Goal: Task Accomplishment & Management: Complete application form

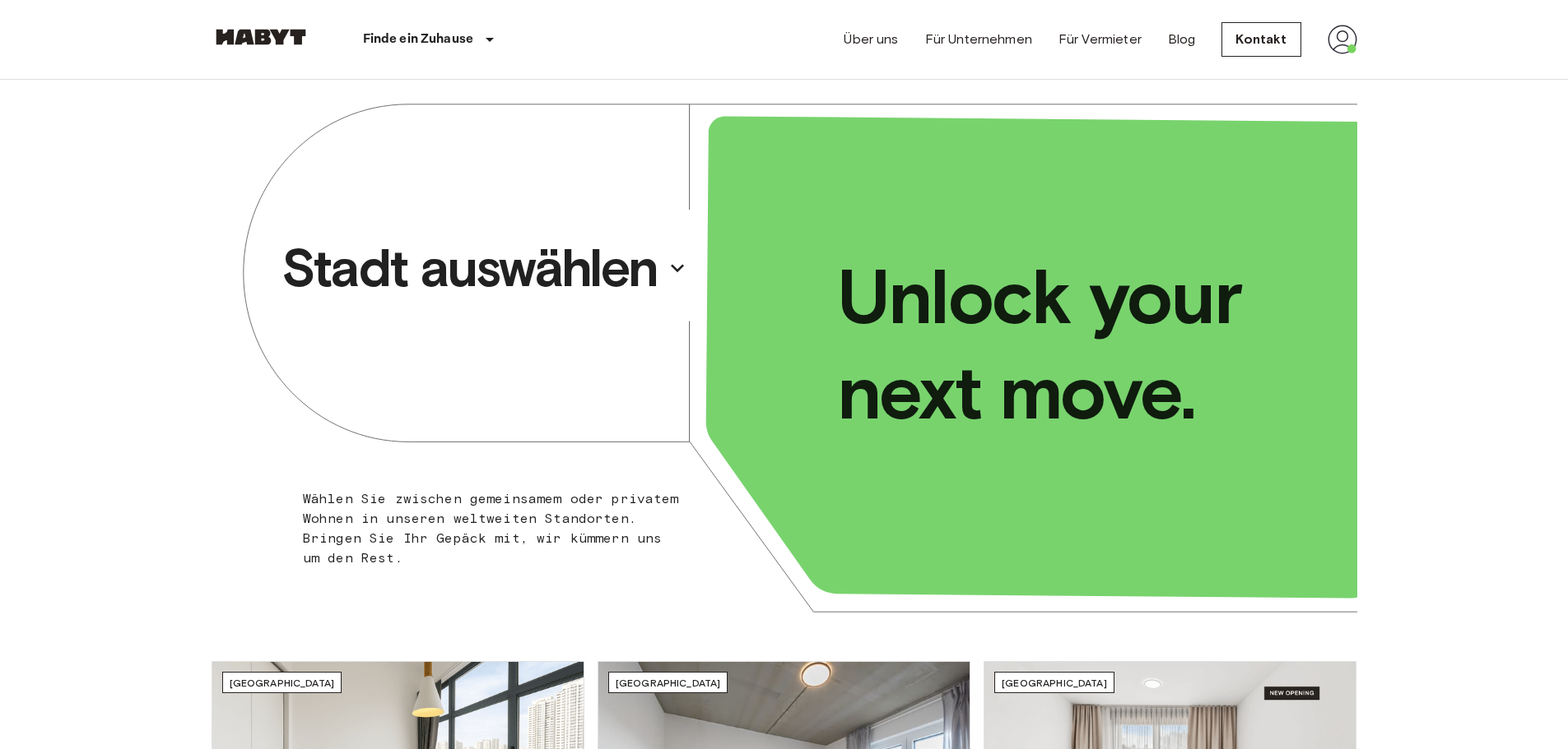
click at [636, 276] on p "Stadt auswählen" at bounding box center [469, 268] width 376 height 65
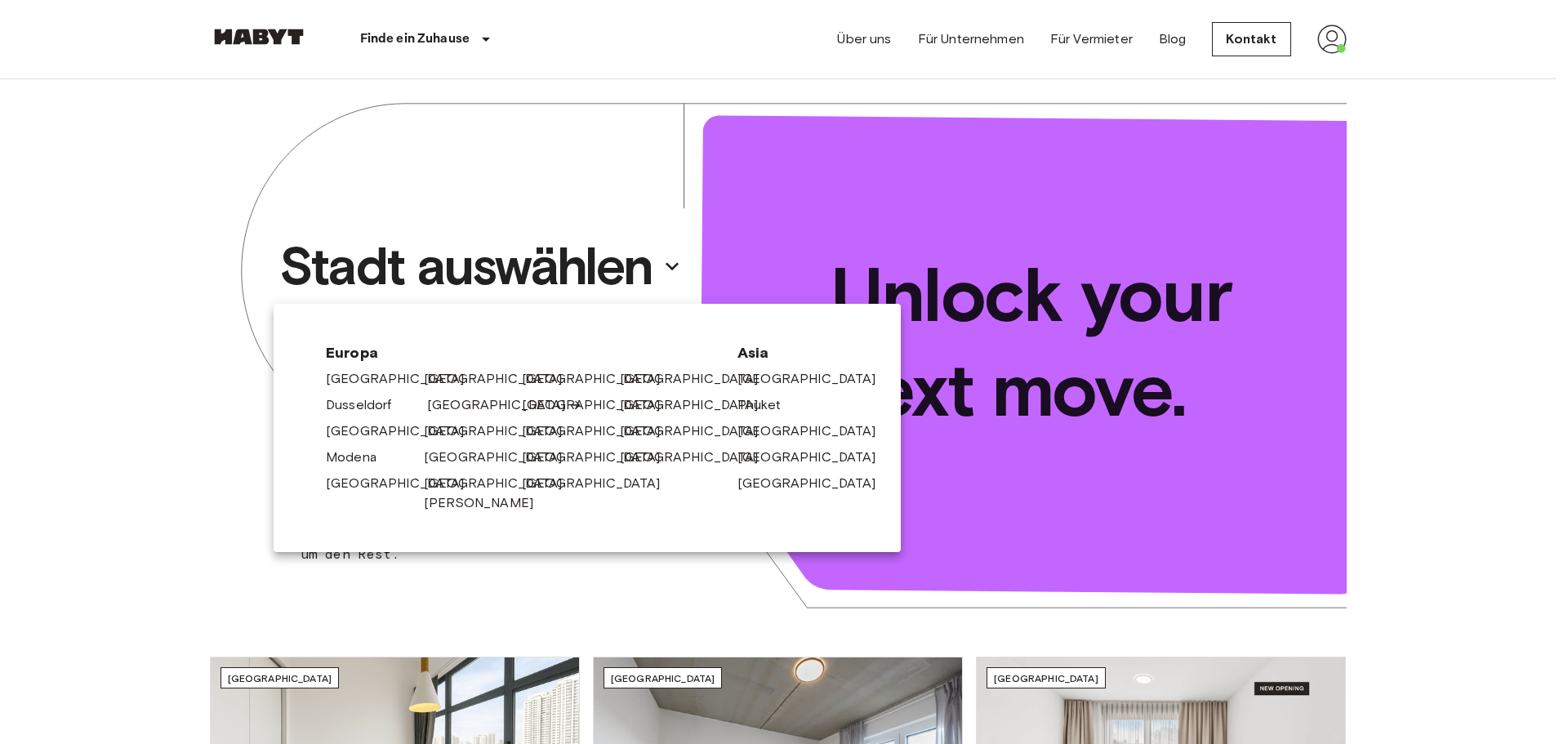
drag, startPoint x: 452, startPoint y: 406, endPoint x: 441, endPoint y: 406, distance: 11.0
click at [452, 406] on link "[GEOGRAPHIC_DATA]" at bounding box center [504, 405] width 155 height 19
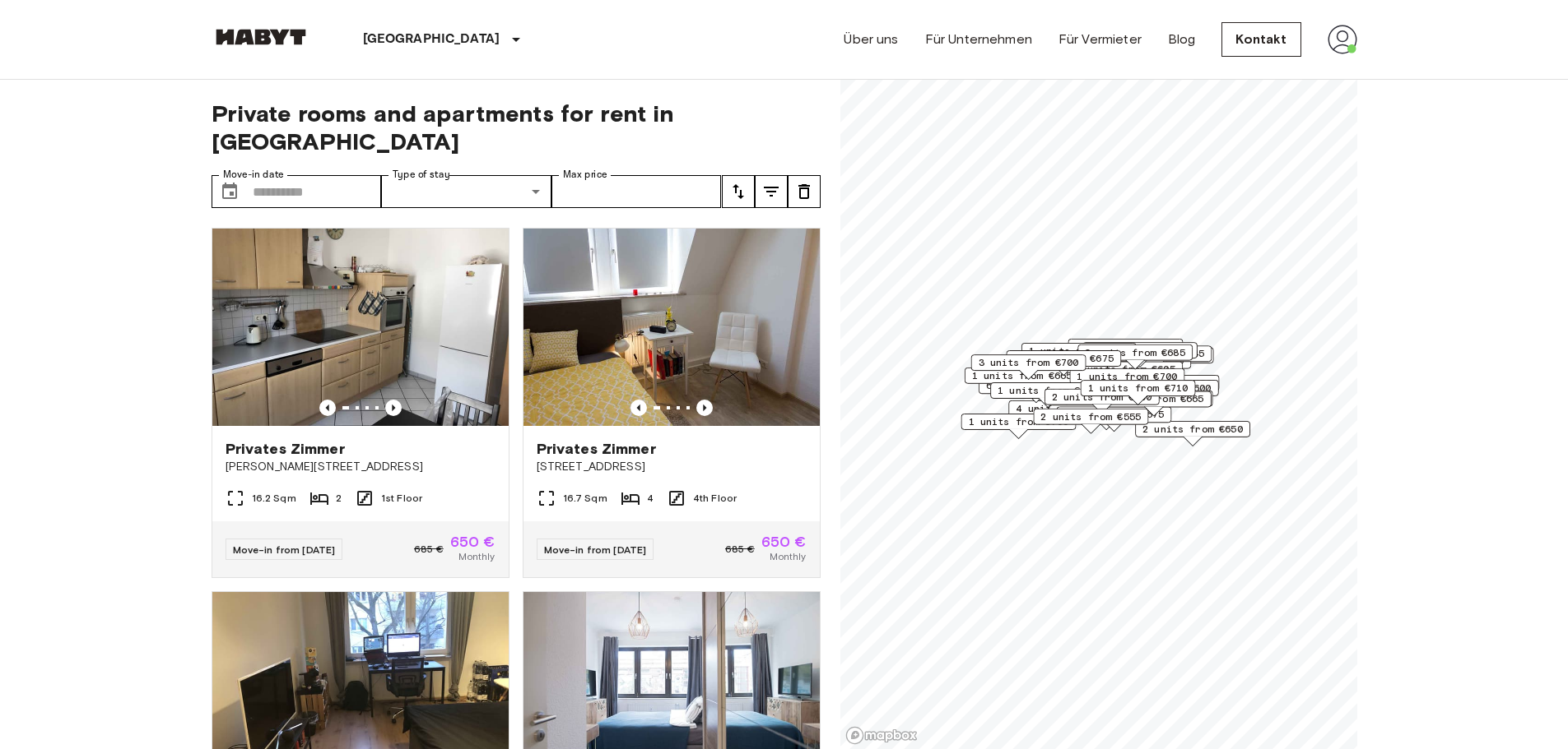
click at [1336, 46] on img at bounding box center [1341, 39] width 29 height 29
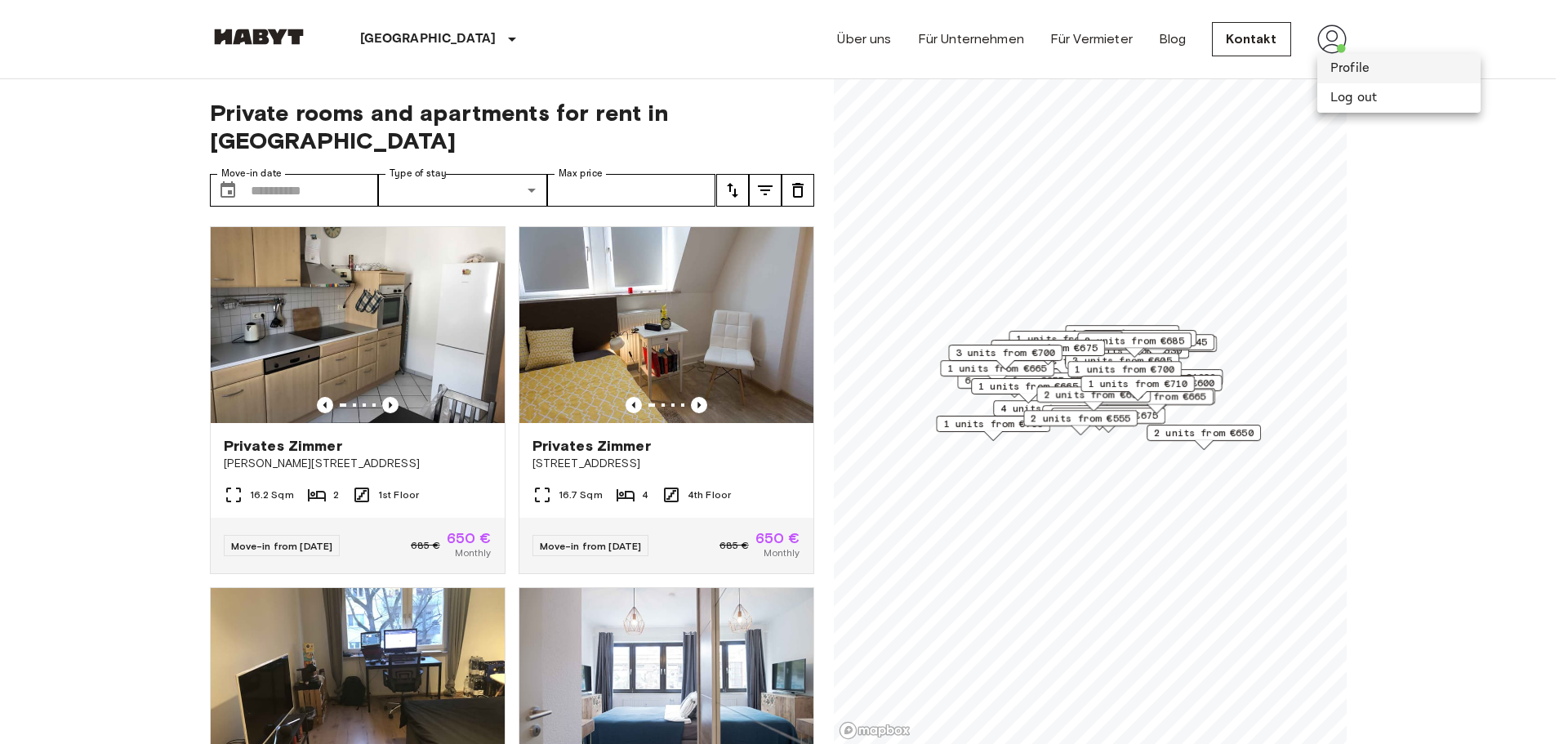
click at [1356, 70] on li "Profile" at bounding box center [1399, 68] width 163 height 29
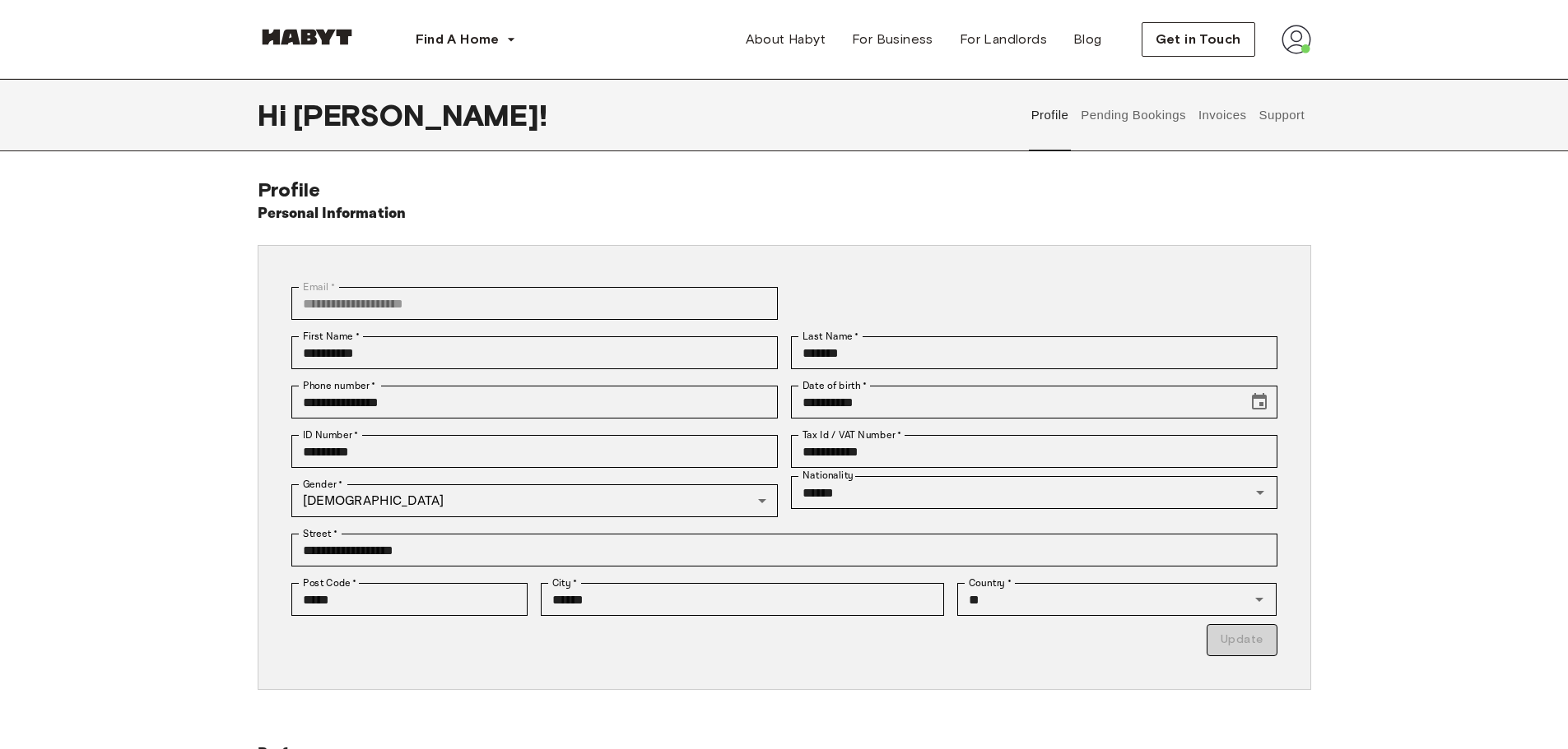
click at [1114, 112] on button "Pending Bookings" at bounding box center [1134, 115] width 110 height 73
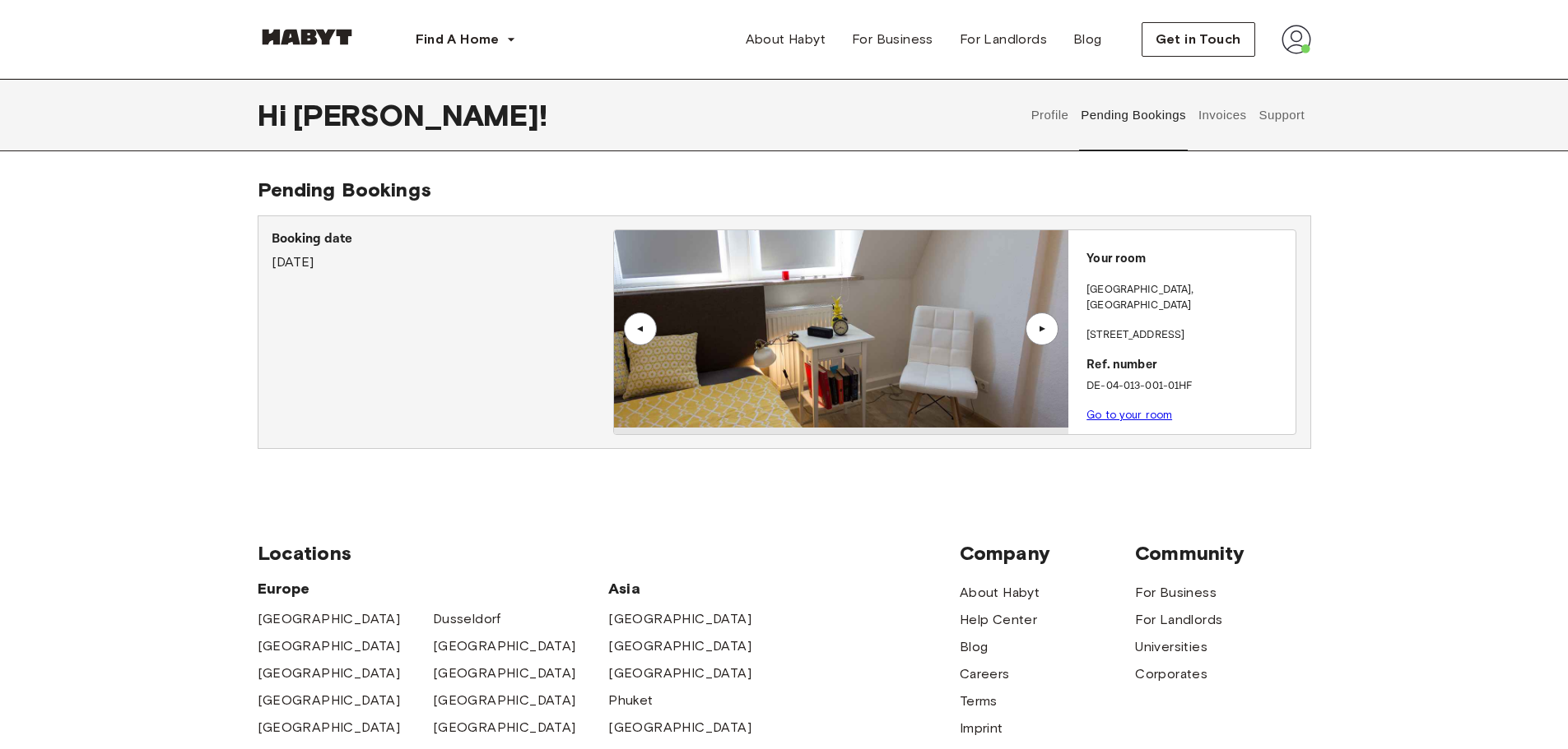
click at [1041, 326] on div "▲" at bounding box center [1041, 328] width 17 height 10
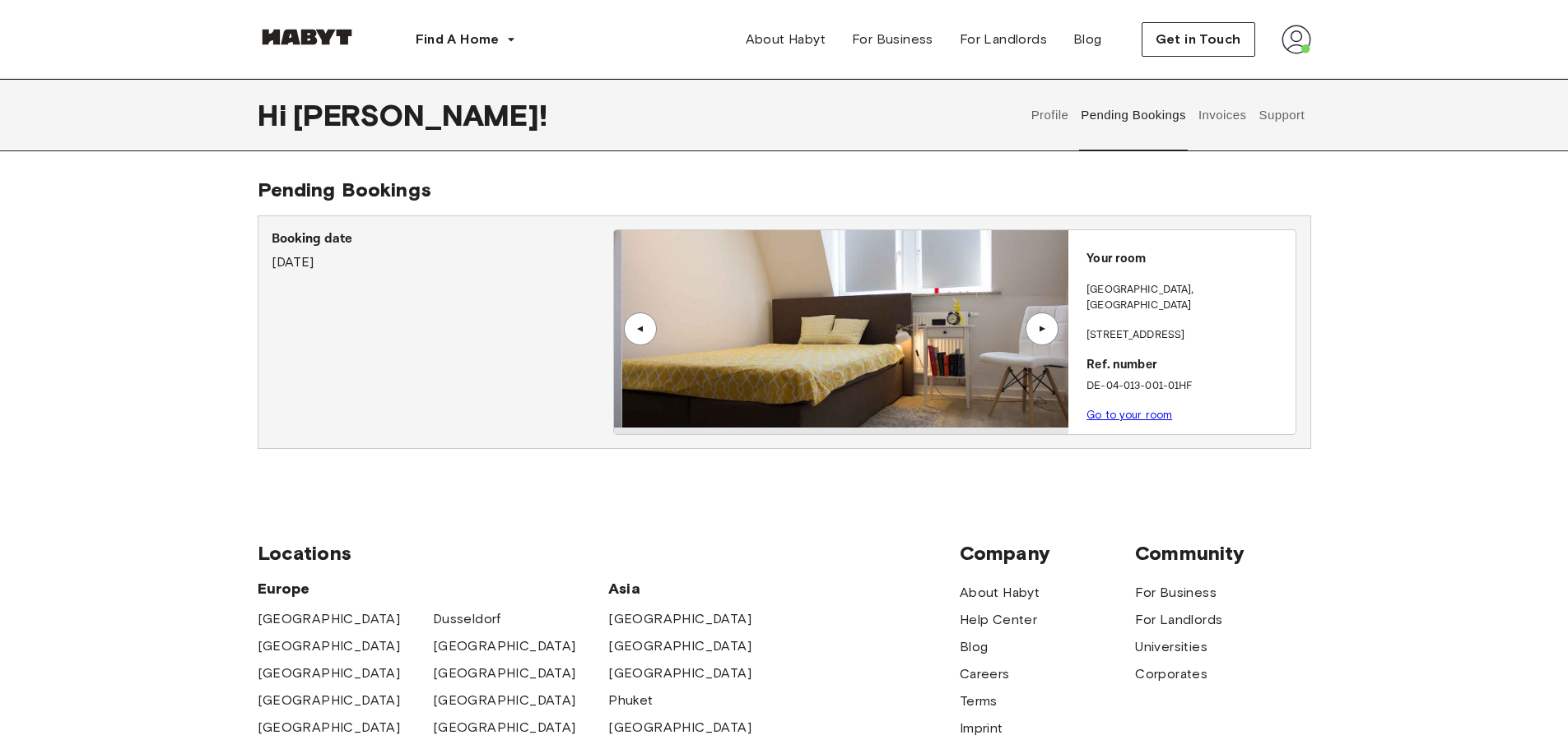
click at [1041, 326] on div "▲" at bounding box center [1041, 328] width 17 height 10
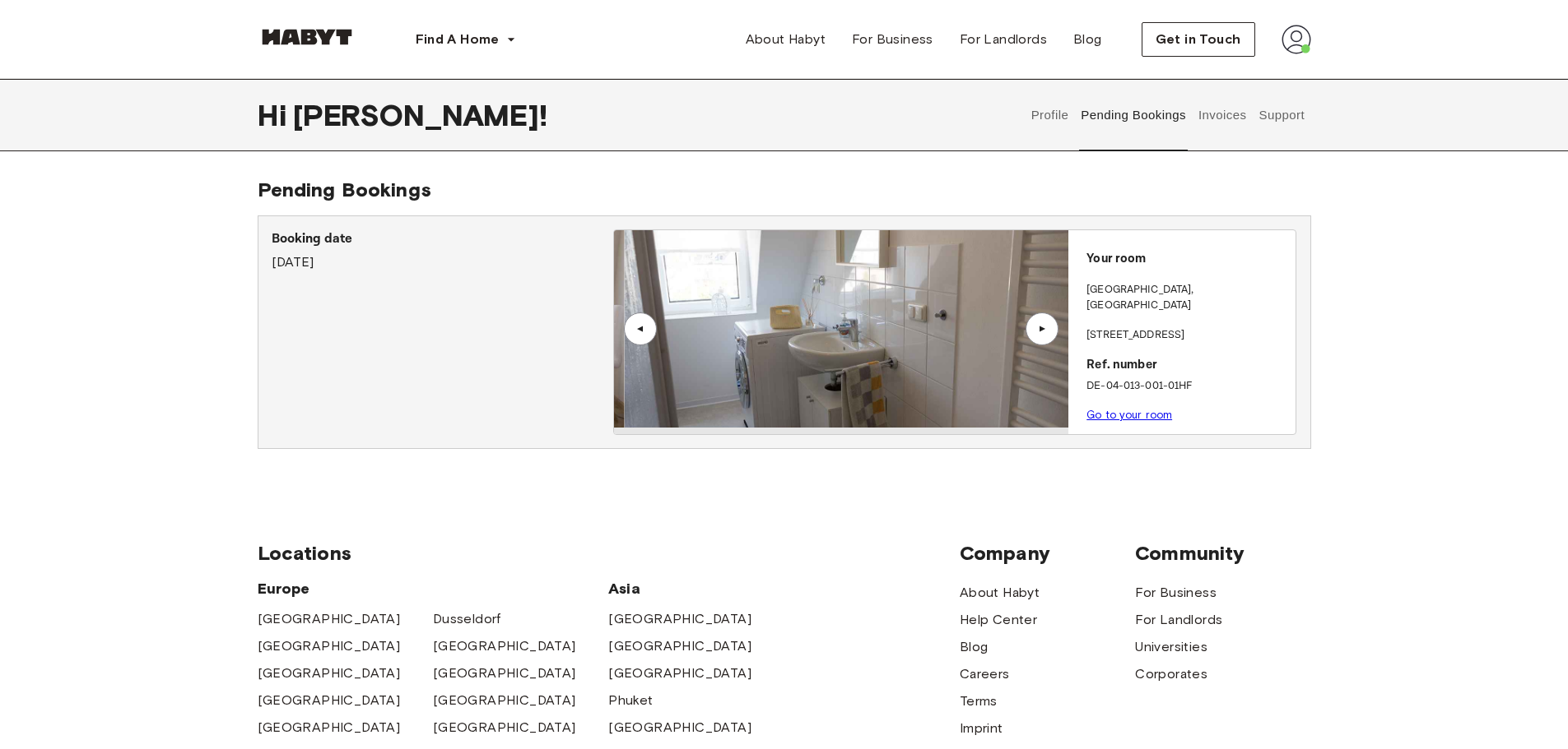
click at [1041, 326] on div "▲" at bounding box center [1041, 328] width 17 height 10
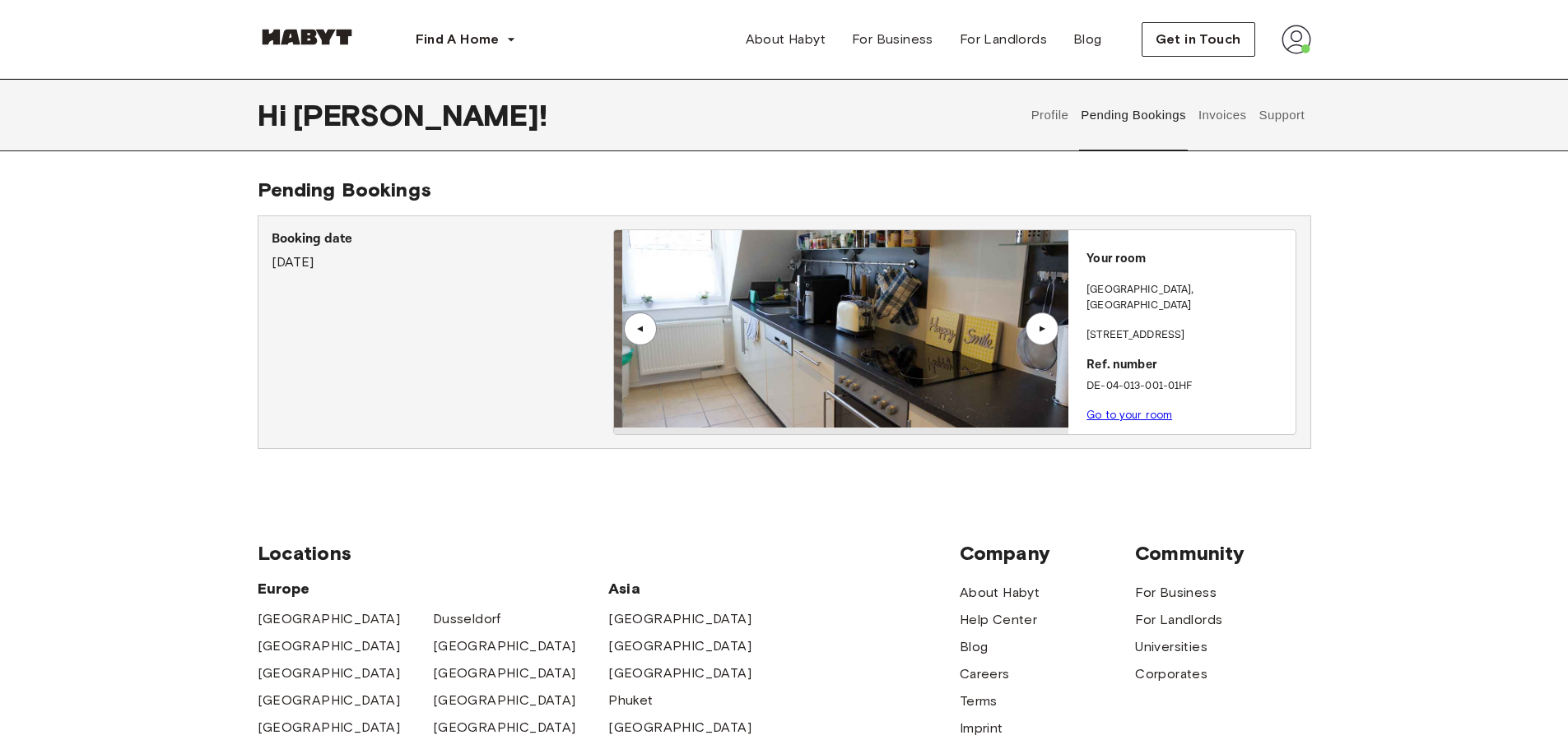
click at [1041, 326] on div "▲" at bounding box center [1041, 328] width 17 height 10
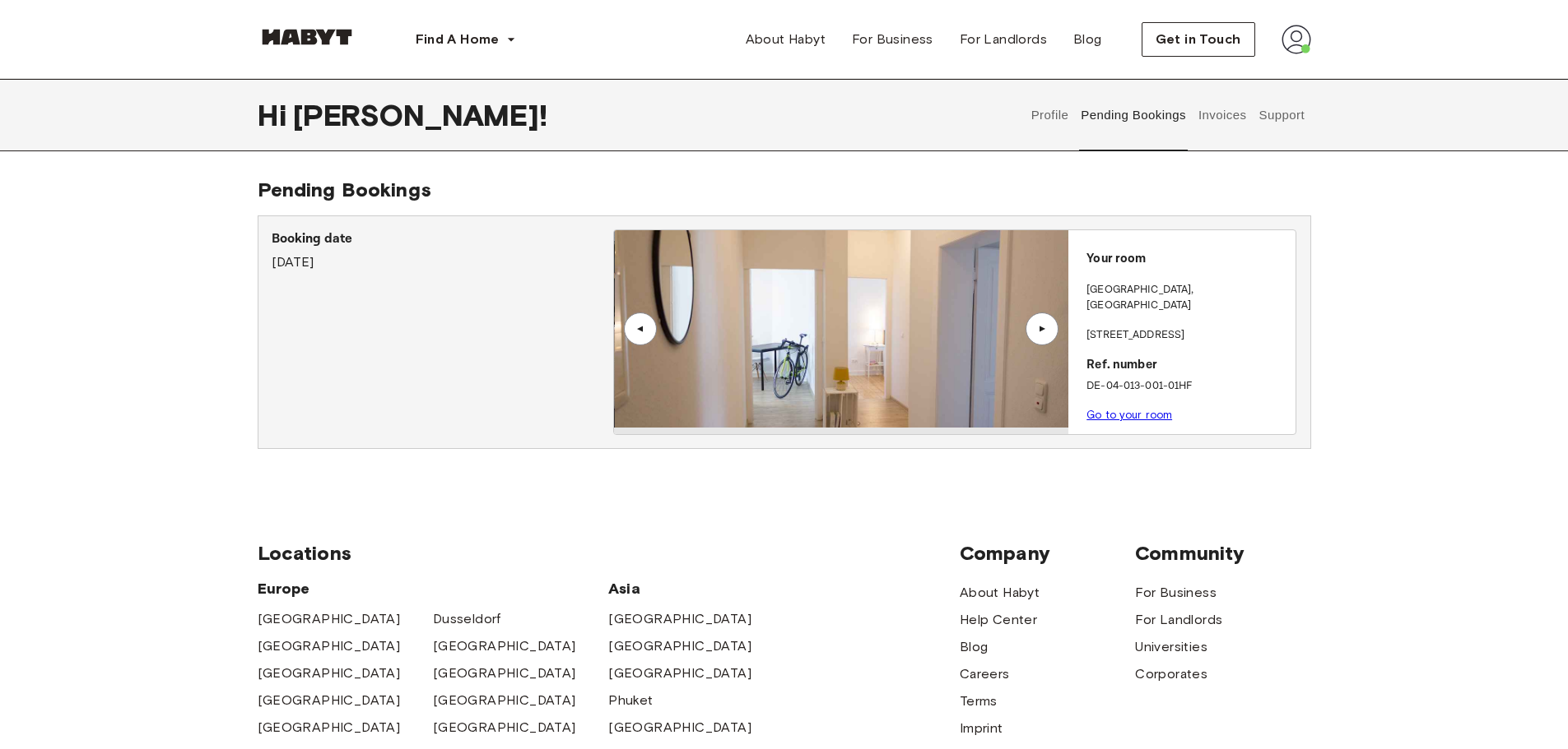
click at [1041, 326] on div "▲" at bounding box center [1041, 328] width 17 height 10
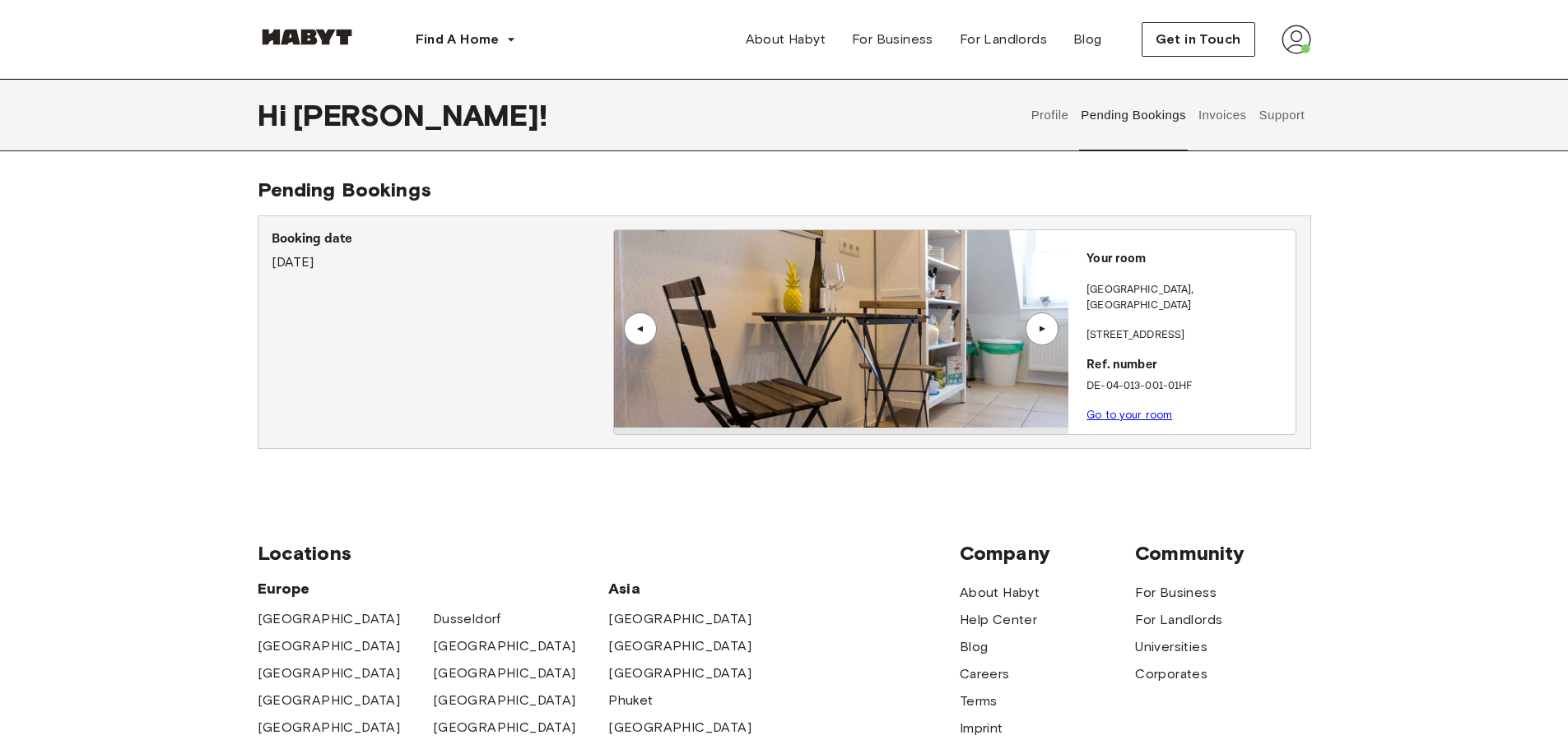
click at [1041, 326] on div "▲" at bounding box center [1041, 328] width 17 height 10
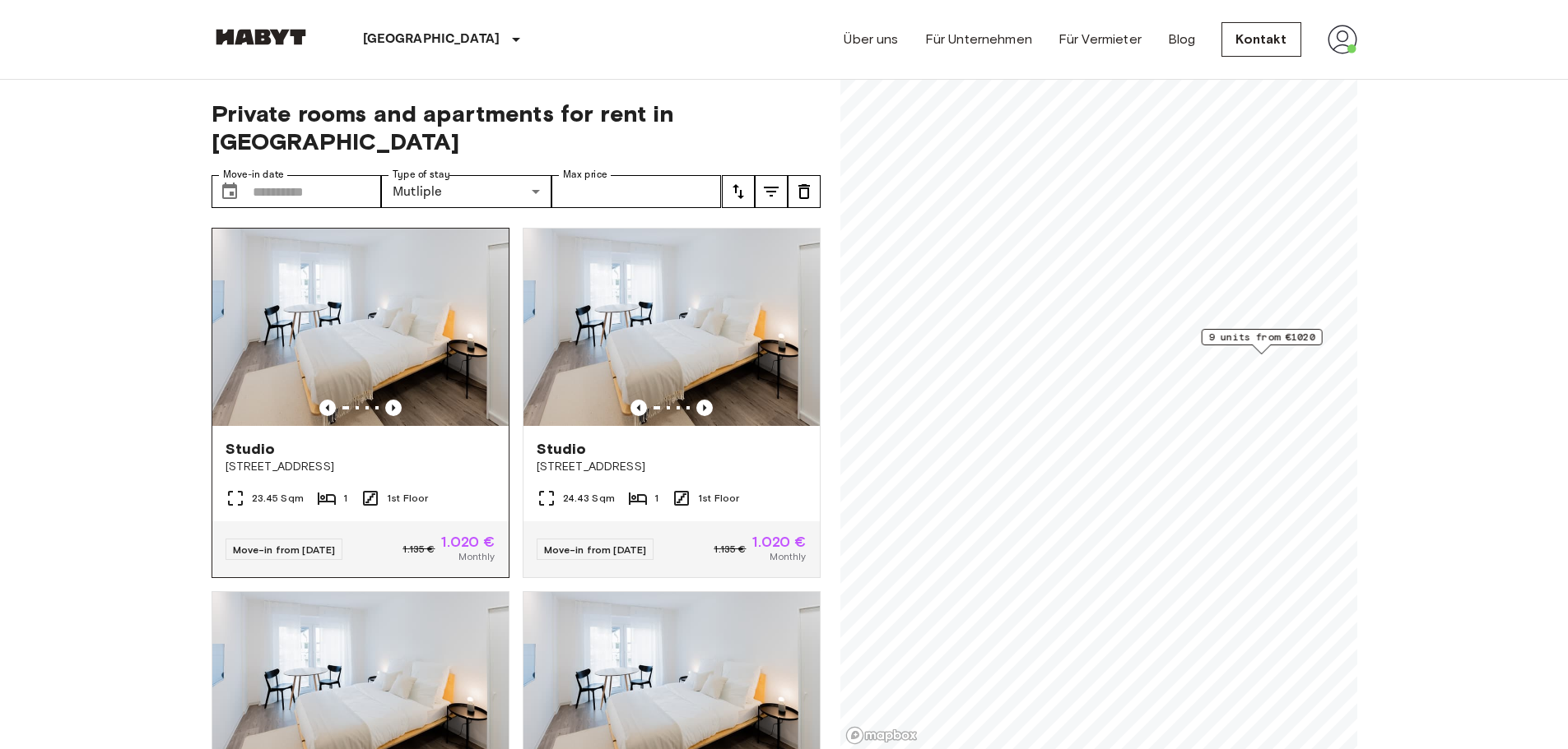
click at [357, 446] on div "Studio Ostparkstraße 45a" at bounding box center [360, 457] width 296 height 63
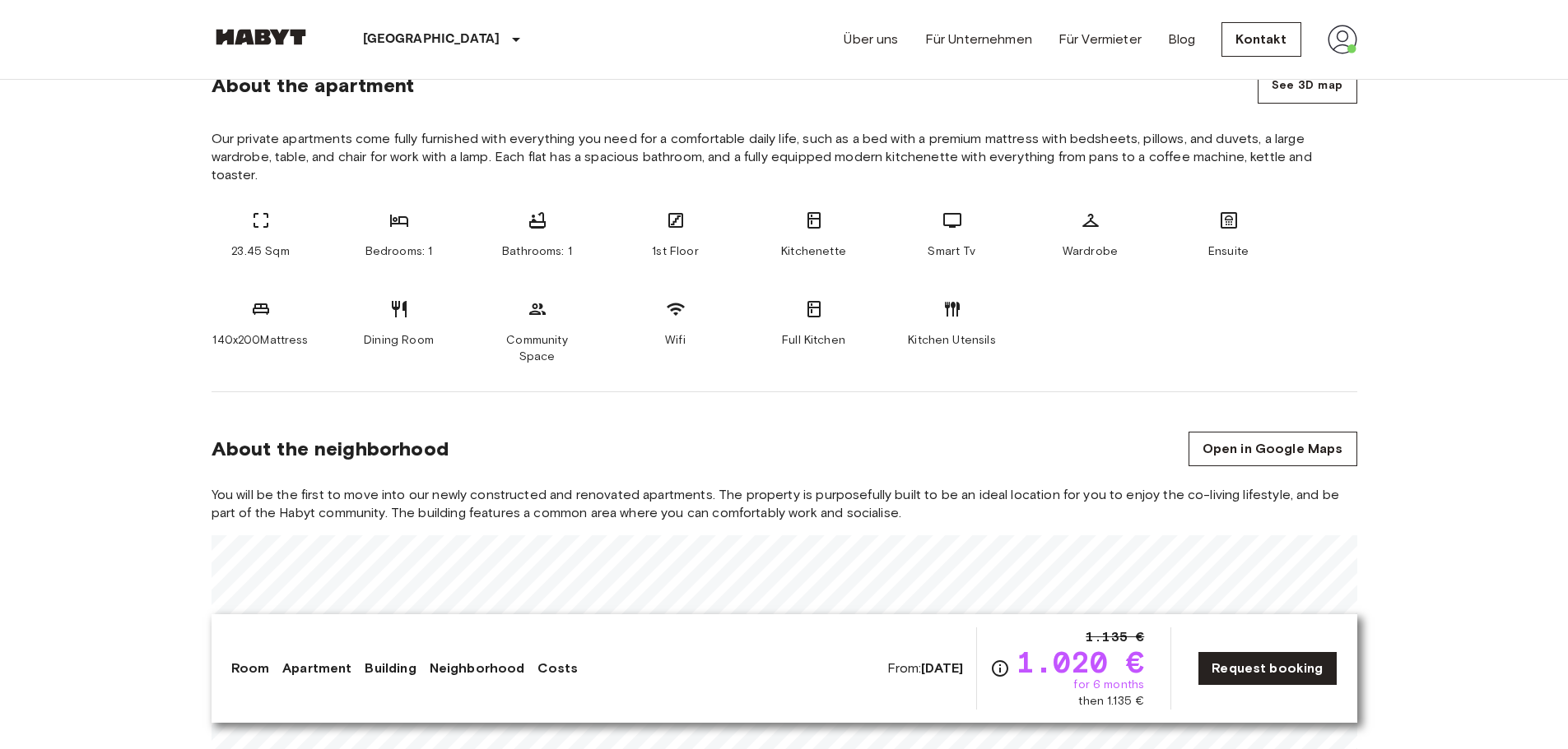
scroll to position [740, 0]
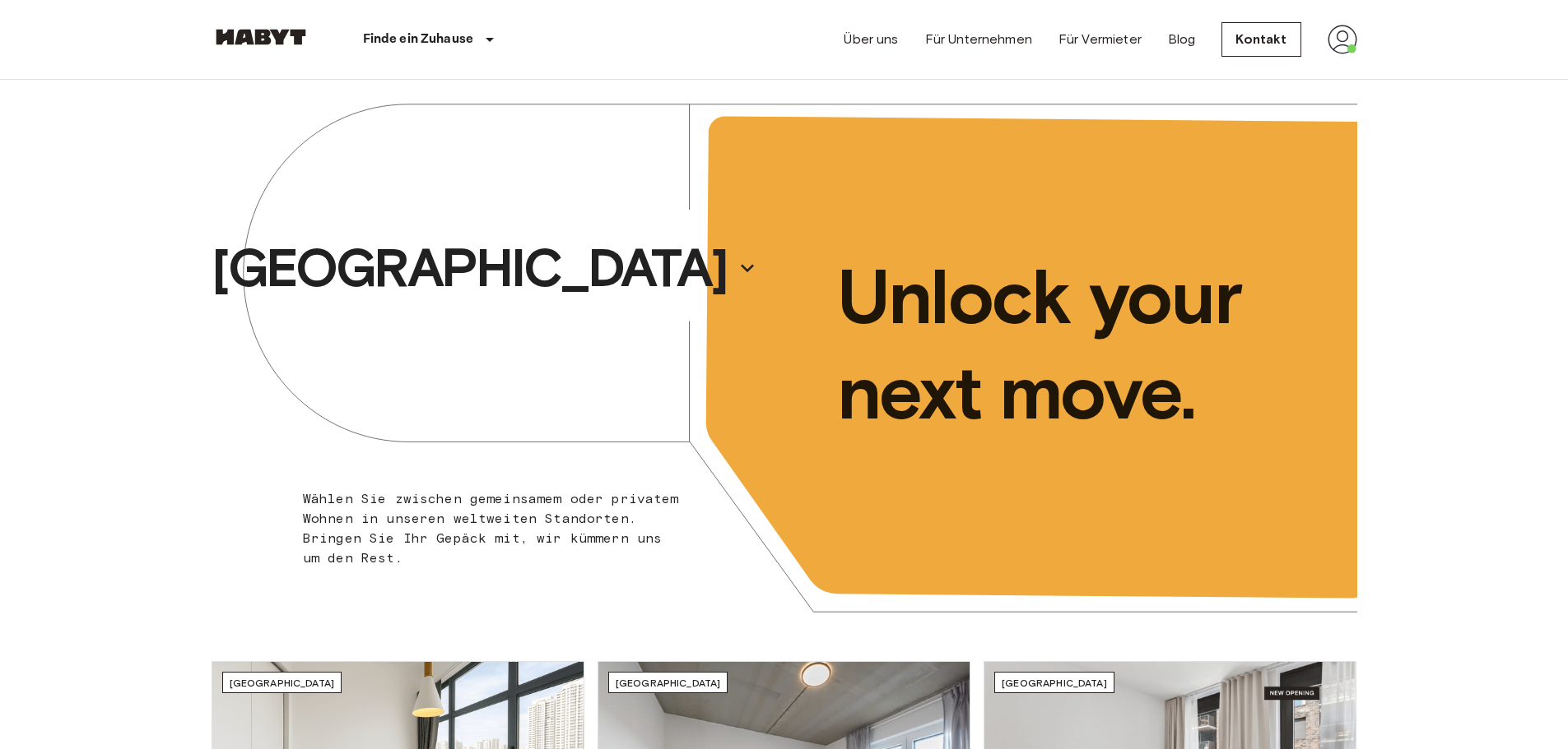
click at [1349, 37] on img at bounding box center [1341, 39] width 29 height 29
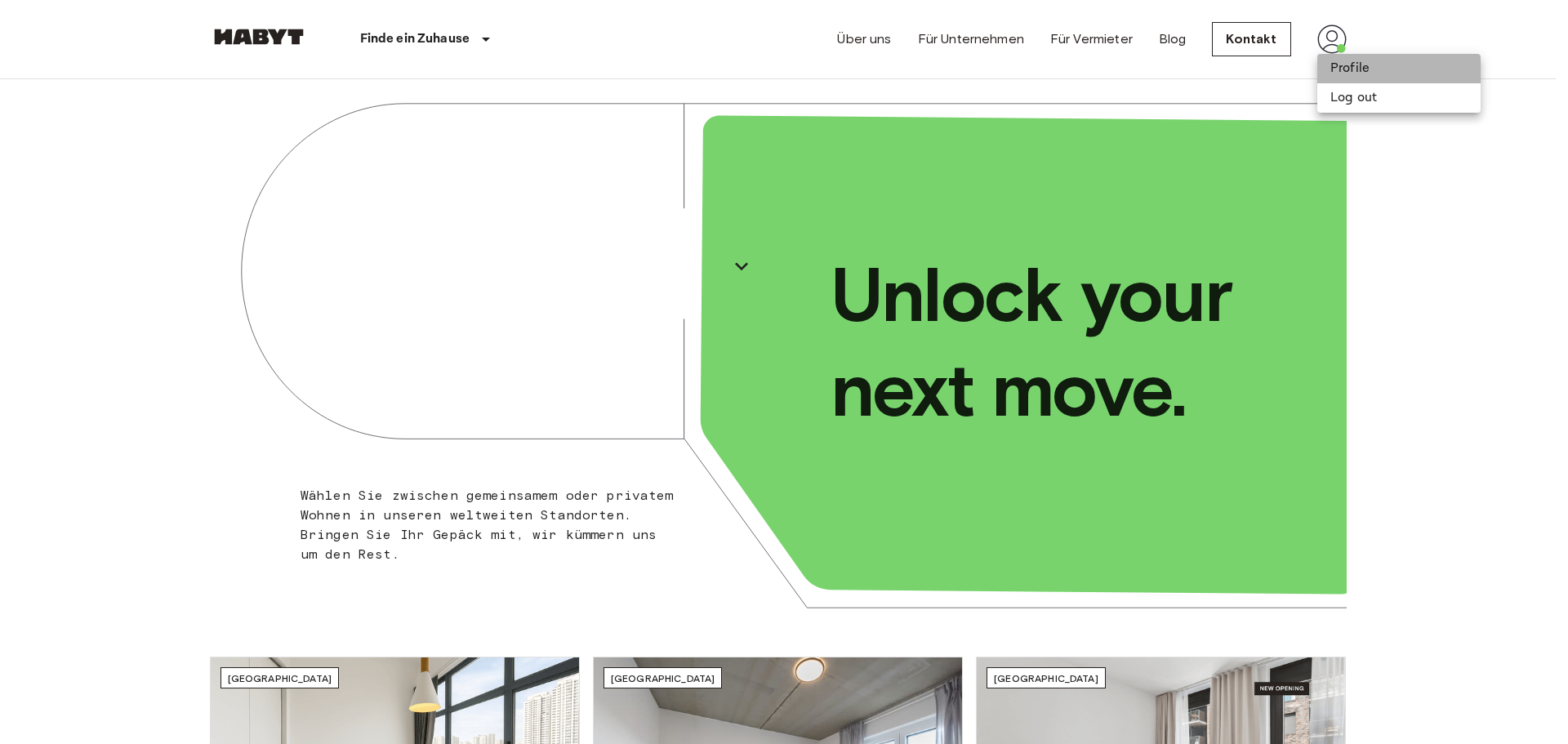
click at [1368, 70] on li "Profile" at bounding box center [1399, 68] width 163 height 29
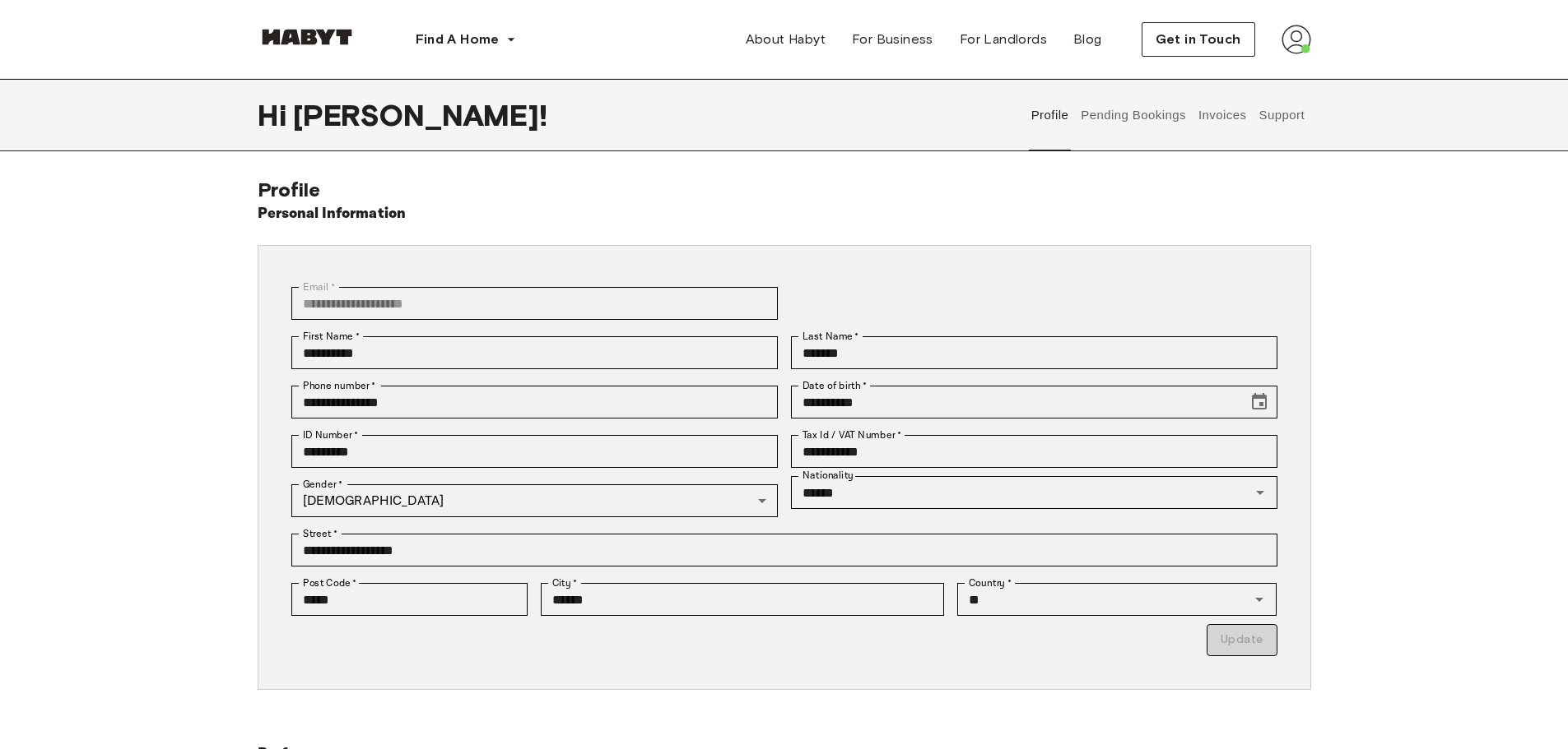
click at [1141, 112] on button "Pending Bookings" at bounding box center [1134, 115] width 110 height 73
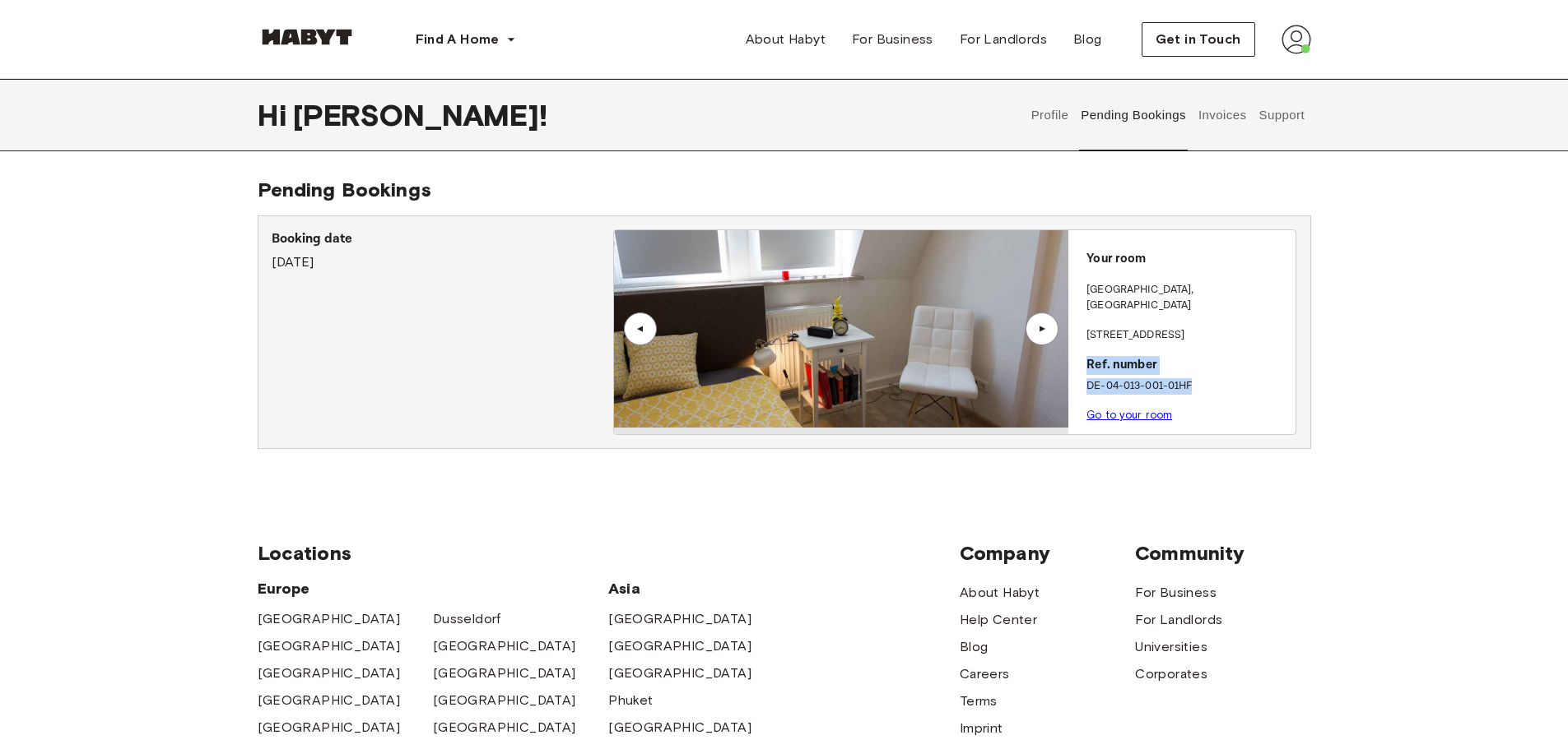
drag, startPoint x: 1080, startPoint y: 348, endPoint x: 1204, endPoint y: 363, distance: 124.9
click at [1204, 363] on div "Your room [GEOGRAPHIC_DATA] , [STREET_ADDRESS]. number DE-04-013-001-01HF Go to…" at bounding box center [1181, 332] width 227 height 204
copy div "Ref. number DE-04-013-001-01HF"
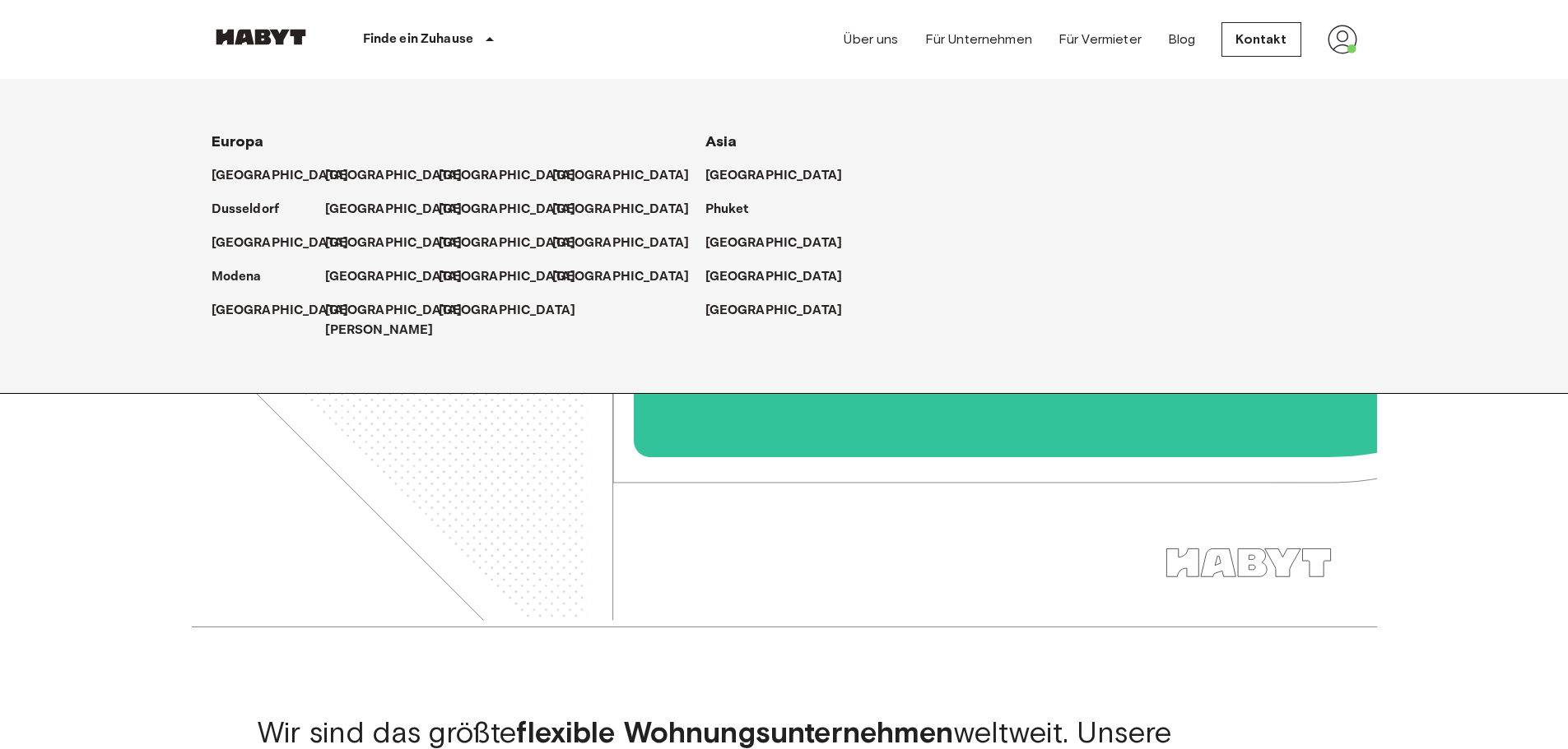
click at [487, 41] on icon at bounding box center [489, 39] width 8 height 4
click at [336, 206] on p "[GEOGRAPHIC_DATA]" at bounding box center [396, 210] width 137 height 19
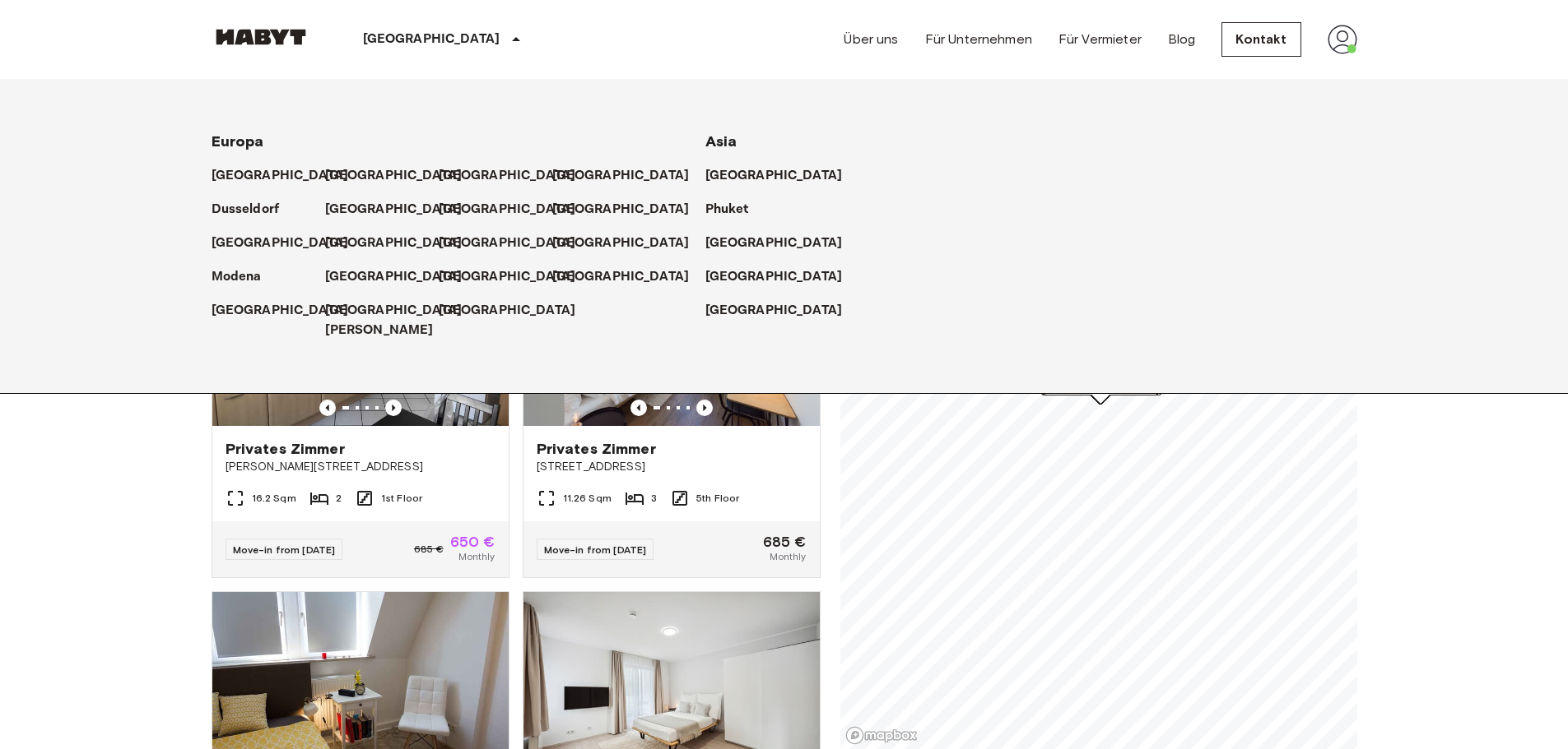
click at [513, 31] on div "Frankfurt Europa Amsterdam Berlin Brüssel Köln Dusseldorf Frankfurt Graz Hambur…" at bounding box center [784, 39] width 1146 height 79
click at [506, 38] on icon at bounding box center [516, 39] width 19 height 19
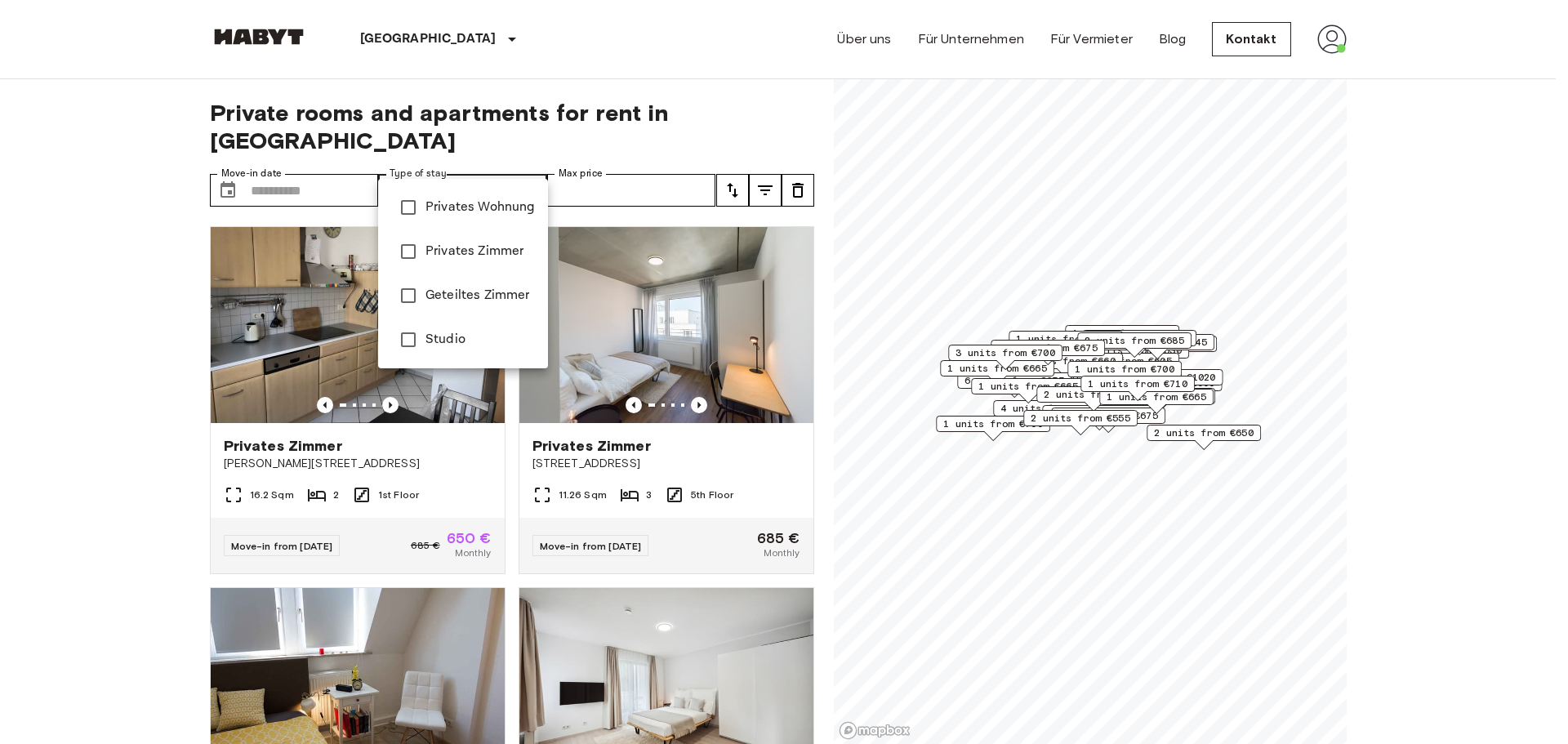
click at [773, 168] on div at bounding box center [784, 372] width 1568 height 744
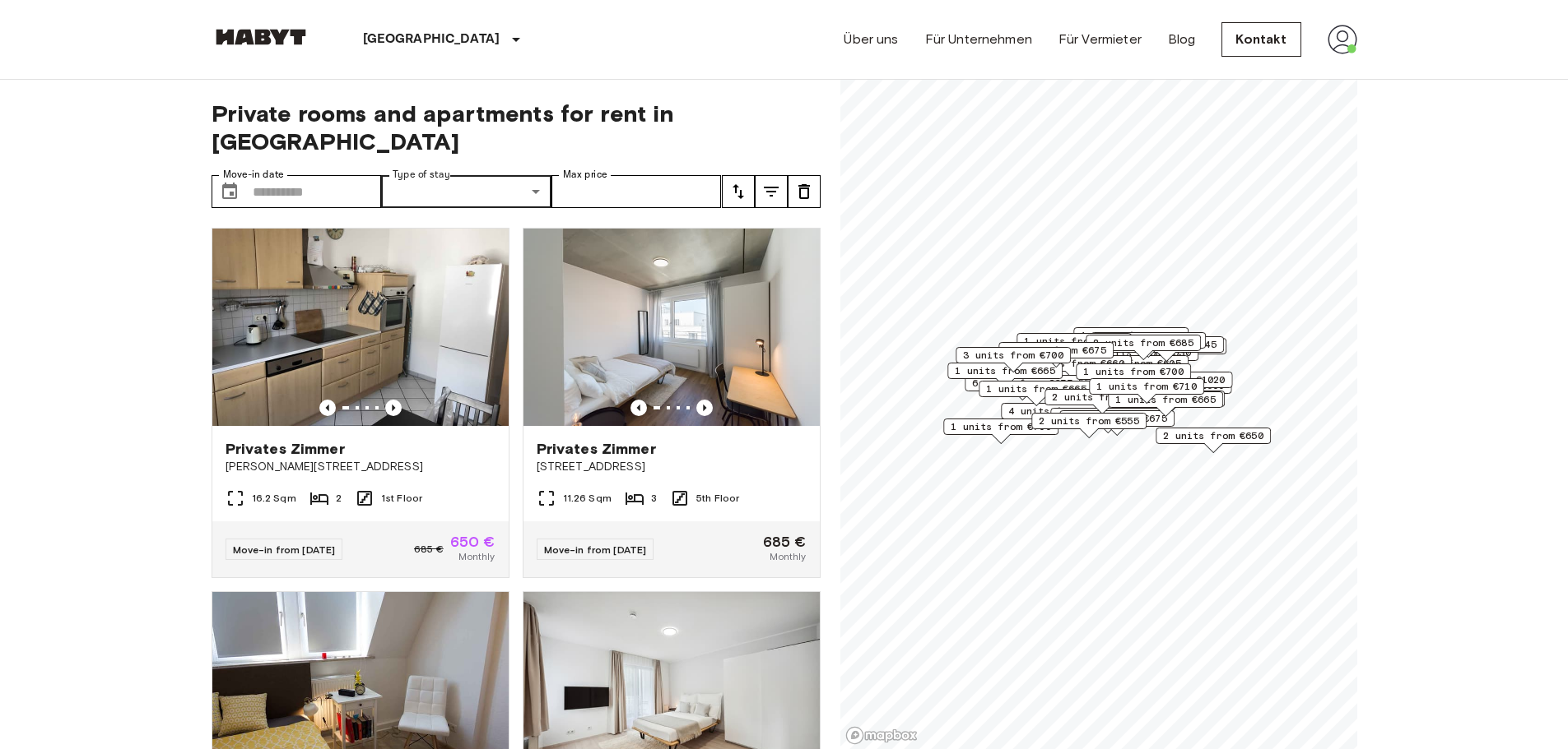
click at [775, 182] on icon "tune" at bounding box center [771, 192] width 19 height 19
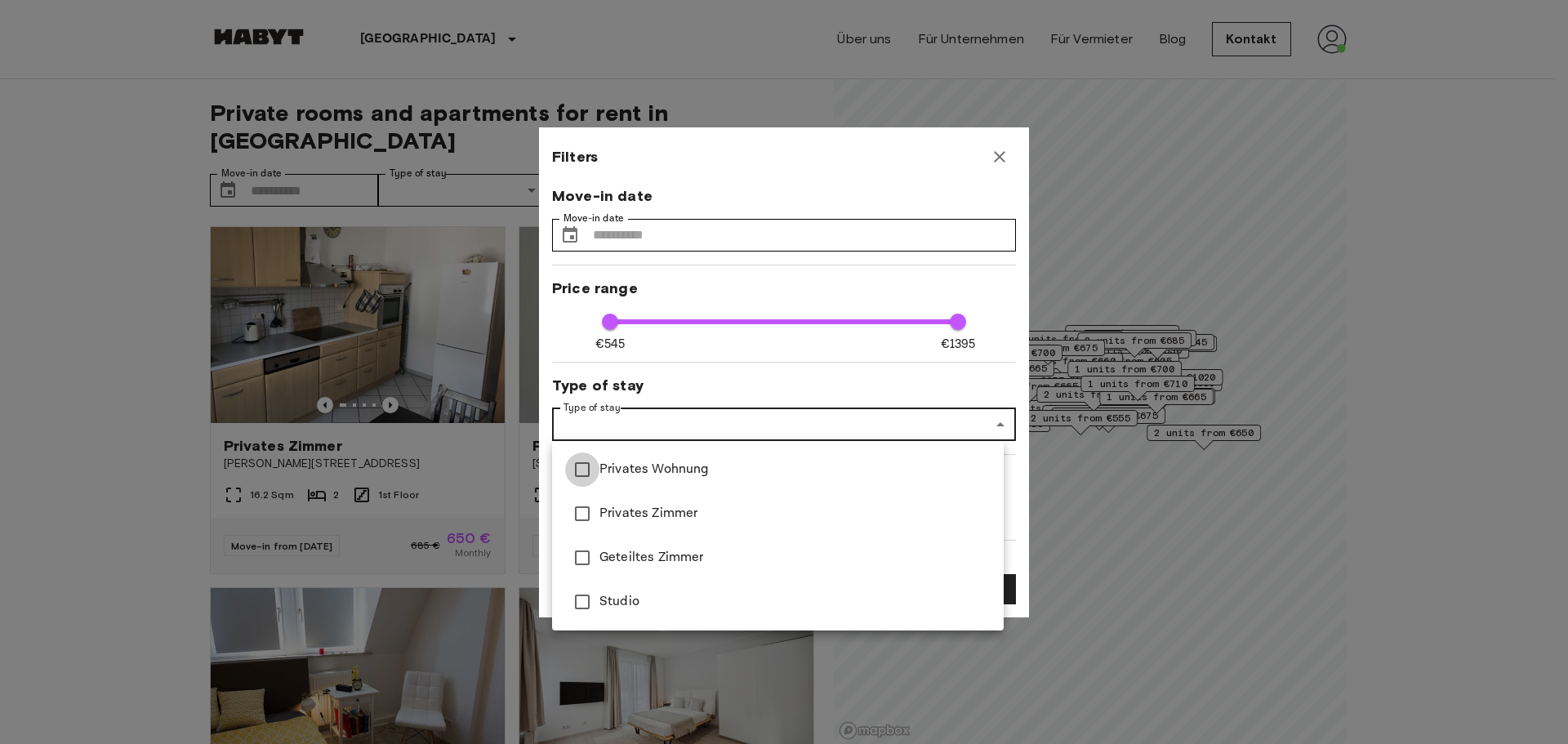
type input "**********"
type input "****"
type input "**********"
type input "****"
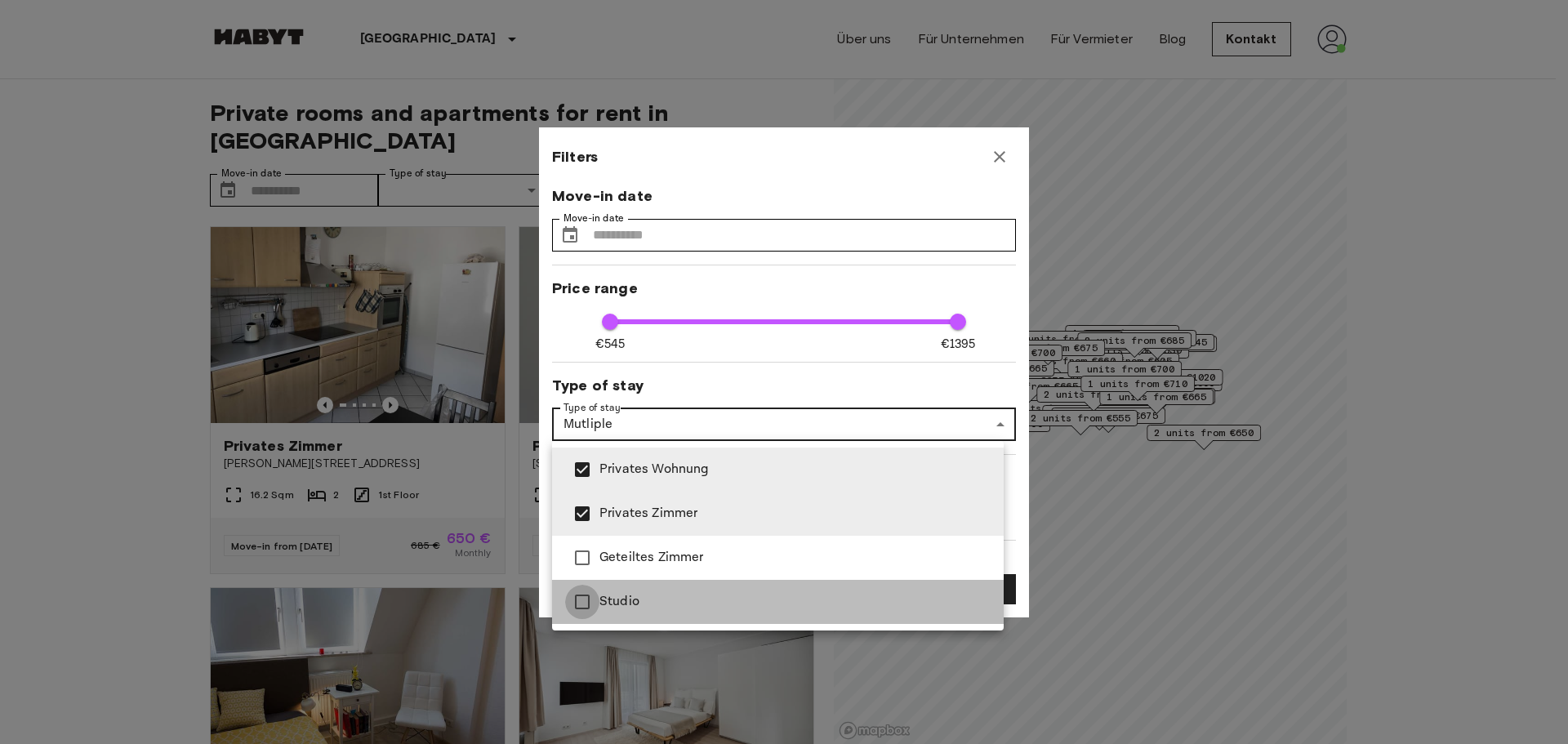
type input "**********"
type input "****"
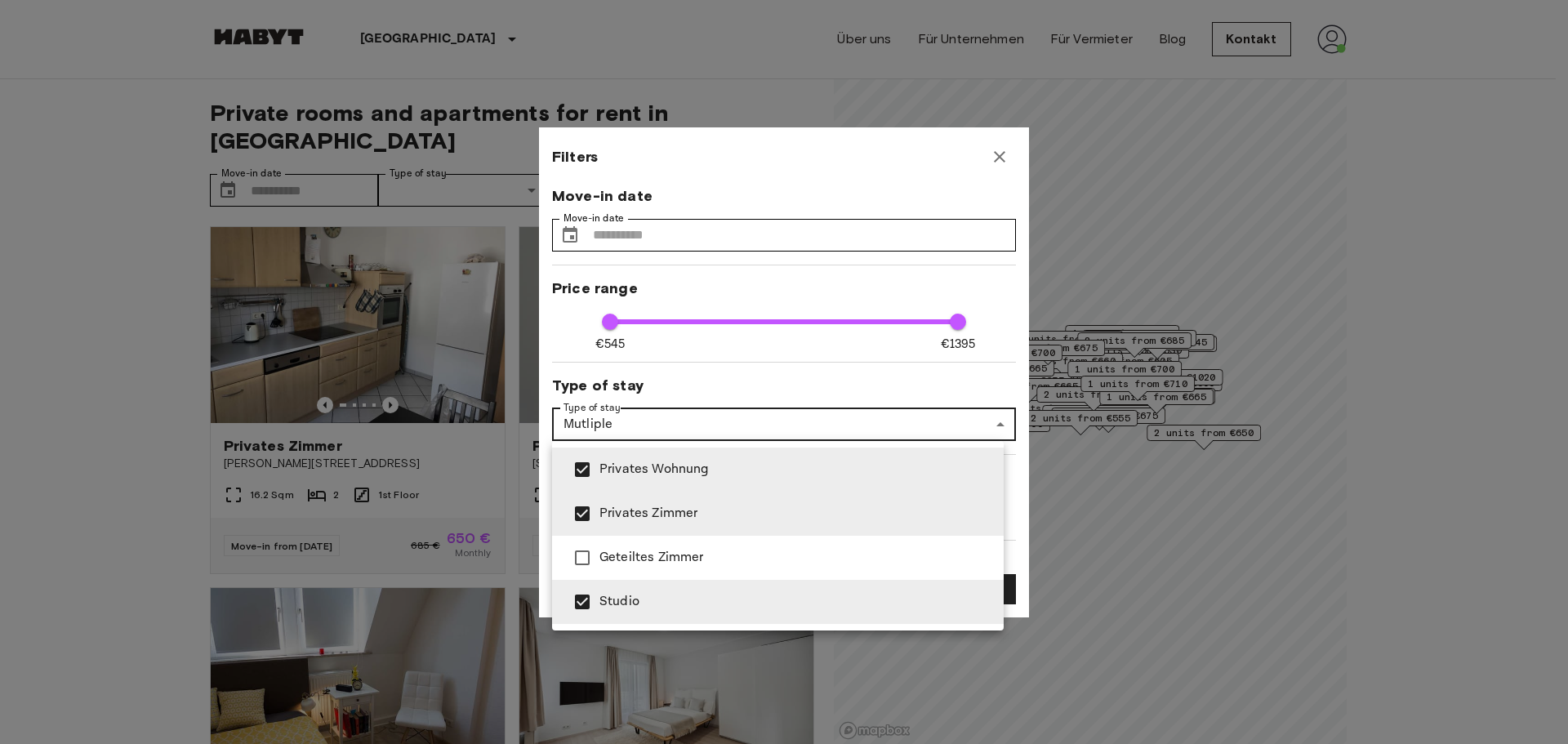
click at [104, 416] on div at bounding box center [784, 372] width 1568 height 744
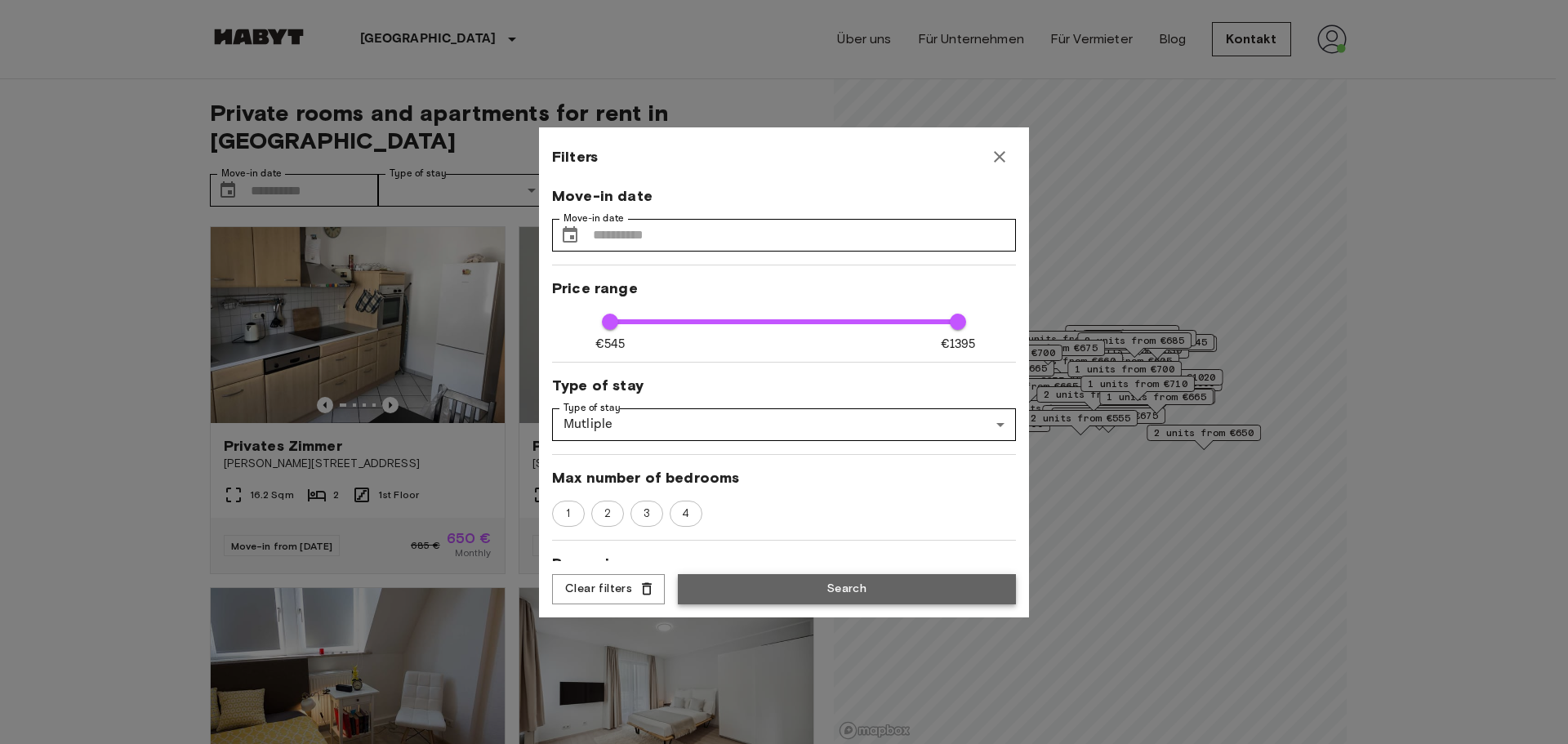
click at [859, 594] on button "Search" at bounding box center [846, 589] width 338 height 30
type input "**********"
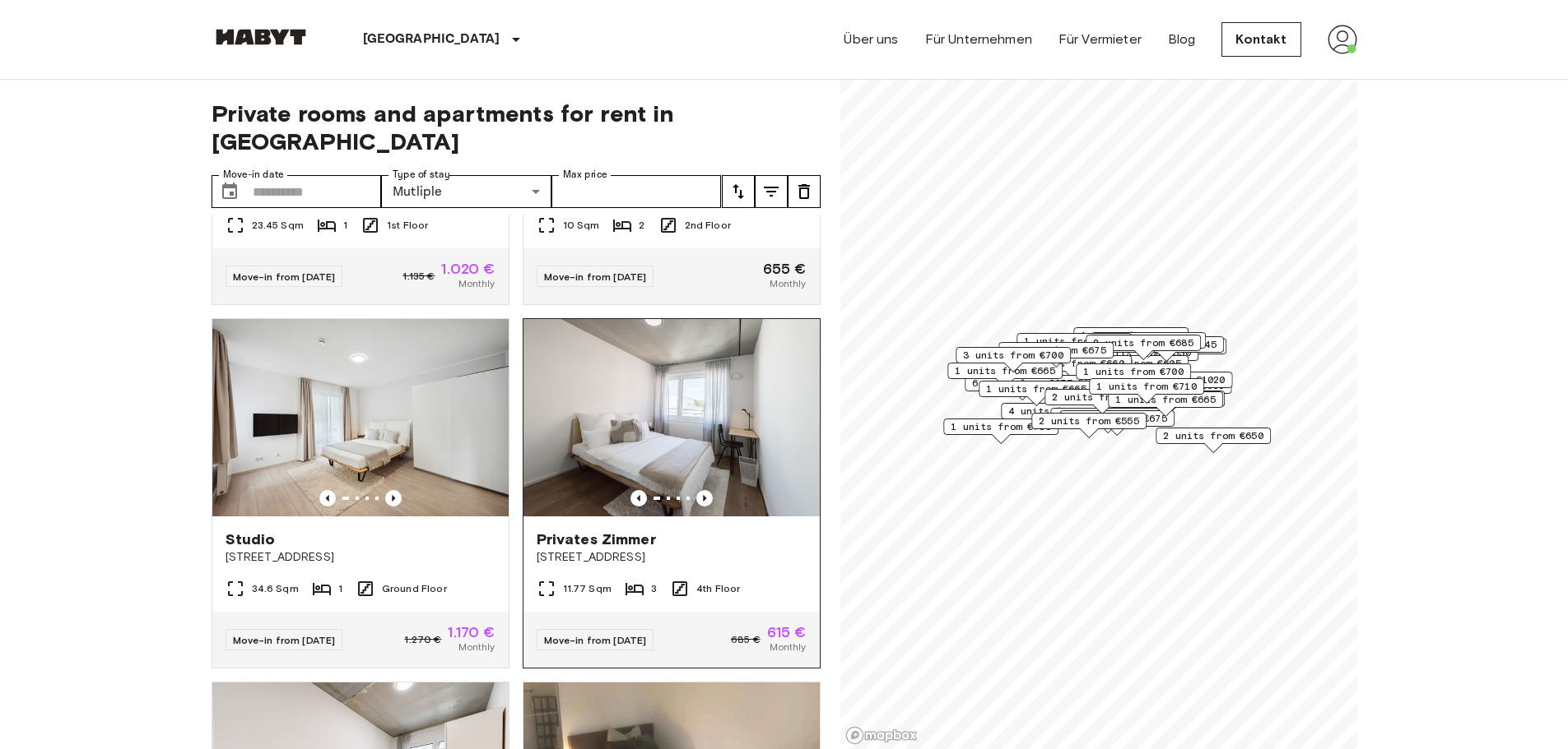
scroll to position [1892, 0]
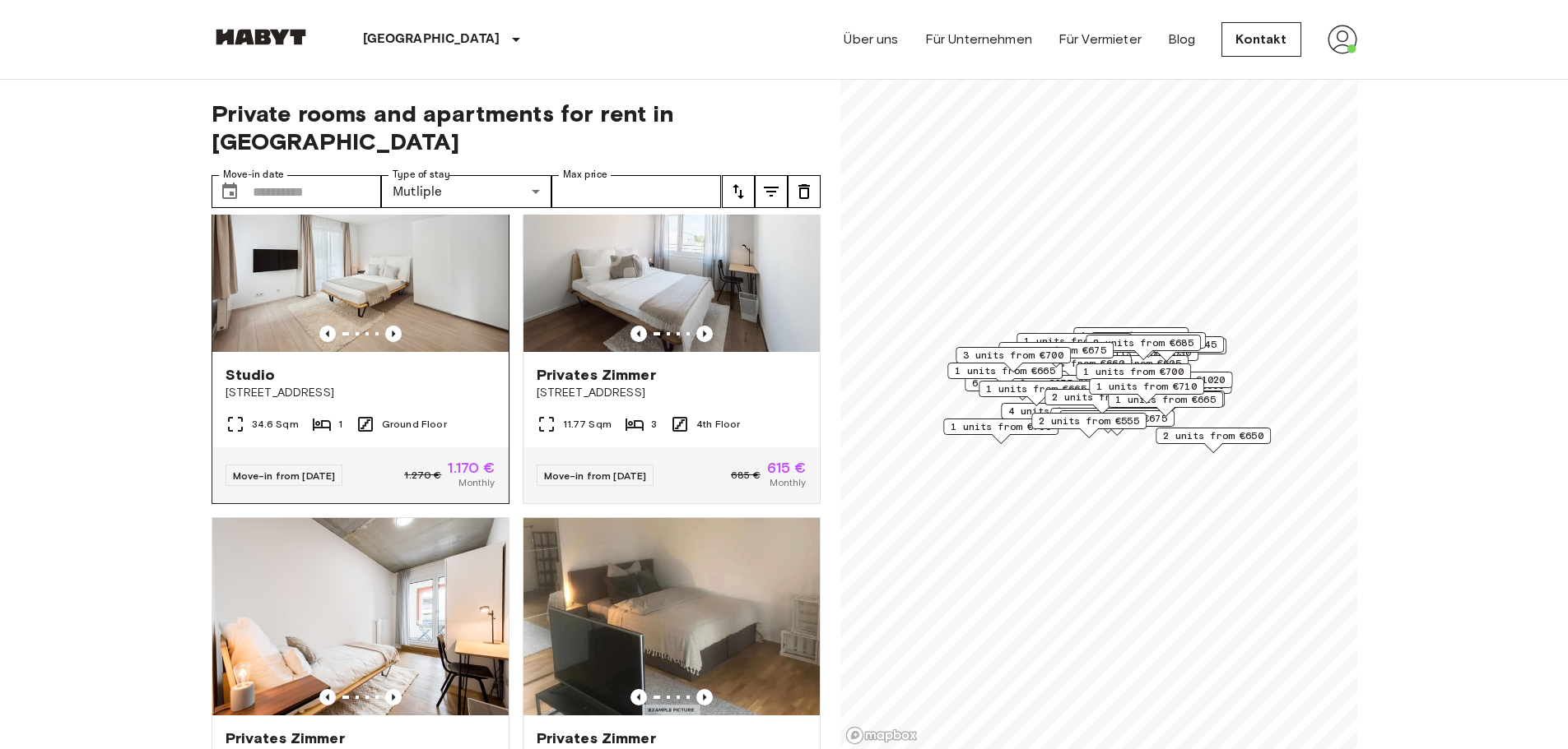
click at [419, 425] on div "Ground Floor" at bounding box center [401, 424] width 91 height 19
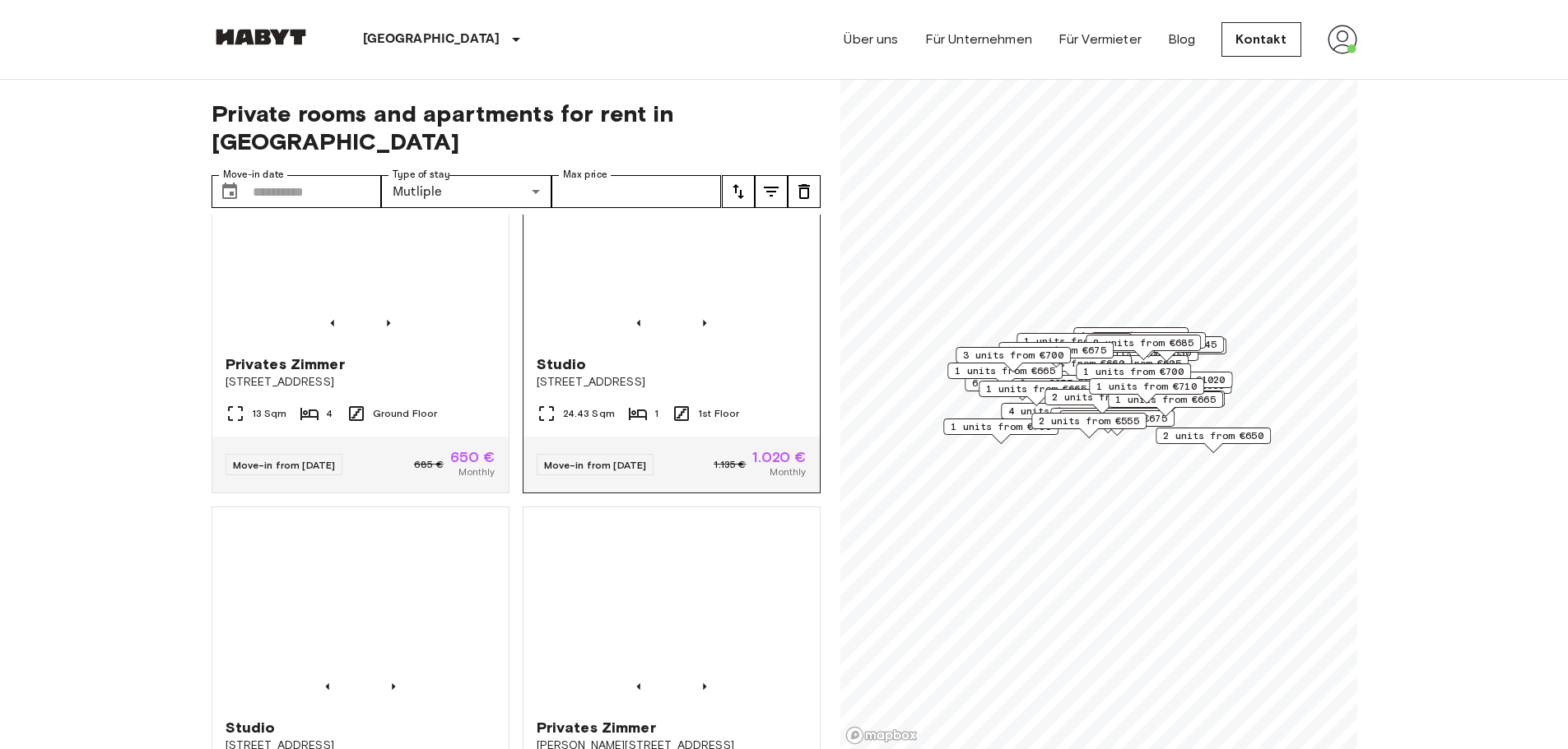
scroll to position [1151, 0]
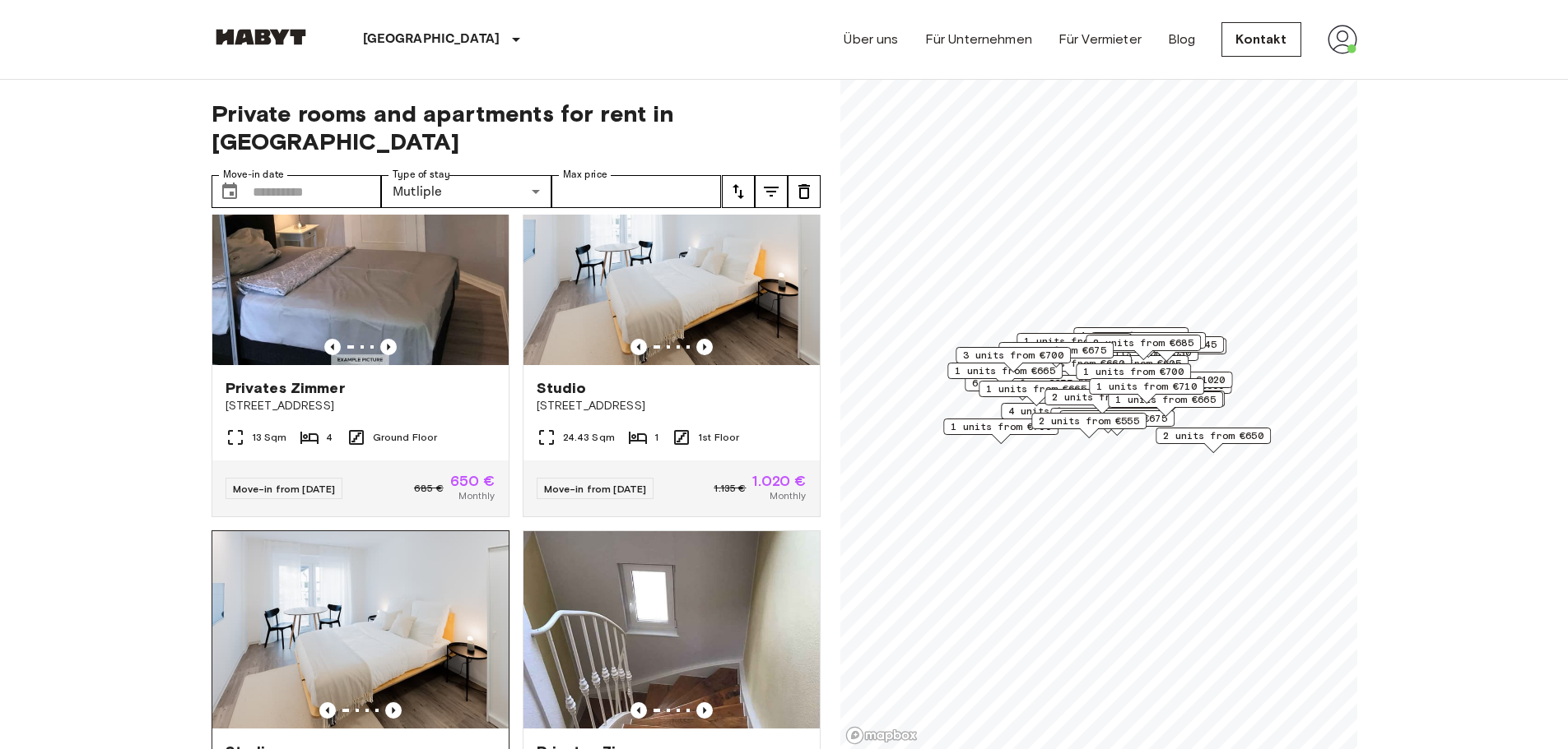
click at [428, 559] on img at bounding box center [360, 630] width 296 height 197
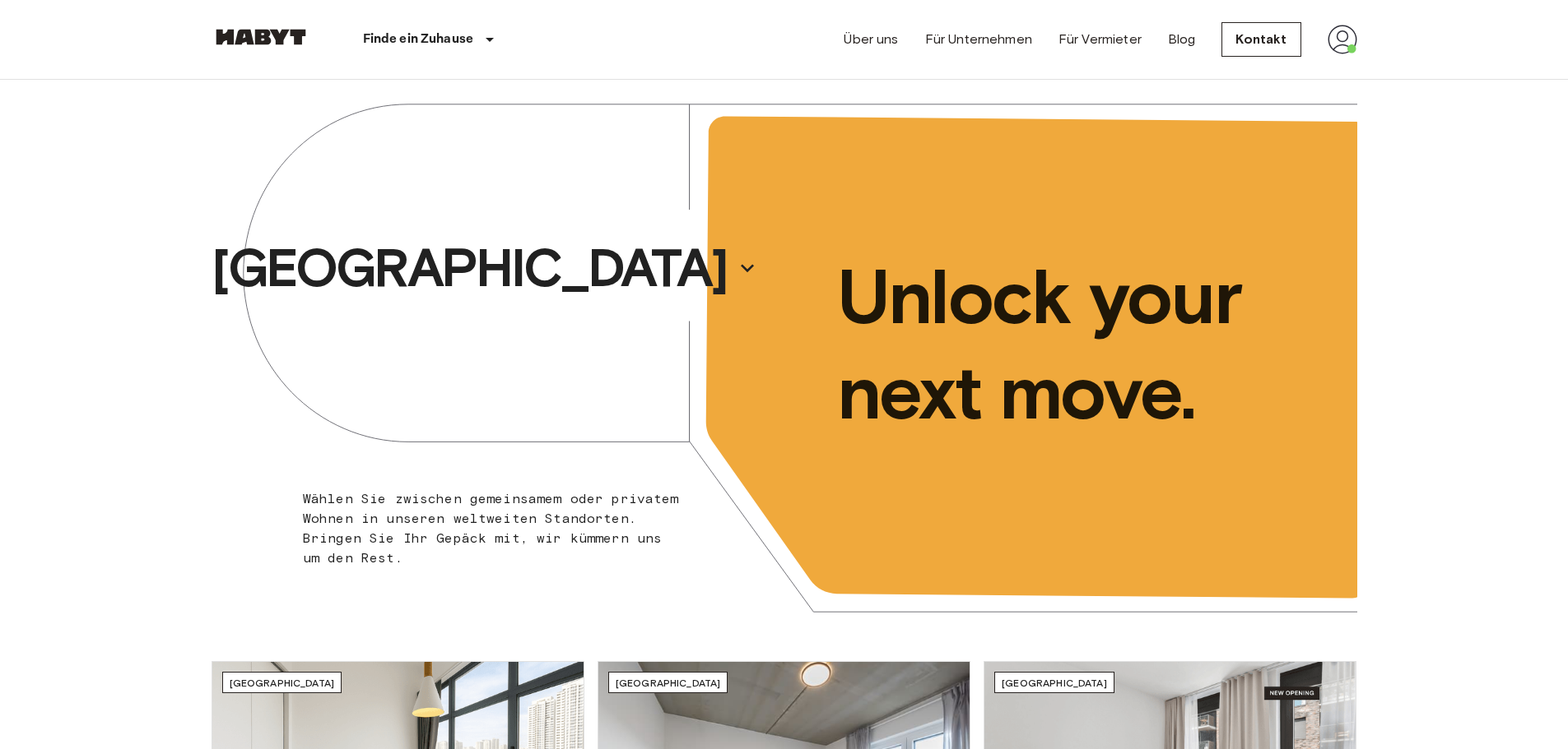
click at [1337, 37] on img at bounding box center [1341, 39] width 29 height 29
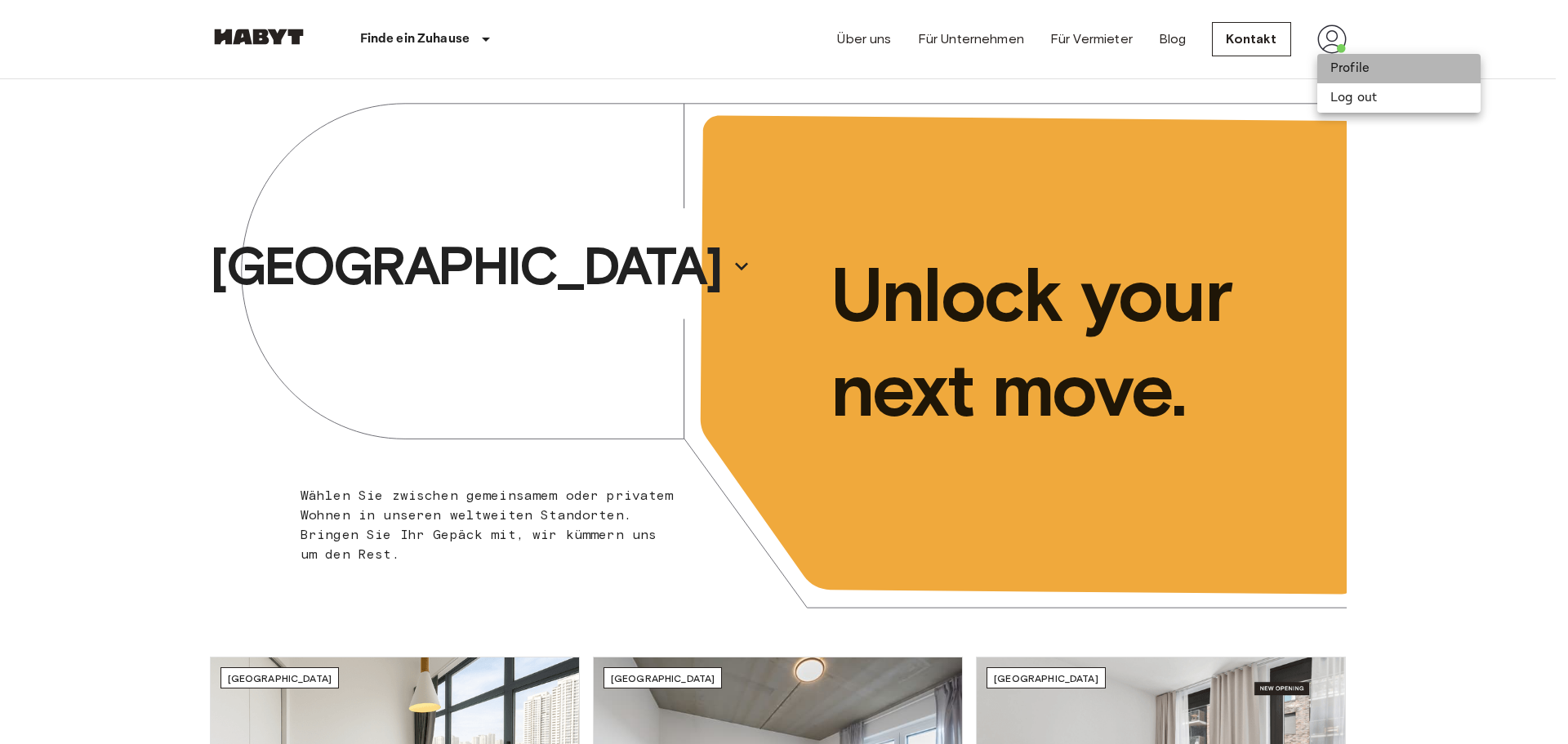
click at [1355, 68] on li "Profile" at bounding box center [1399, 68] width 163 height 29
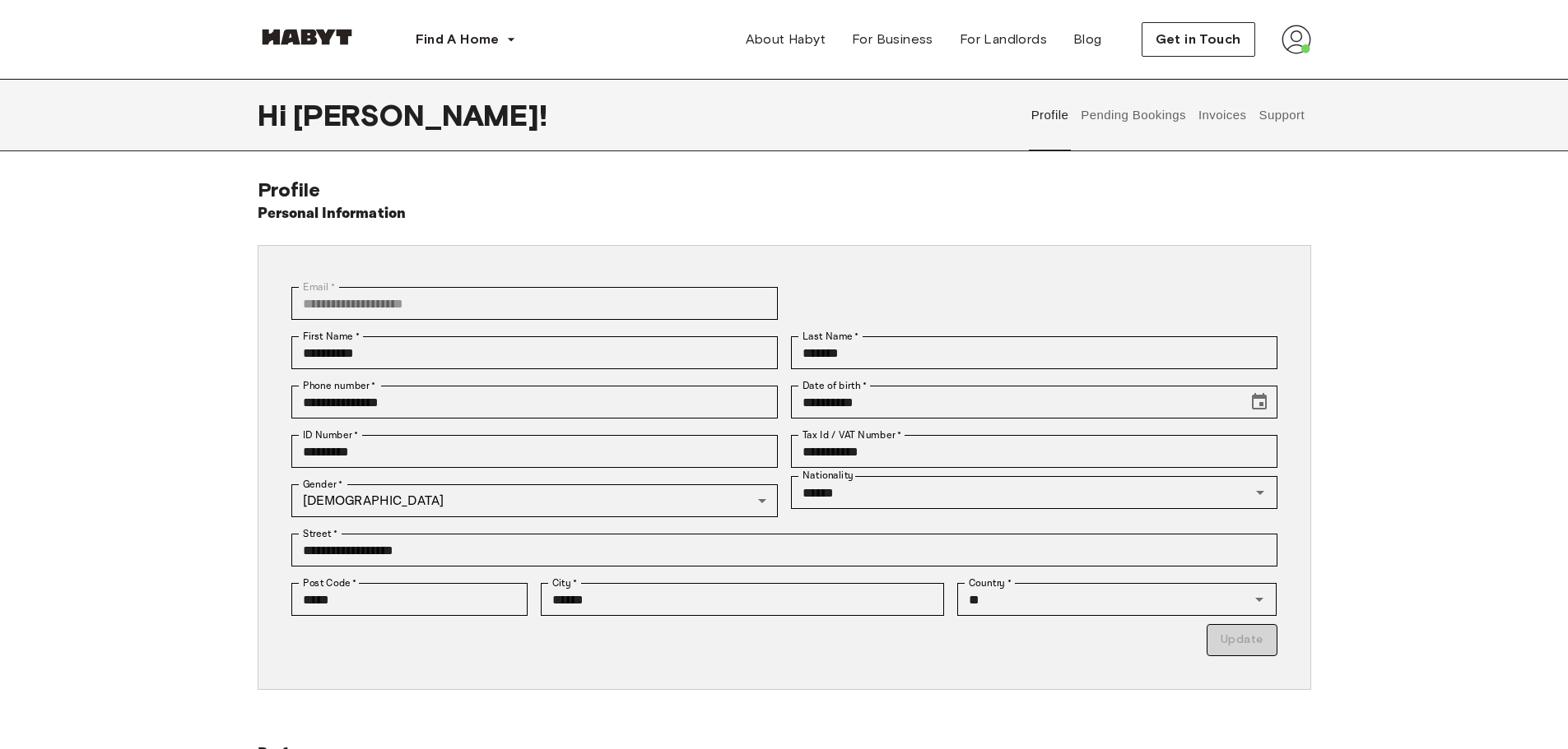
click at [1140, 112] on button "Pending Bookings" at bounding box center [1134, 115] width 110 height 73
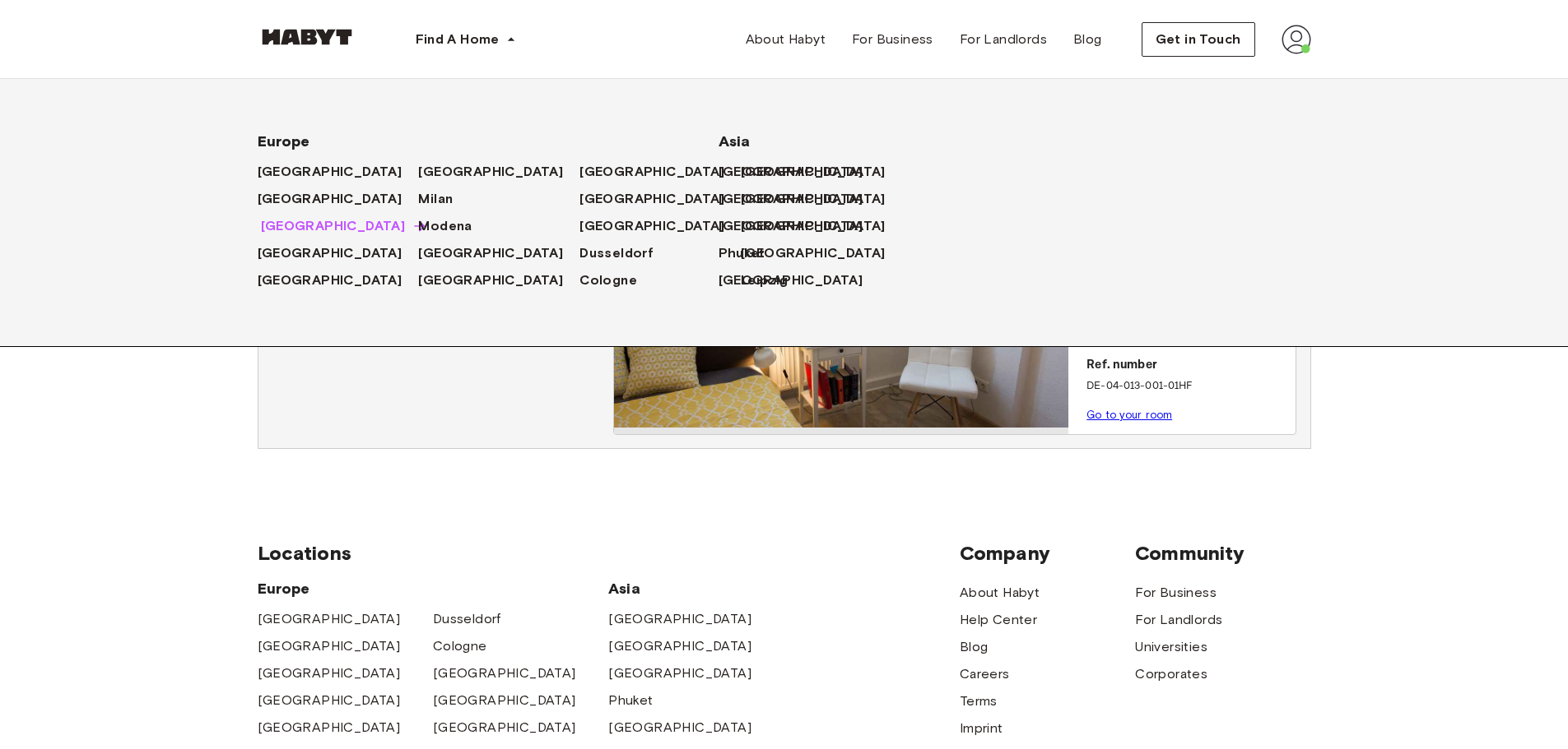
click at [296, 224] on span "[GEOGRAPHIC_DATA]" at bounding box center [334, 226] width 145 height 19
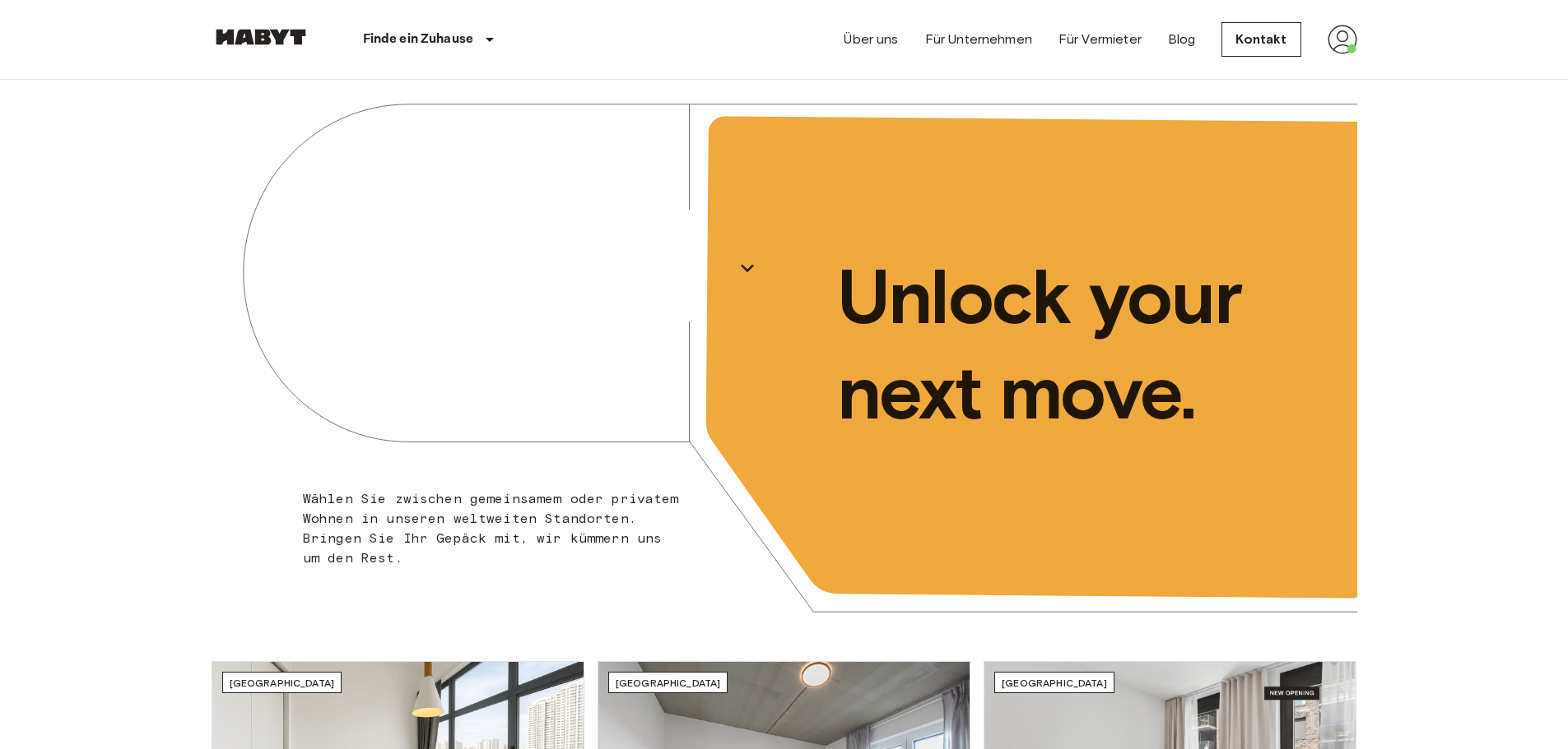
click at [1338, 41] on img at bounding box center [1341, 39] width 29 height 29
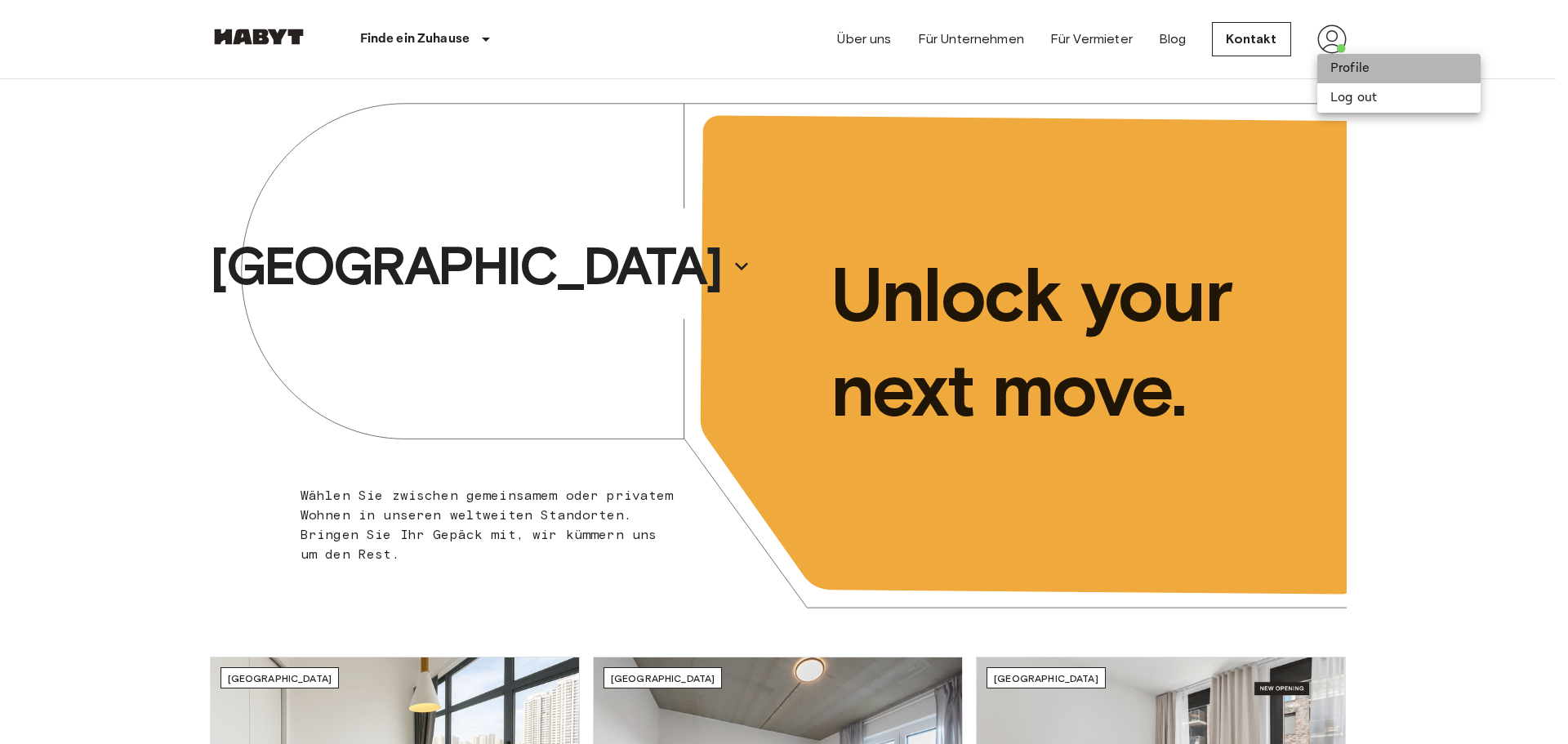
click at [1350, 69] on li "Profile" at bounding box center [1399, 68] width 163 height 29
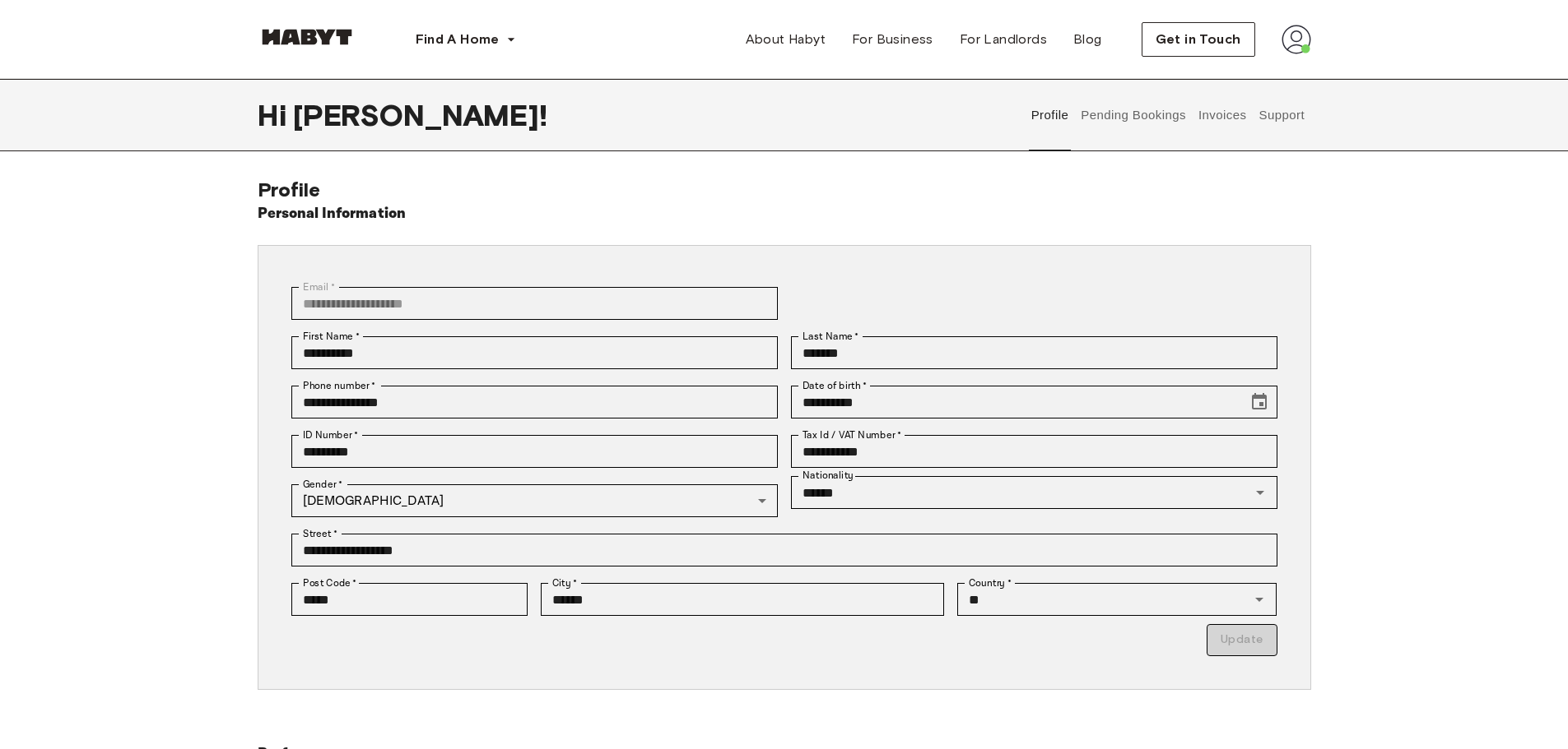
click at [1144, 121] on button "Pending Bookings" at bounding box center [1134, 115] width 110 height 73
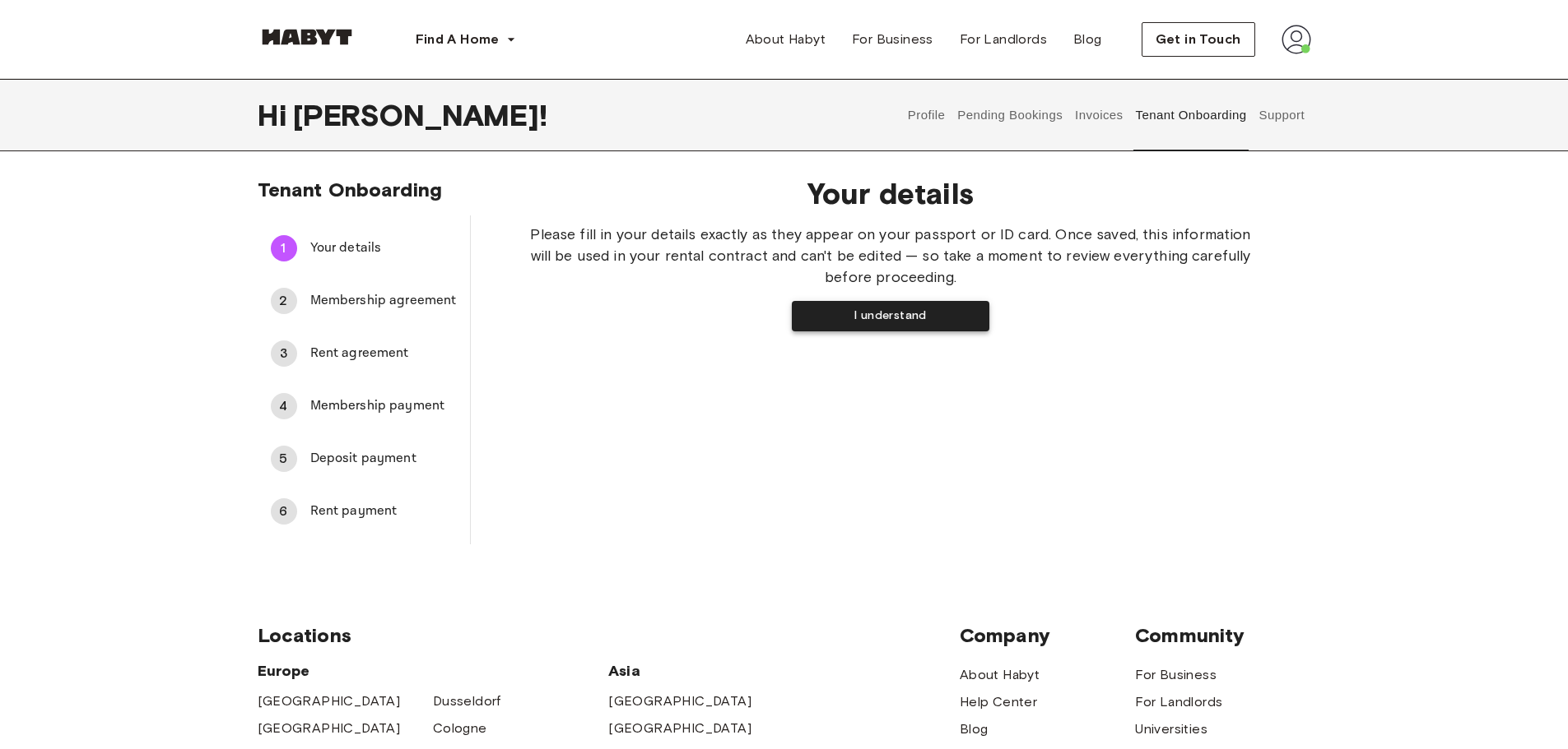
click at [865, 317] on button "I understand" at bounding box center [890, 316] width 197 height 30
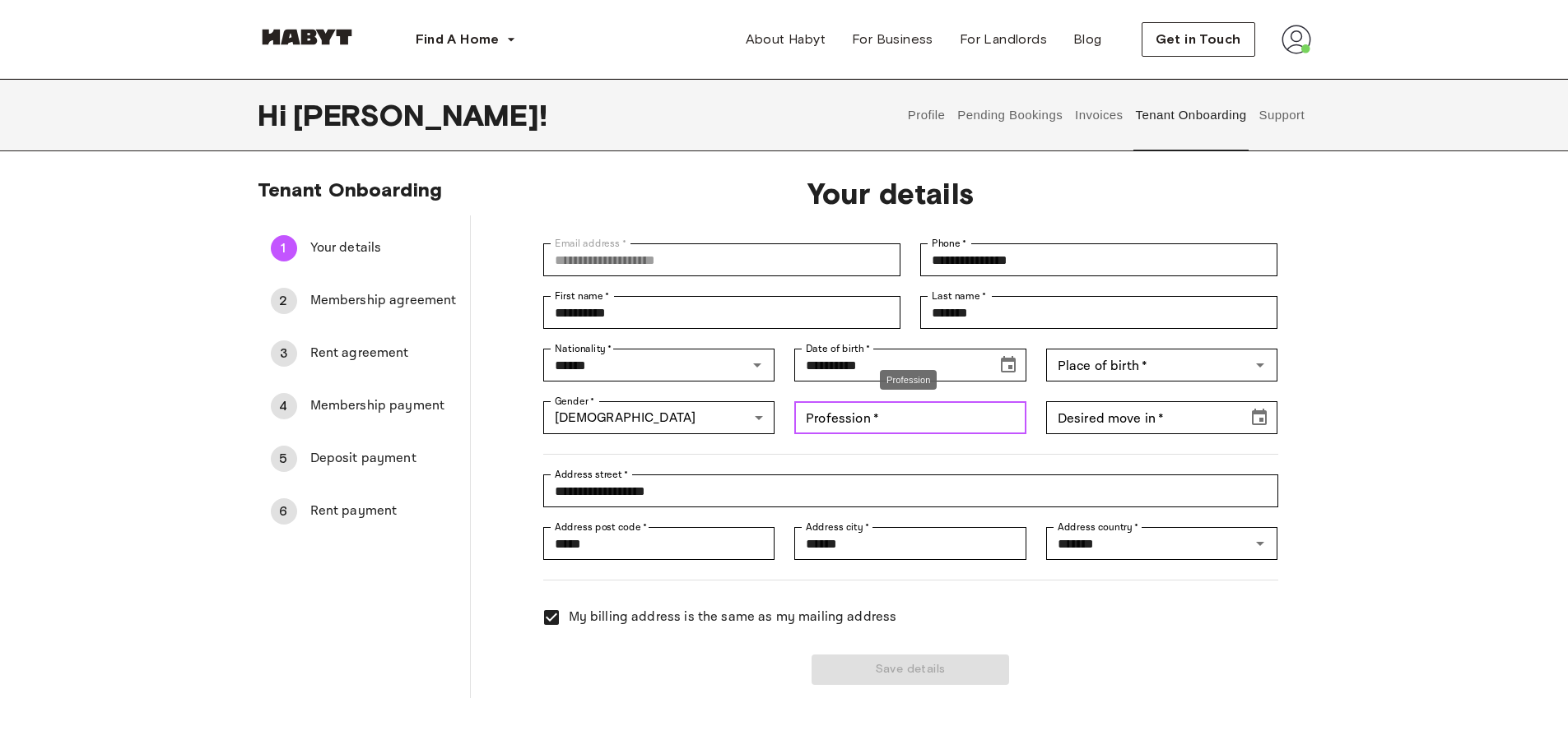
click at [942, 408] on input "Profession   *" at bounding box center [911, 417] width 232 height 33
type input "**********"
click at [1373, 442] on div "**********" at bounding box center [784, 438] width 1185 height 521
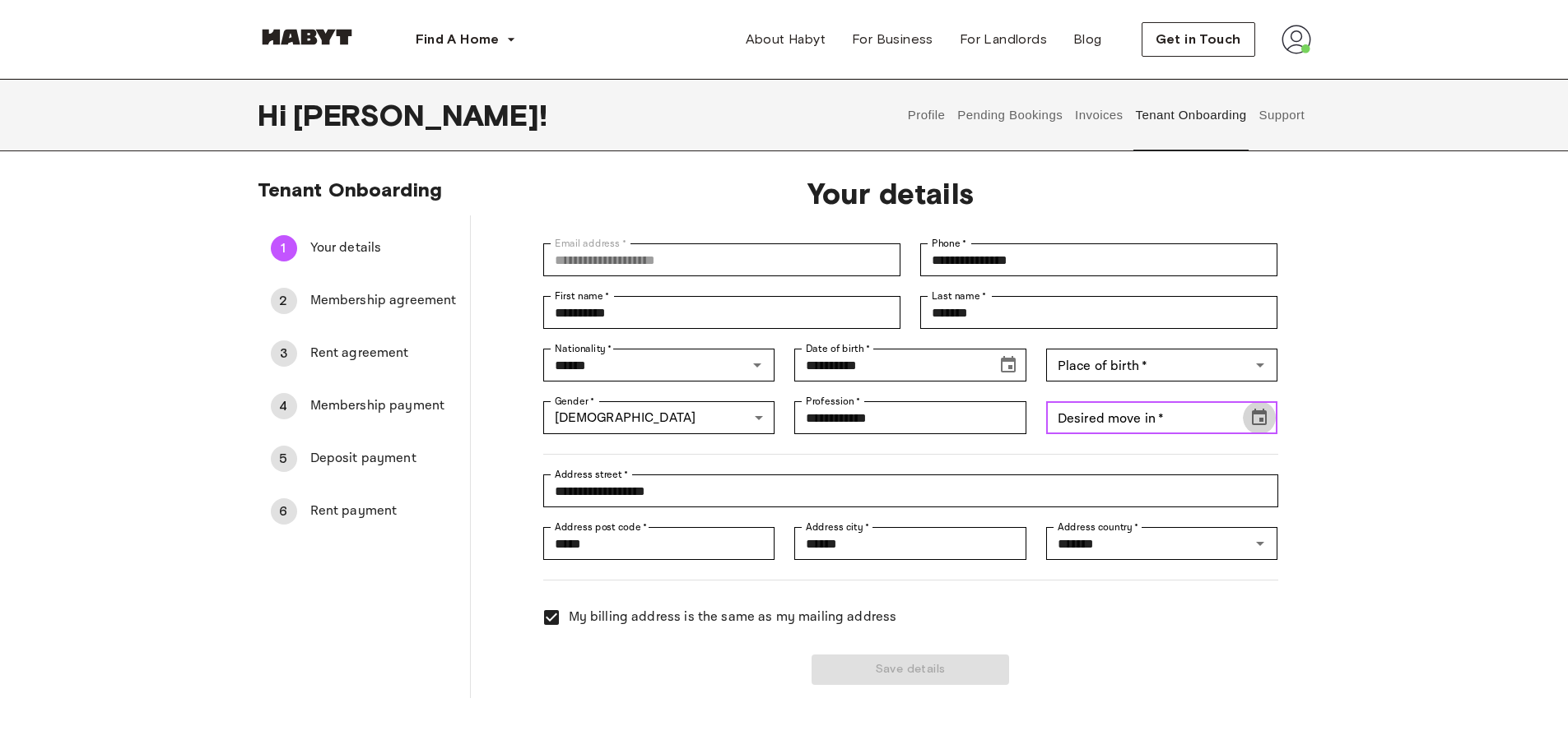
click at [1255, 425] on icon "Choose date" at bounding box center [1259, 417] width 15 height 17
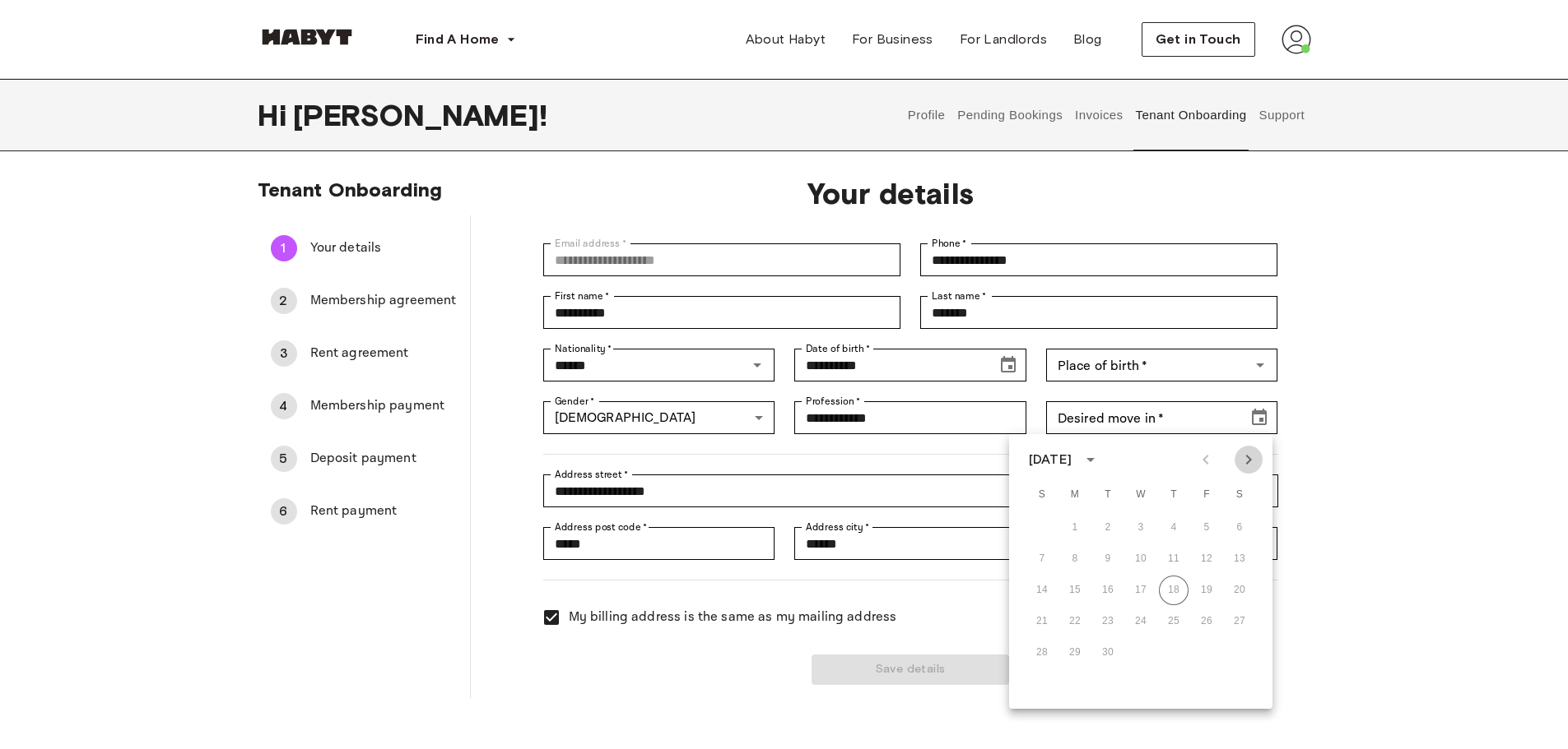
click at [1245, 462] on icon "Next month" at bounding box center [1249, 460] width 19 height 19
click at [1074, 555] on button "6" at bounding box center [1074, 559] width 29 height 29
type input "**********"
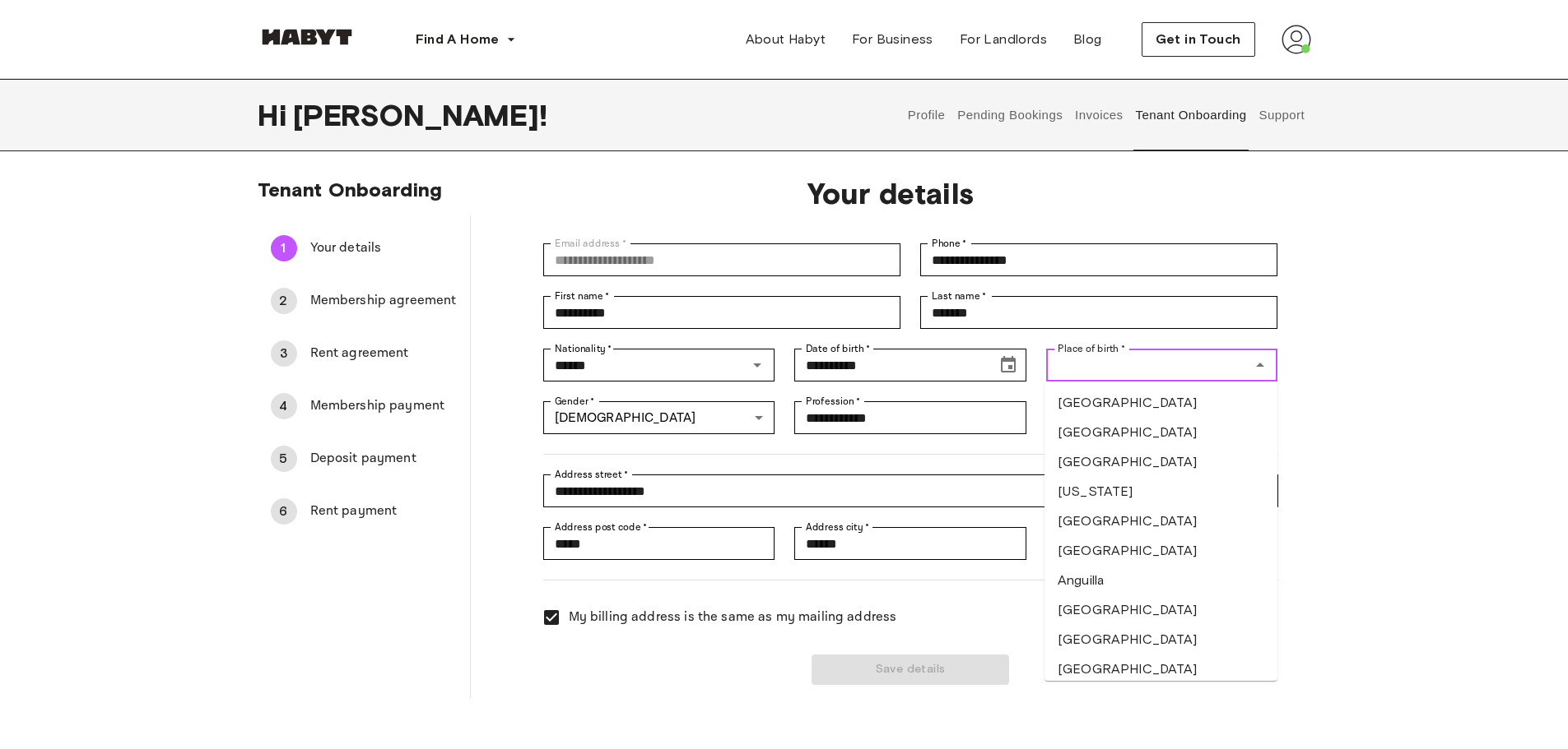
click at [1211, 364] on input "Place of birth   *" at bounding box center [1149, 365] width 195 height 23
type input "**********"
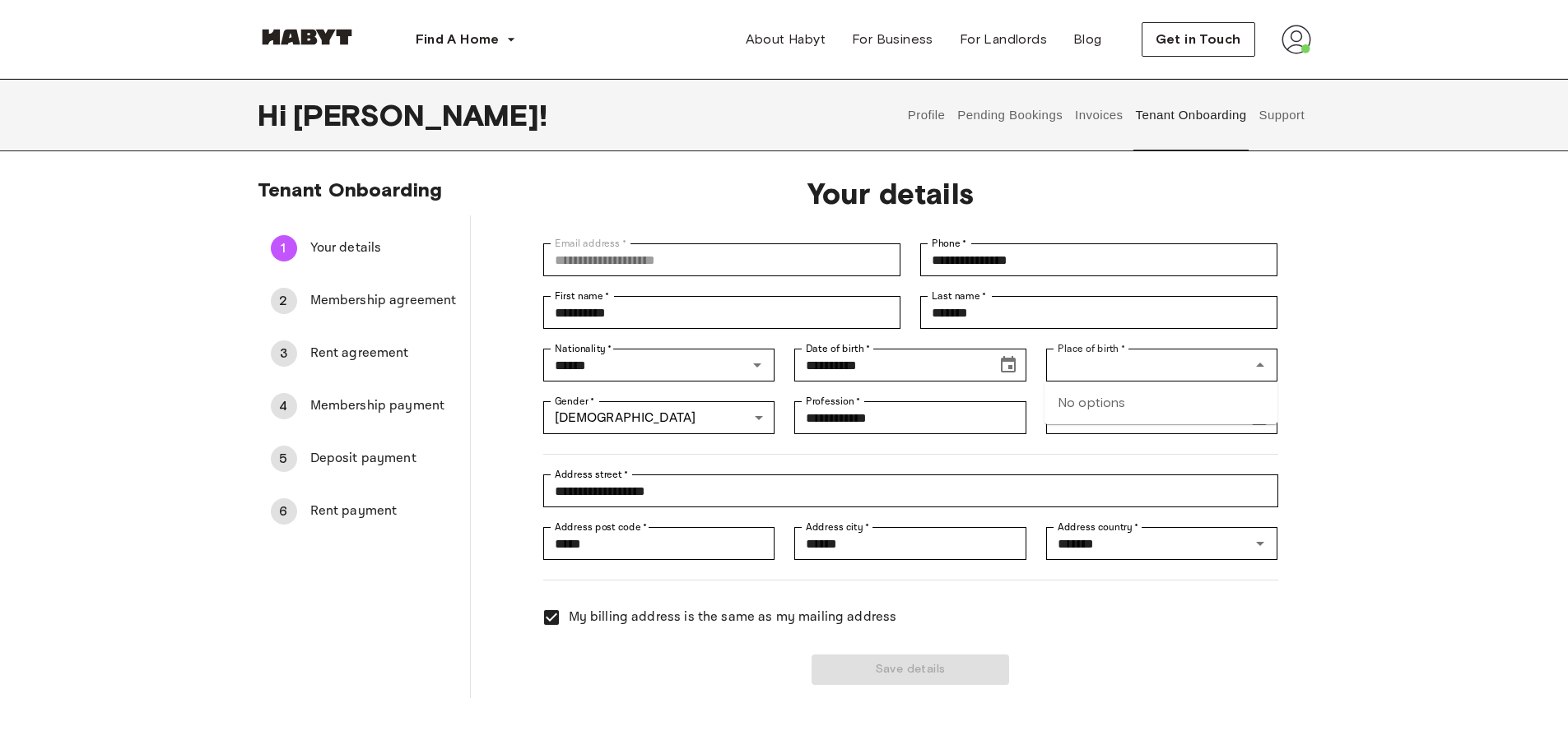
click at [1371, 394] on div "**********" at bounding box center [784, 438] width 1185 height 521
click at [1255, 366] on icon "Open" at bounding box center [1260, 365] width 19 height 19
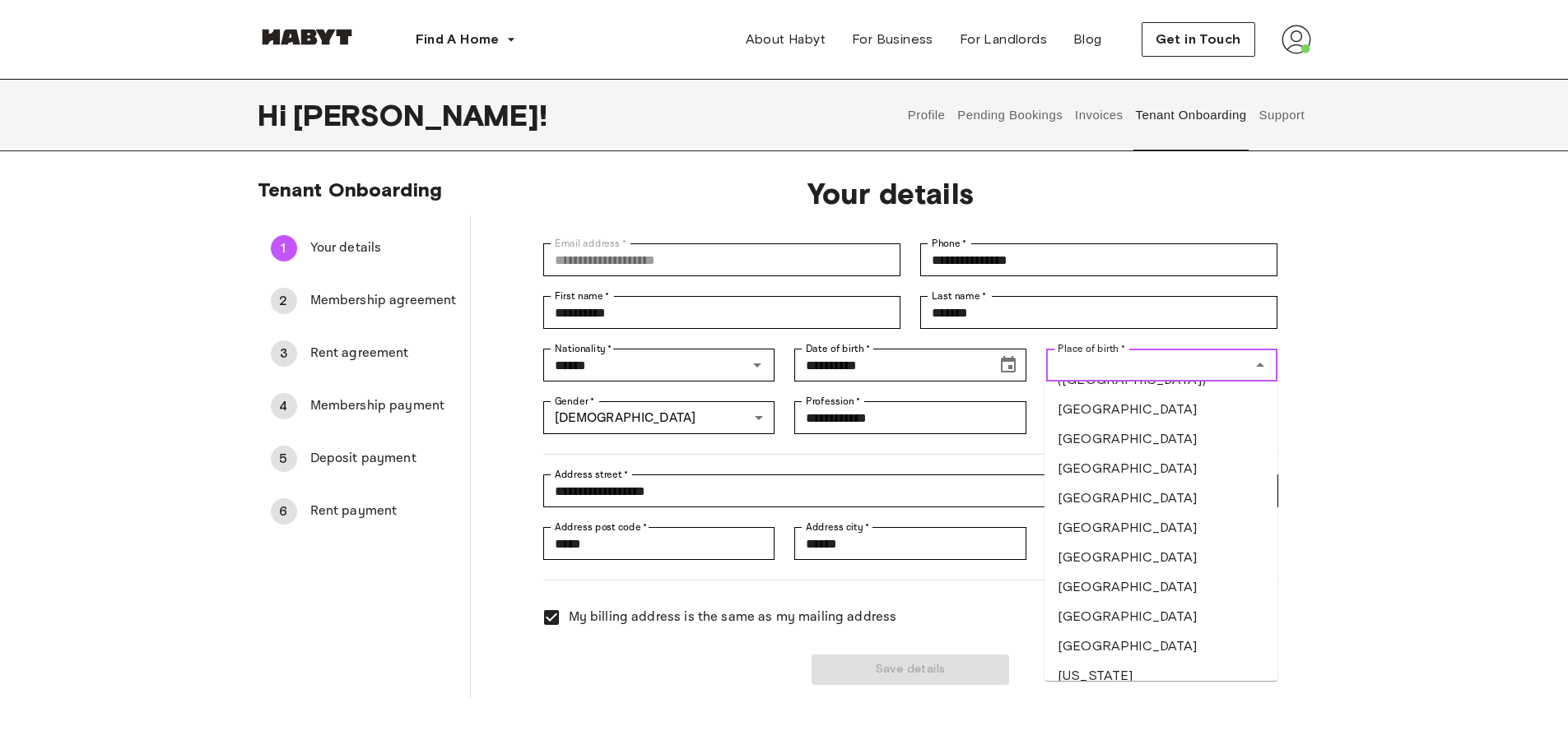
scroll to position [2220, 0]
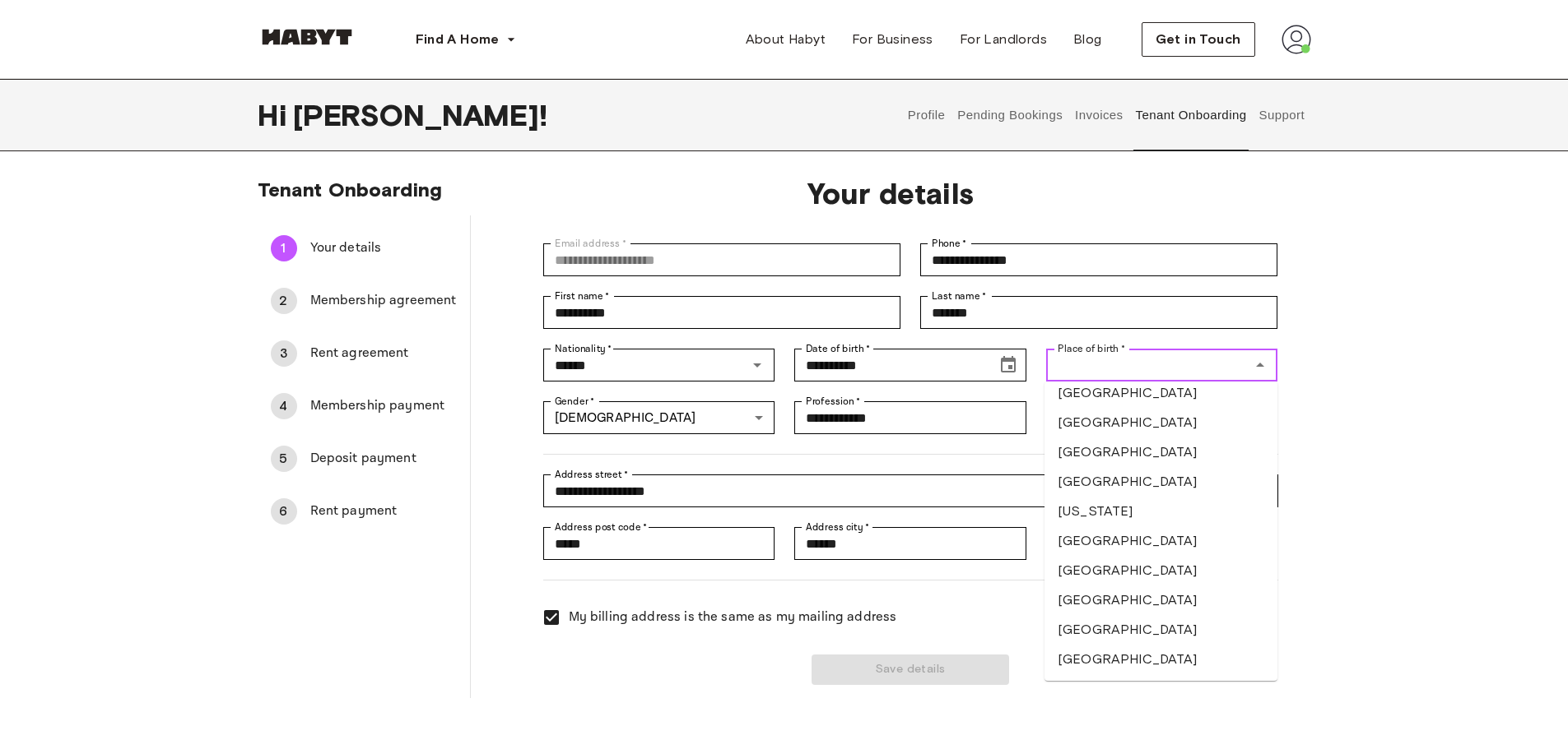
click at [1114, 547] on li "Germany" at bounding box center [1160, 540] width 233 height 29
type input "*******"
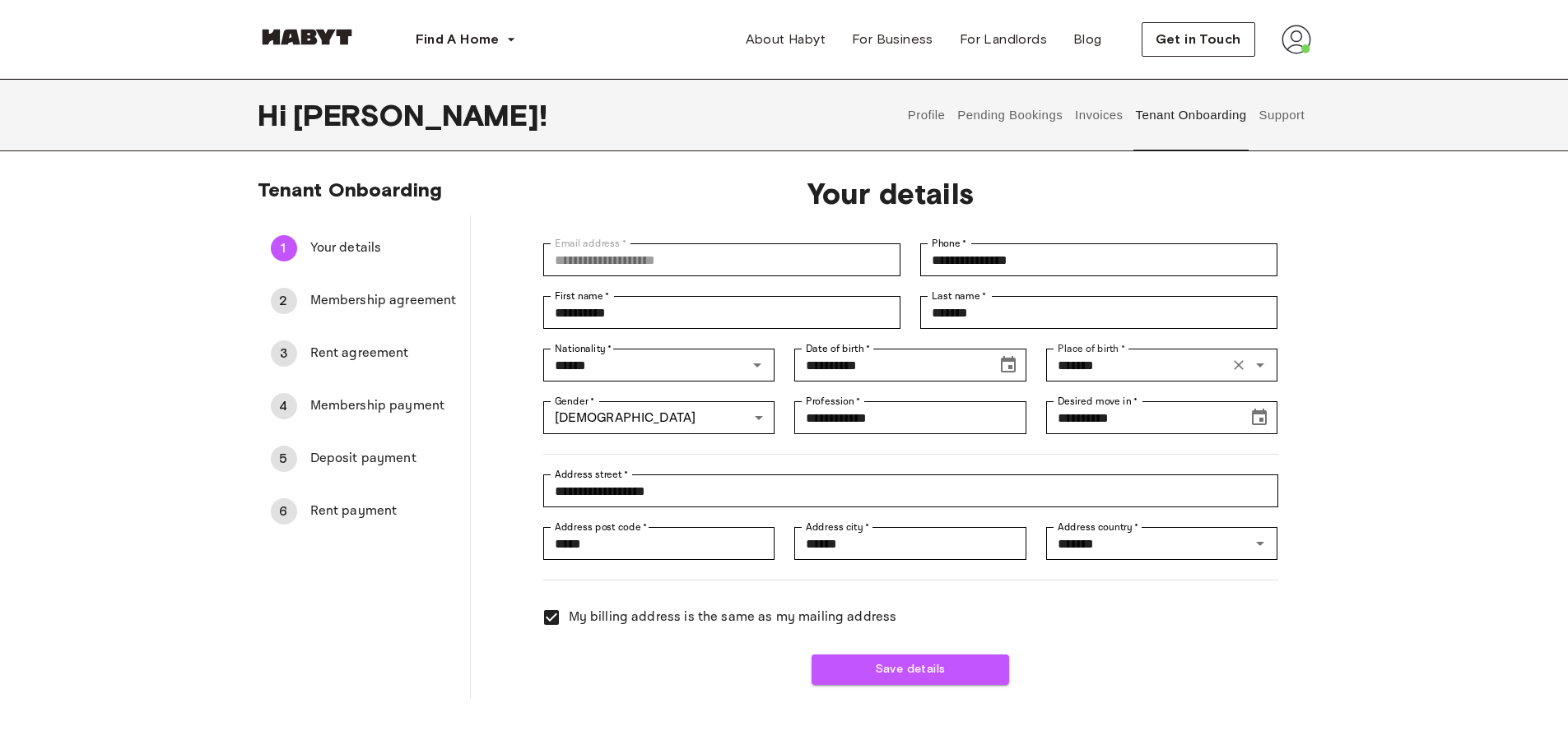
click at [1369, 458] on div "**********" at bounding box center [784, 438] width 1185 height 521
click at [903, 676] on button "Save details" at bounding box center [910, 669] width 197 height 30
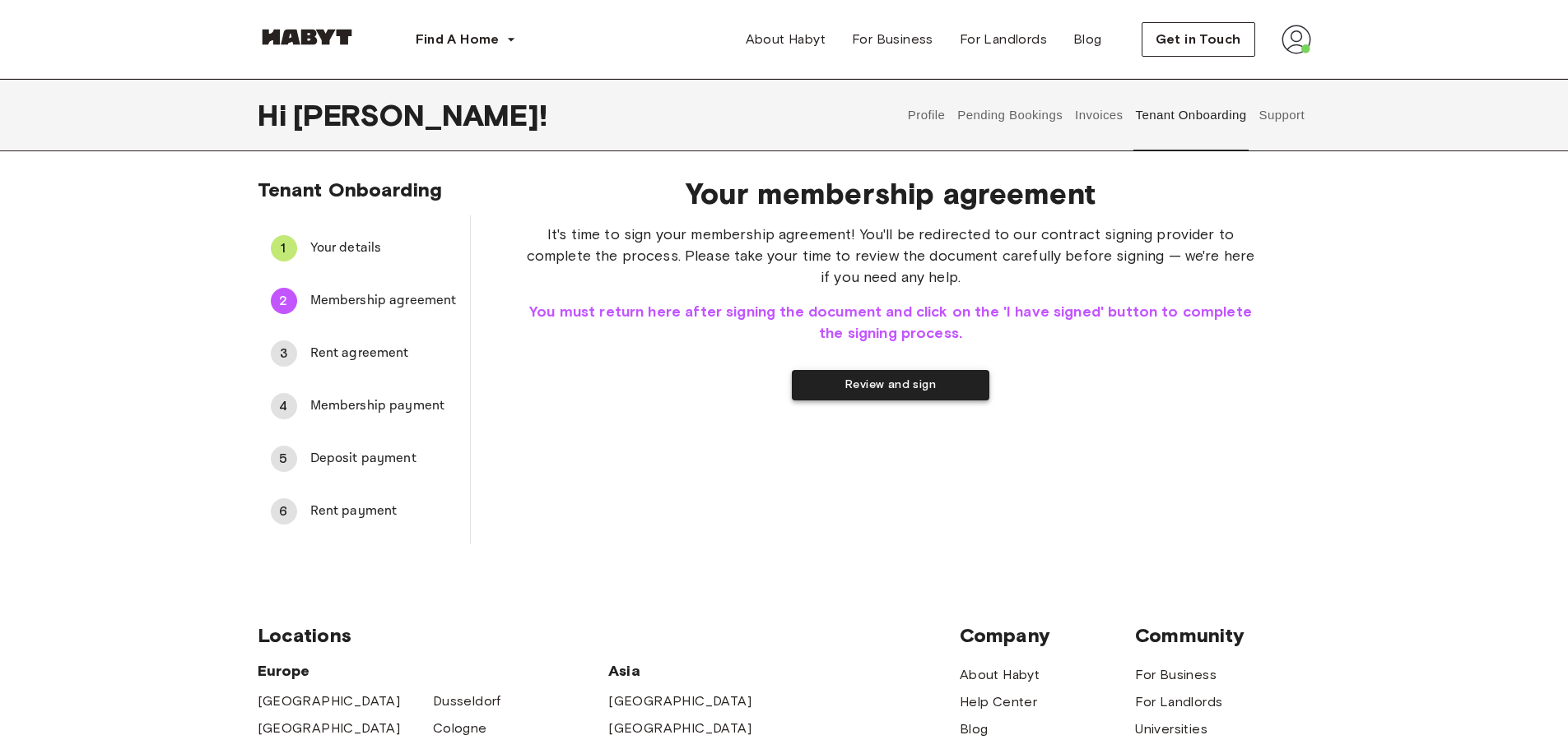
click at [872, 378] on button "Review and sign" at bounding box center [890, 386] width 197 height 30
click at [795, 387] on button "I have signed" at bounding box center [785, 386] width 197 height 30
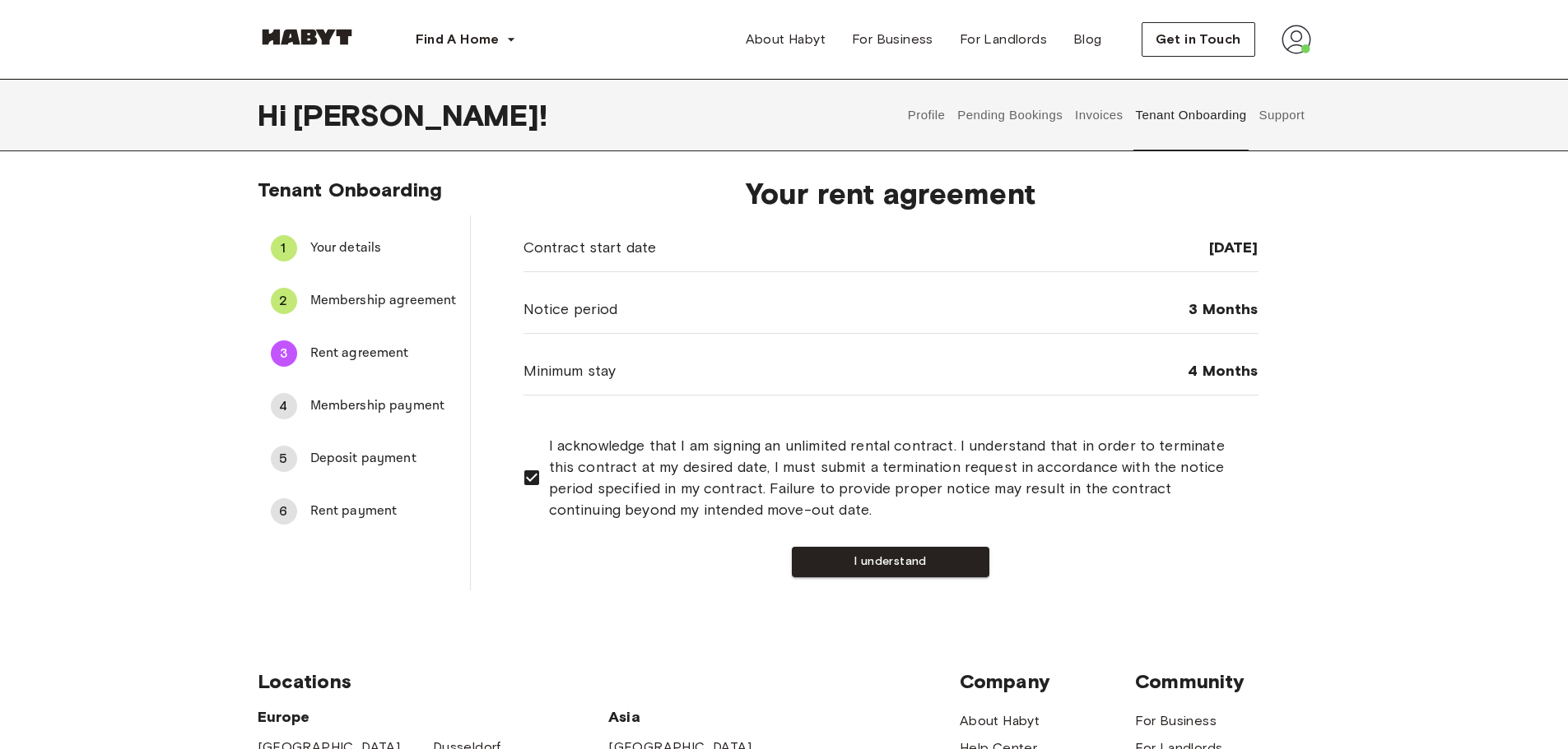
click at [872, 559] on button "I understand" at bounding box center [890, 562] width 197 height 30
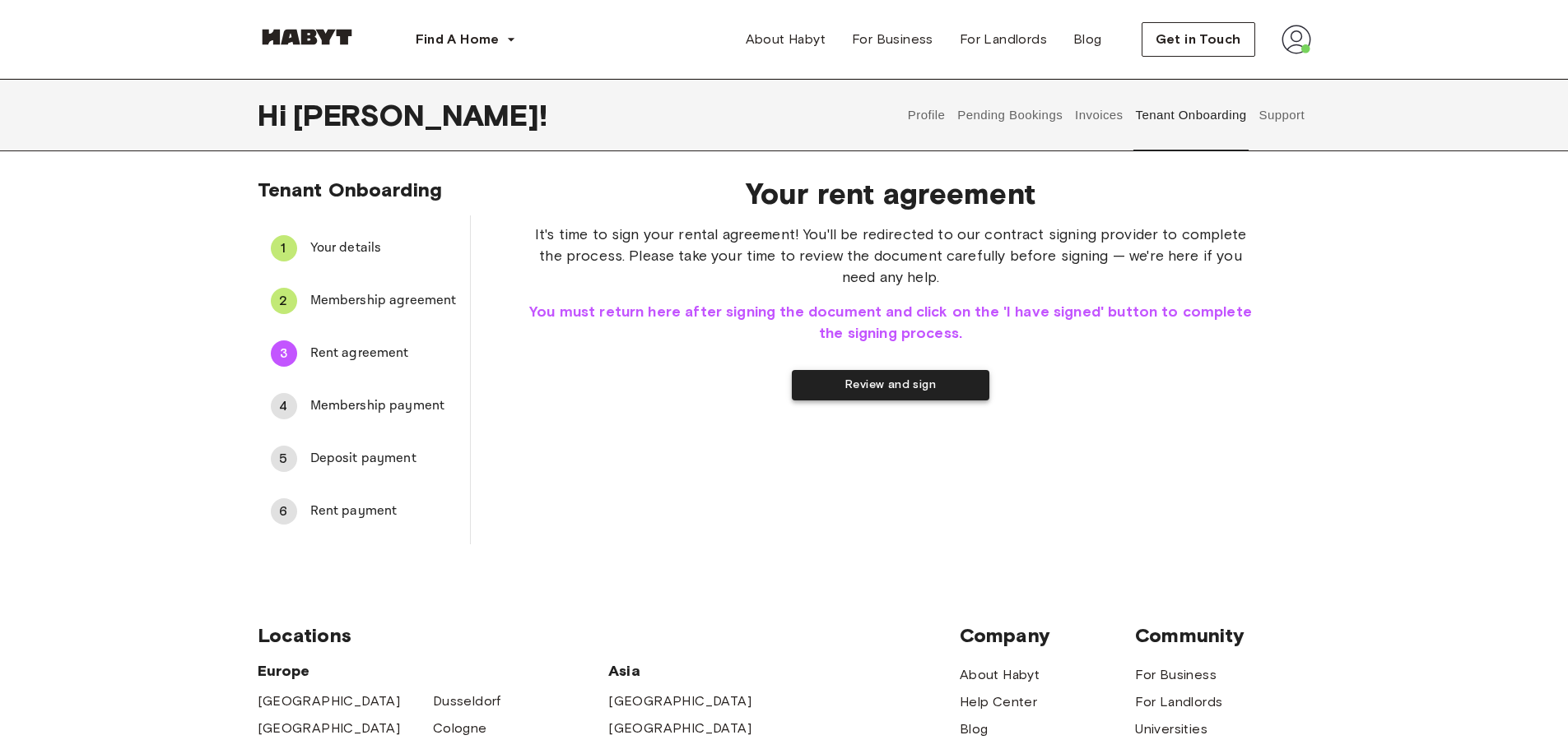
click at [862, 390] on button "Review and sign" at bounding box center [890, 386] width 197 height 30
click at [782, 383] on button "I have signed" at bounding box center [785, 386] width 197 height 30
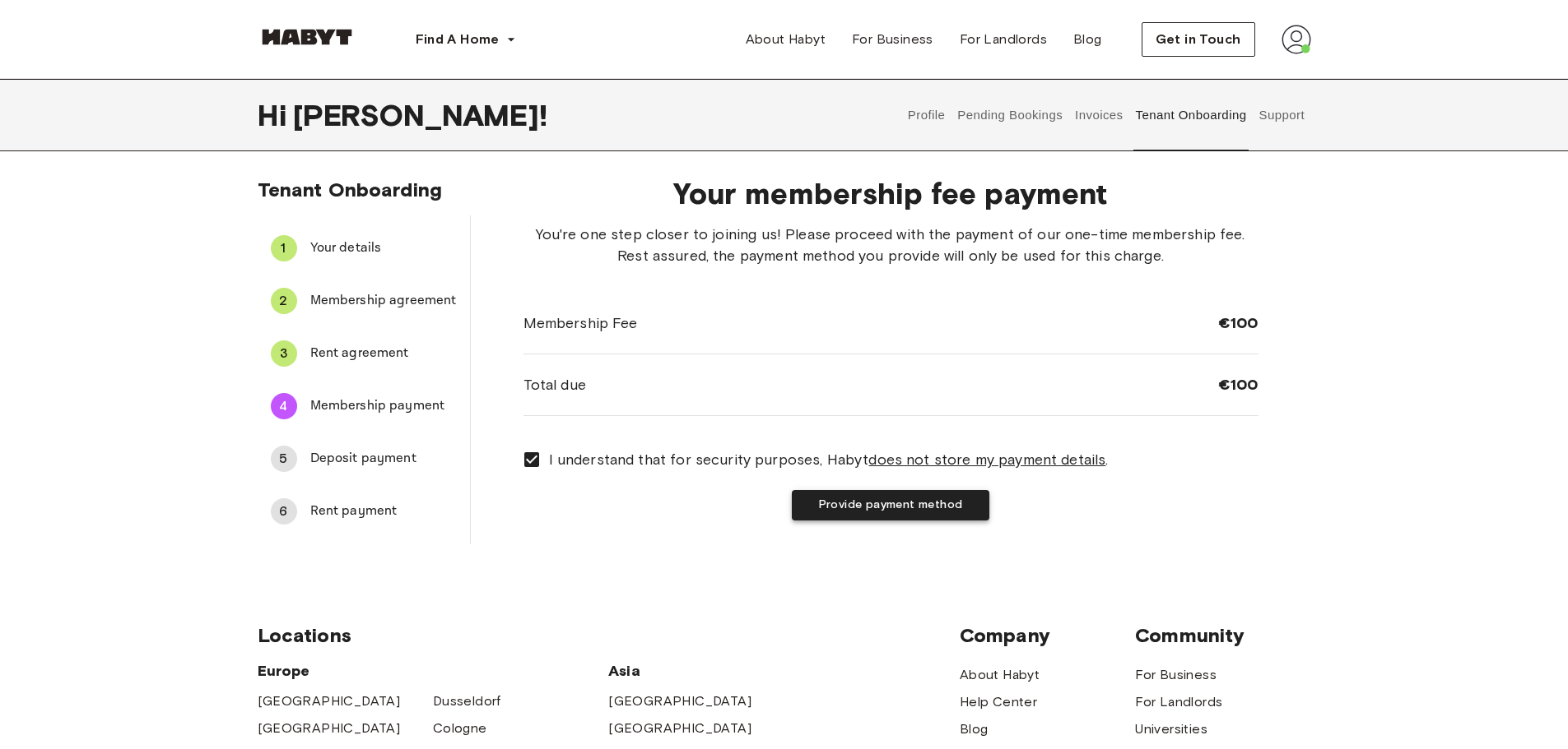
click at [888, 501] on button "Provide payment method" at bounding box center [890, 505] width 197 height 30
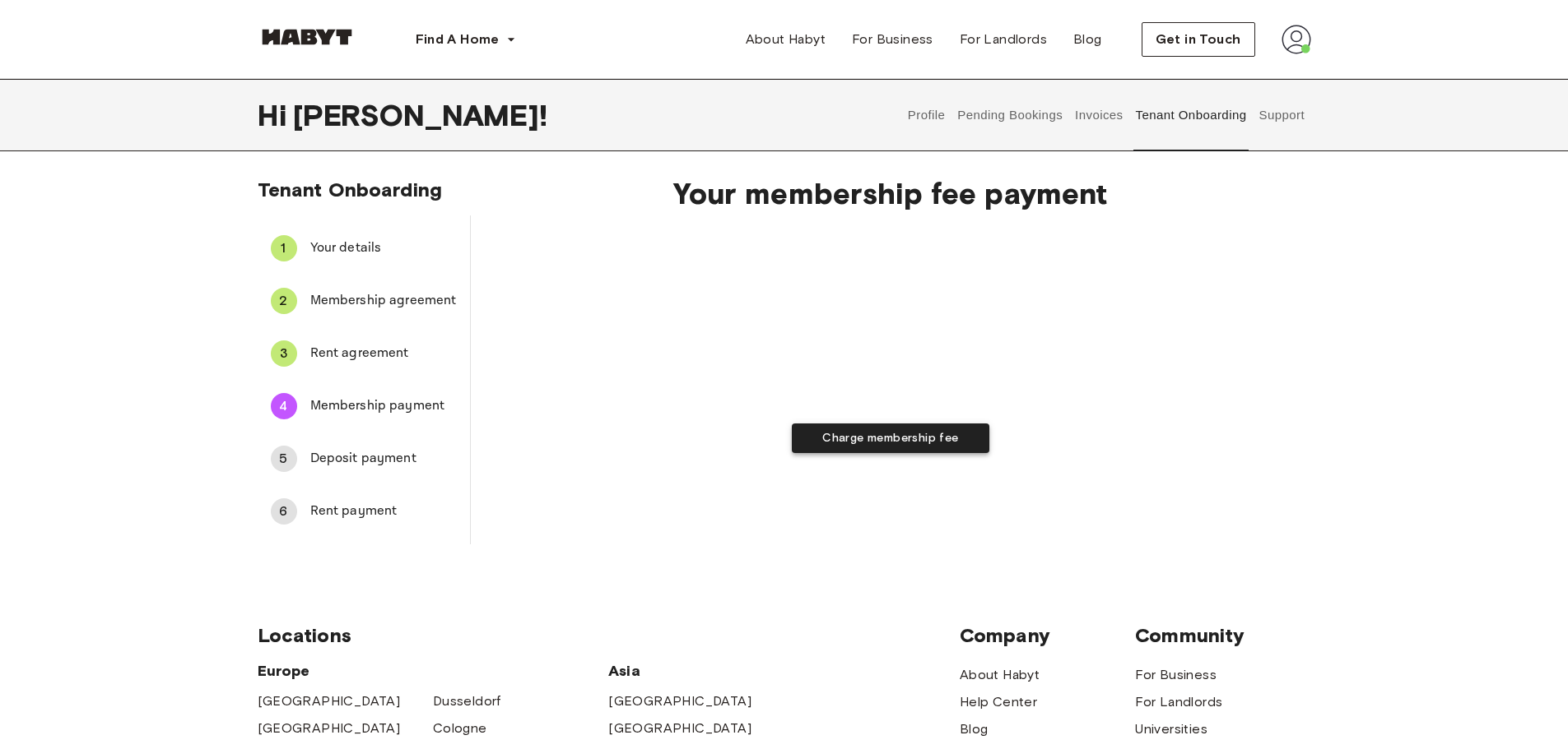
click at [924, 437] on button "Charge membership fee" at bounding box center [890, 439] width 197 height 30
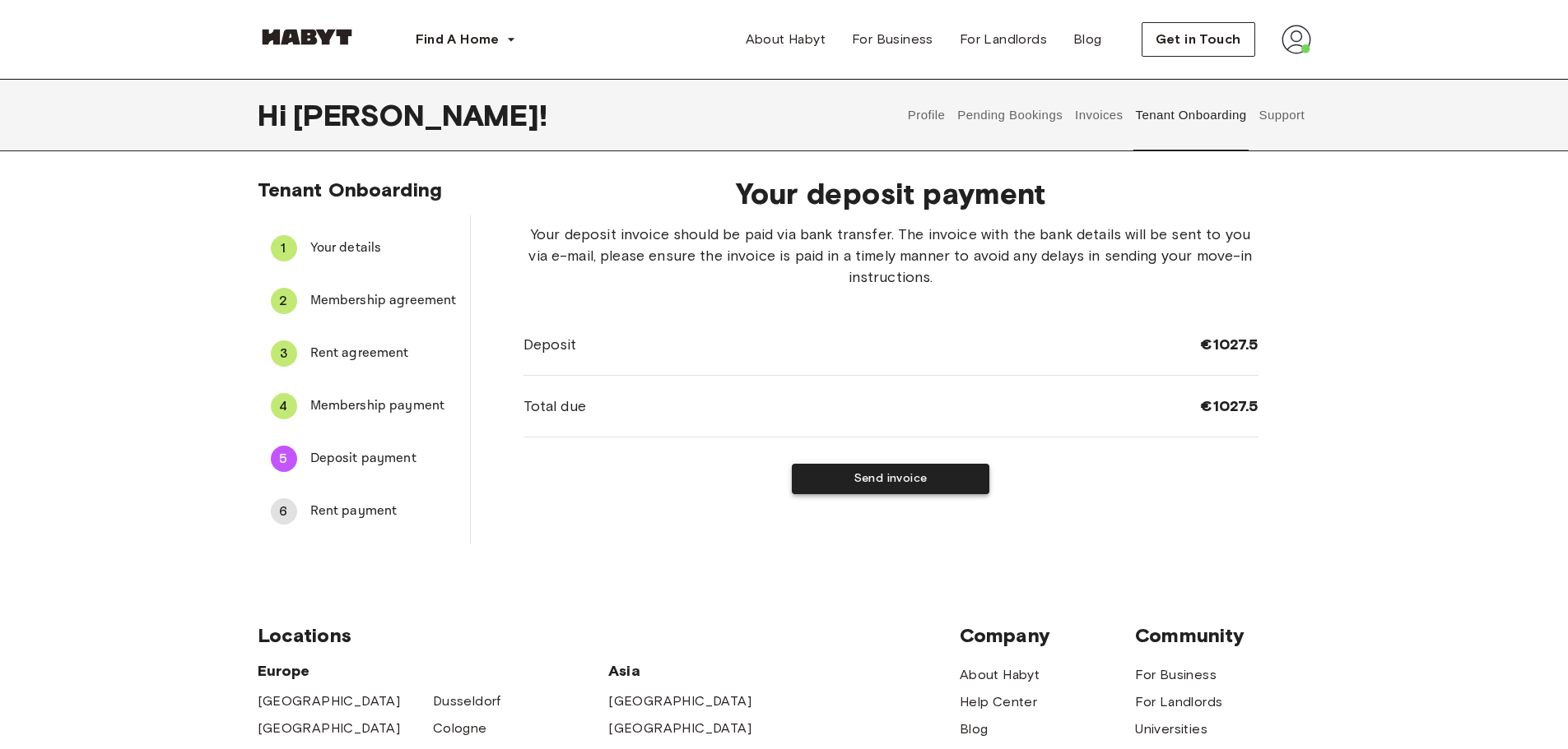
click at [847, 479] on button "Send invoice" at bounding box center [890, 479] width 197 height 30
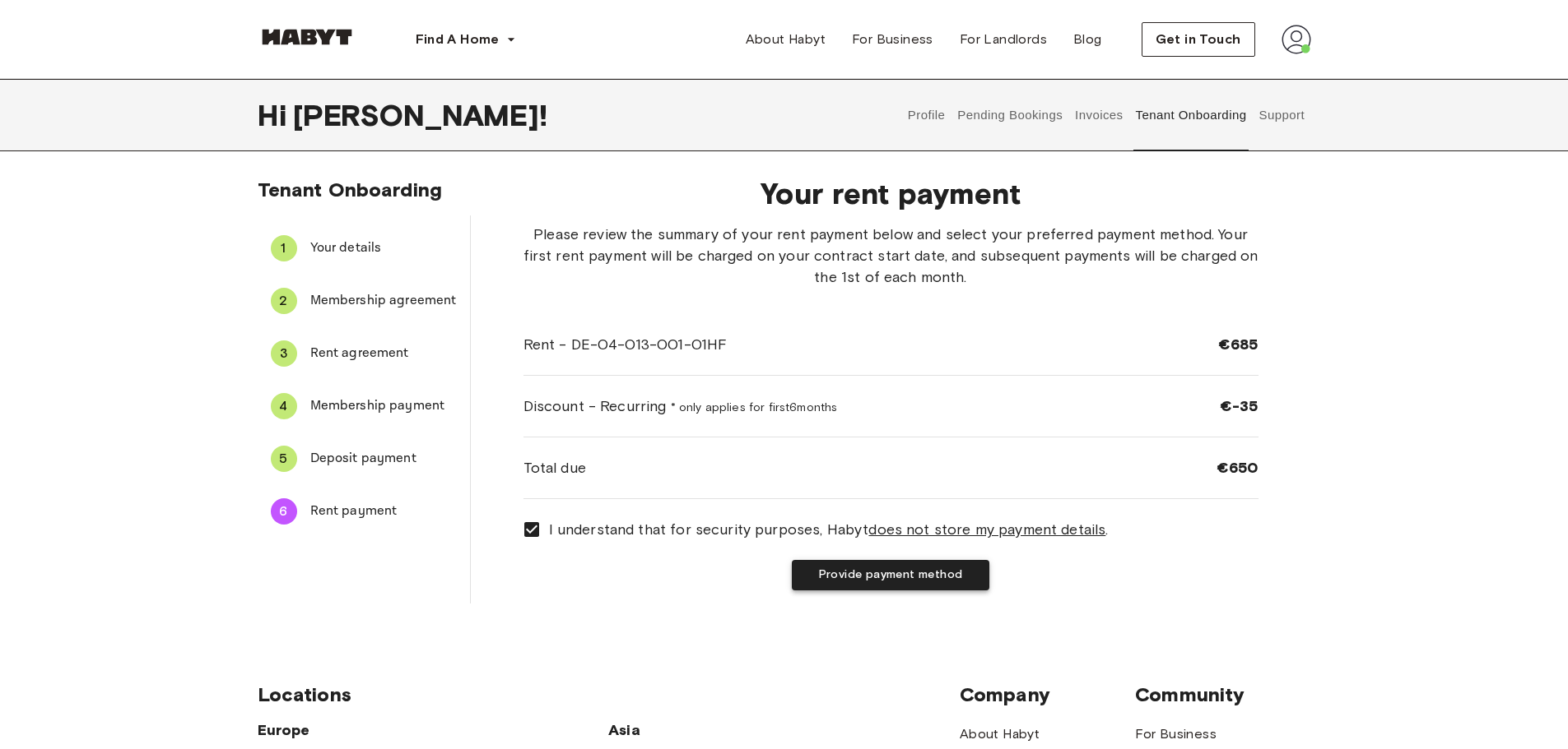
click at [878, 571] on button "Provide payment method" at bounding box center [890, 575] width 197 height 30
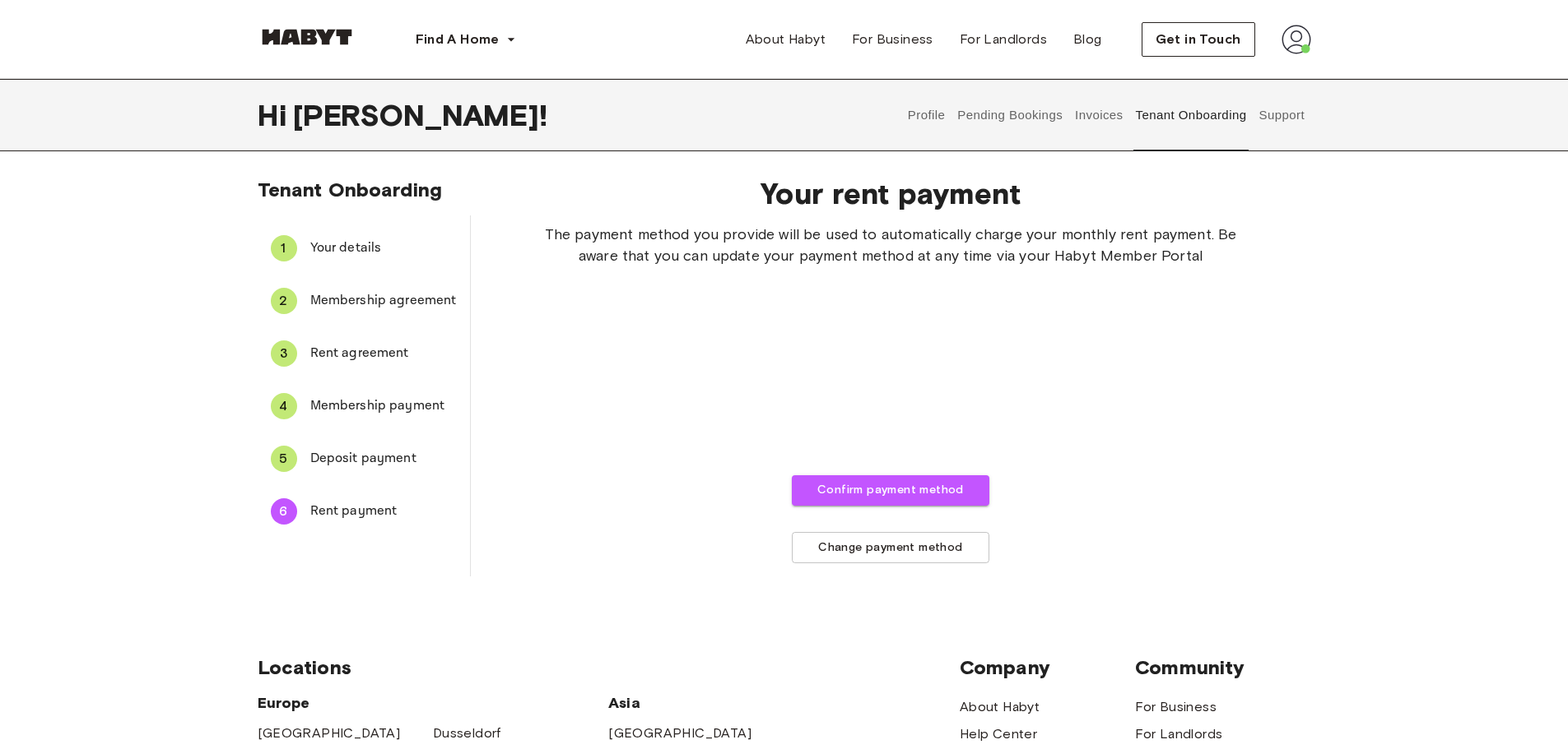
click at [1186, 335] on div "The payment method you provide will be used to automatically charge your monthl…" at bounding box center [891, 394] width 735 height 340
click at [1193, 371] on div "The payment method you provide will be used to automatically charge your monthl…" at bounding box center [891, 394] width 735 height 340
click at [587, 483] on div "The payment method you provide will be used to automatically charge your monthl…" at bounding box center [891, 394] width 735 height 340
click at [840, 547] on button "Change payment method" at bounding box center [890, 548] width 197 height 32
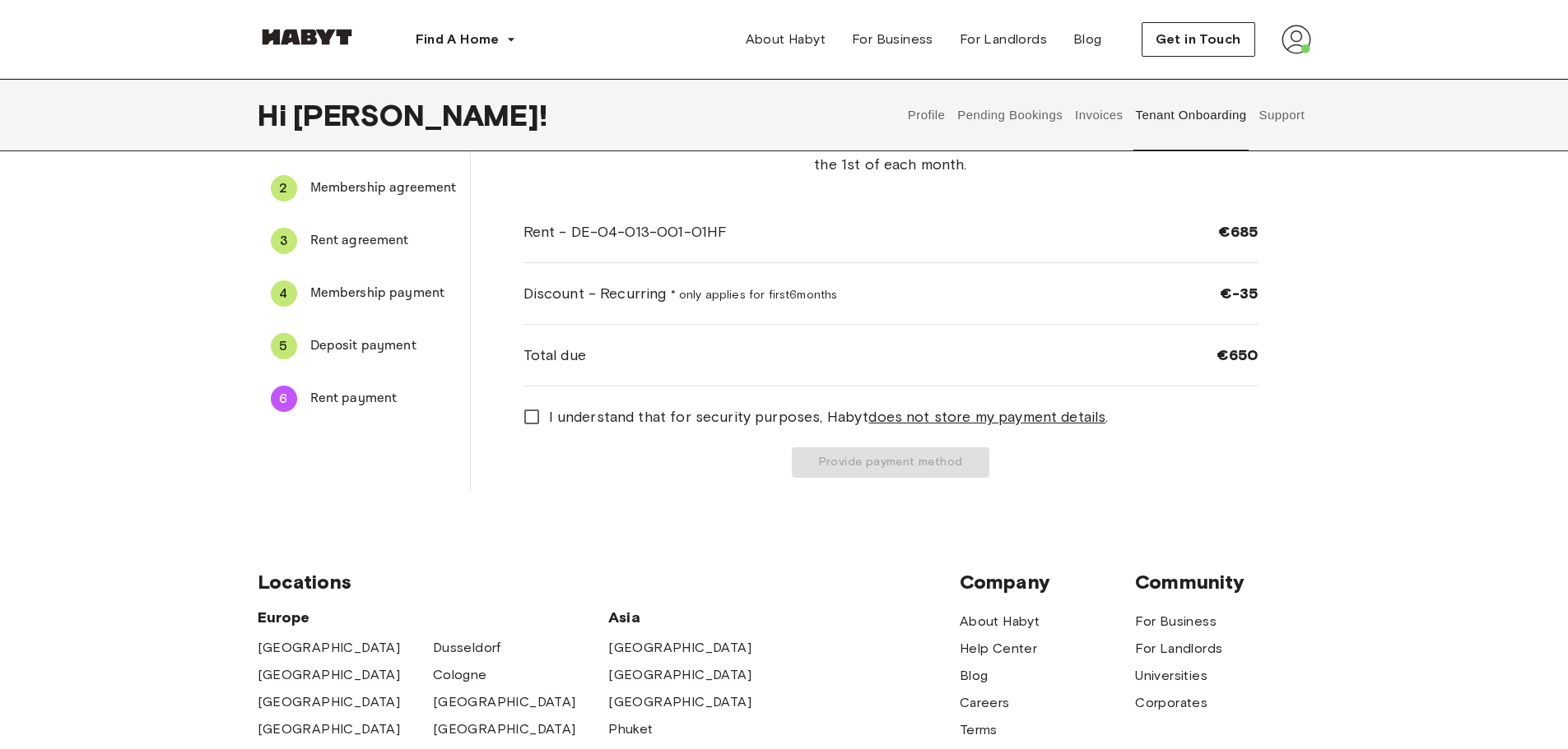
scroll to position [0, 0]
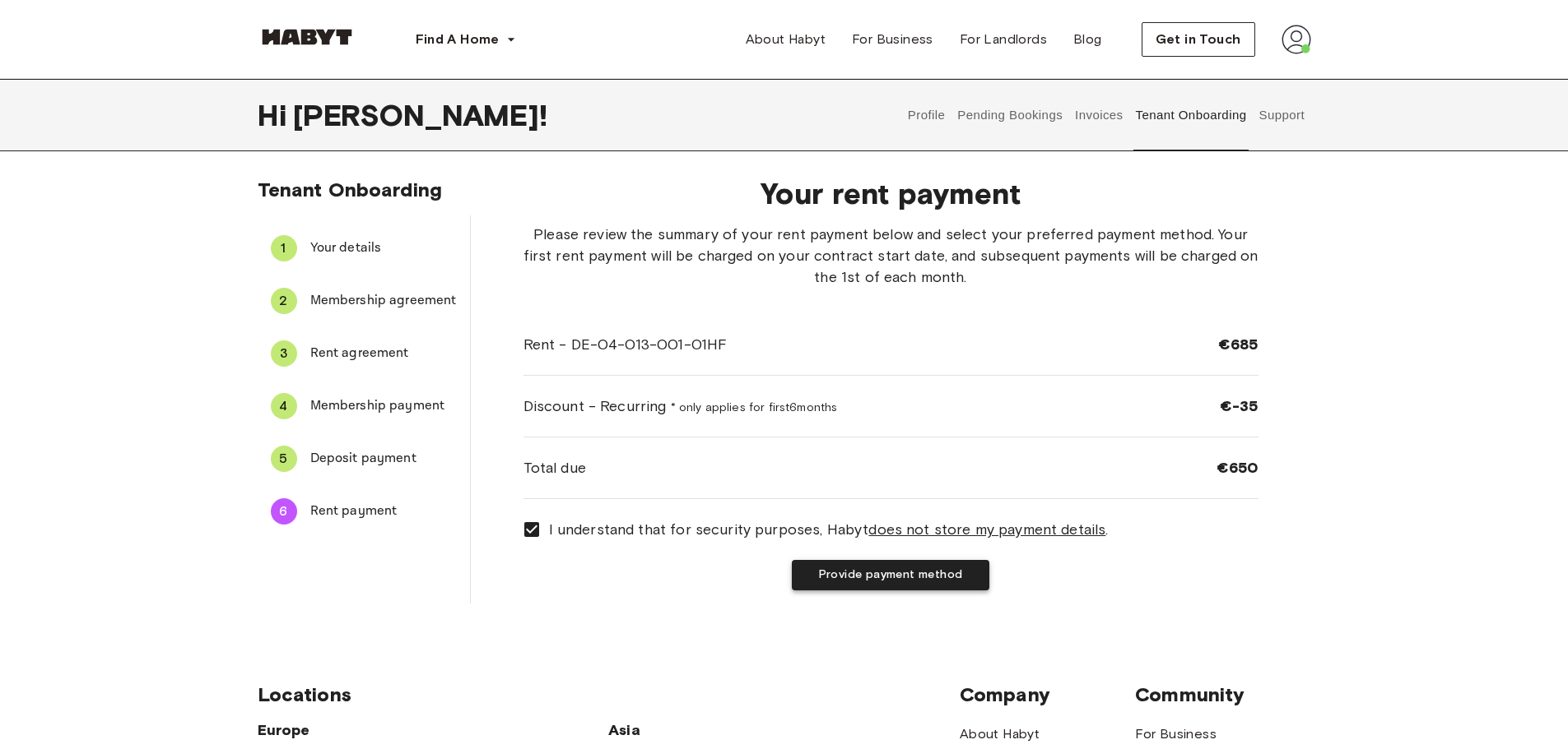
click at [848, 577] on button "Provide payment method" at bounding box center [890, 575] width 197 height 30
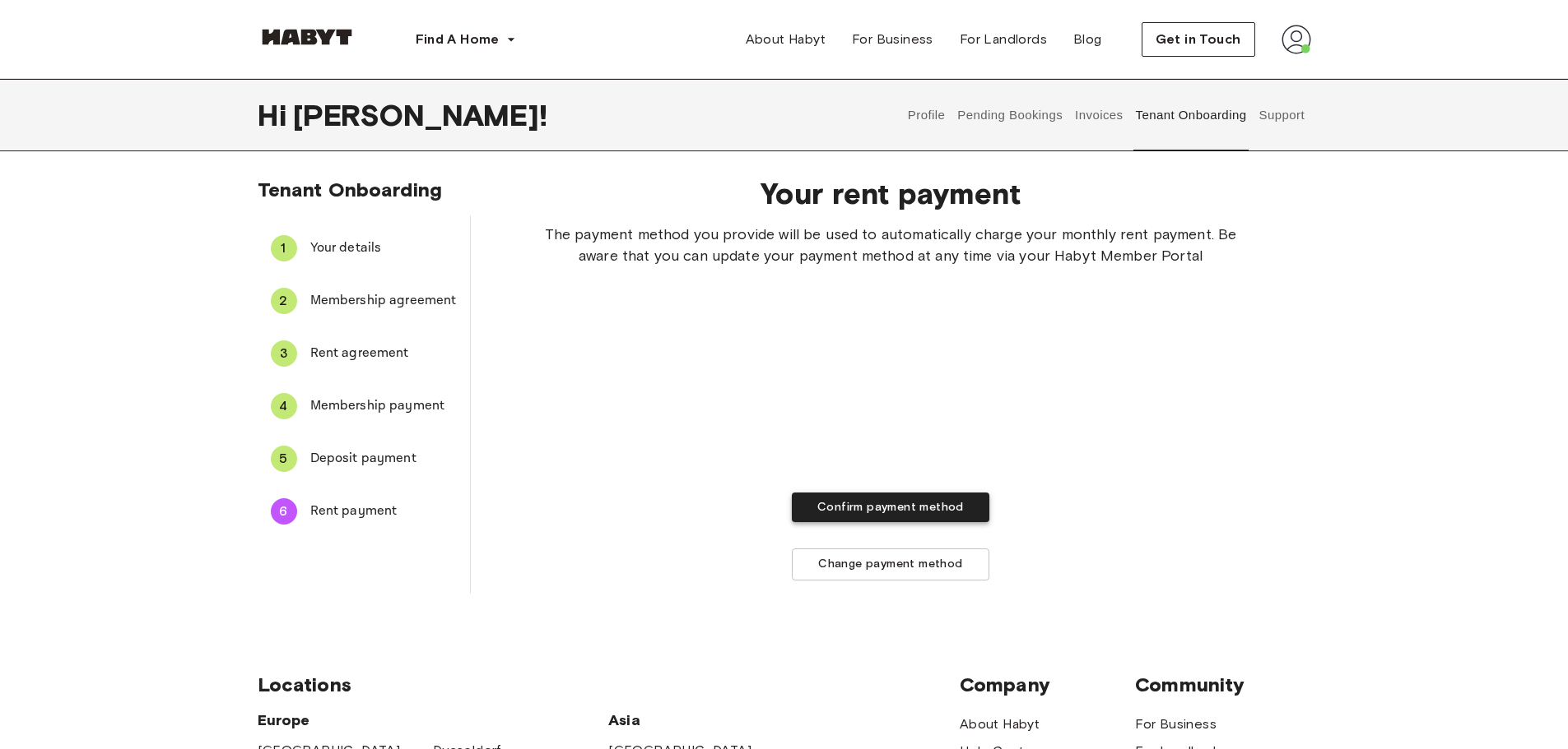
click at [868, 502] on button "Confirm payment method" at bounding box center [890, 508] width 197 height 30
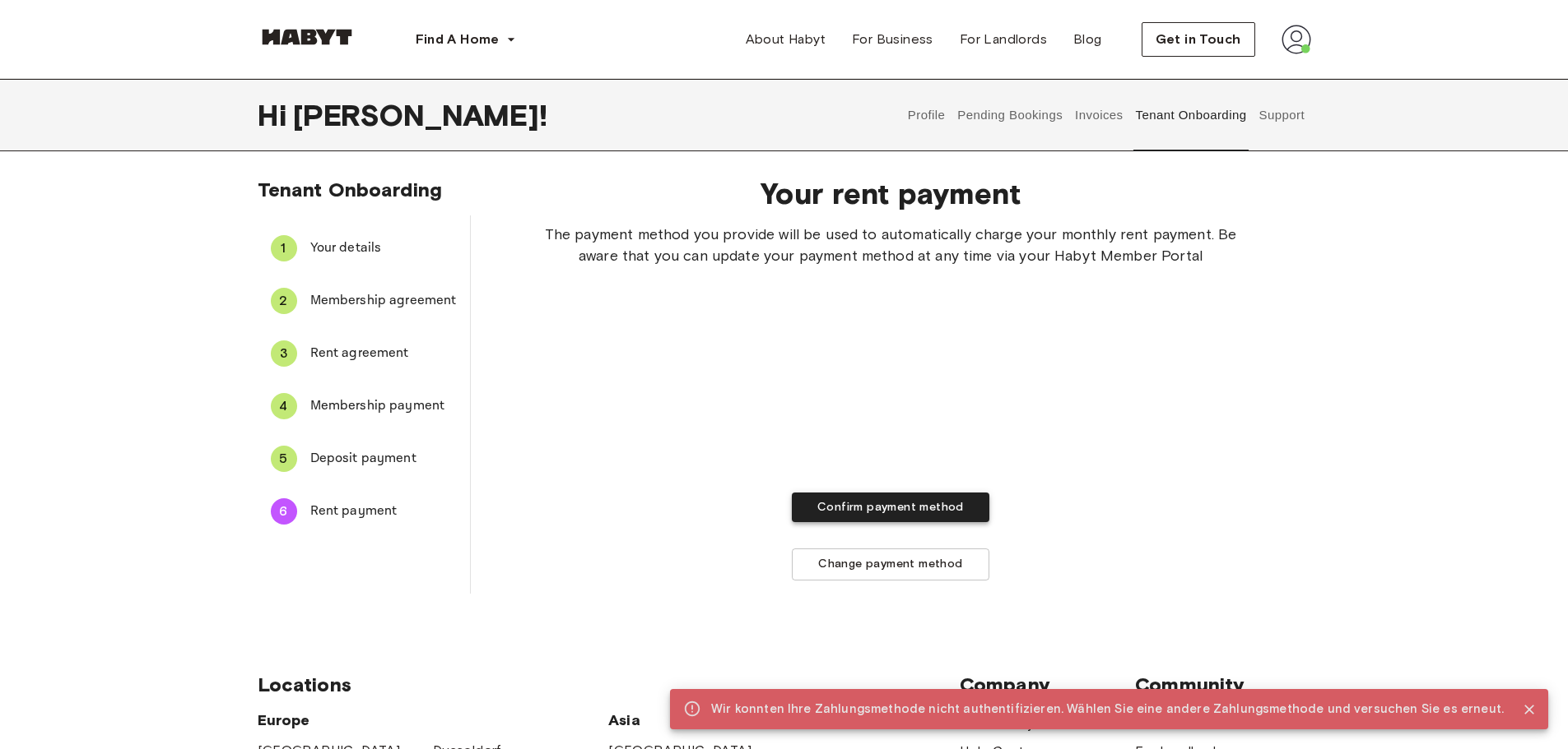
click at [875, 505] on button "Confirm payment method" at bounding box center [890, 508] width 197 height 30
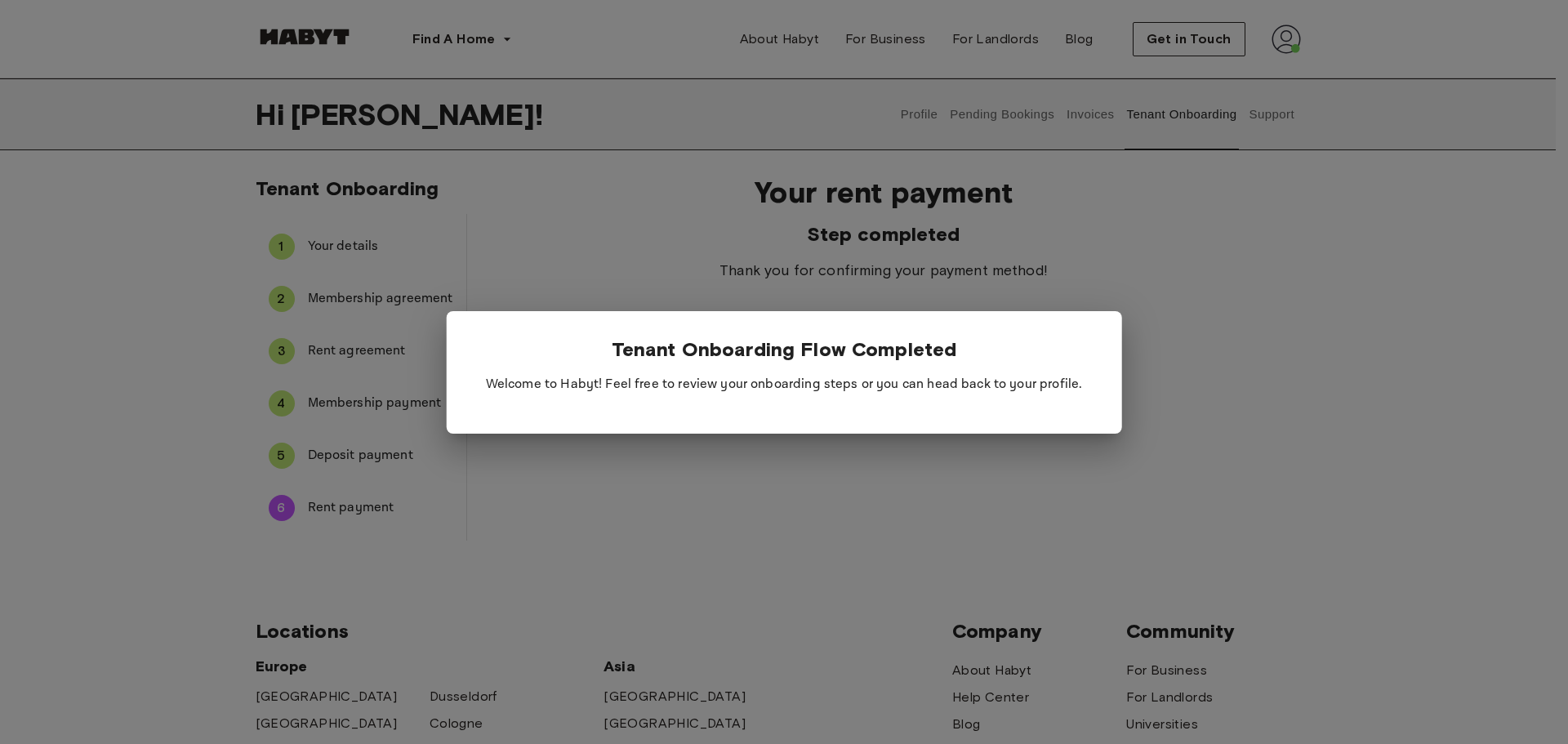
click at [548, 490] on div at bounding box center [784, 372] width 1568 height 744
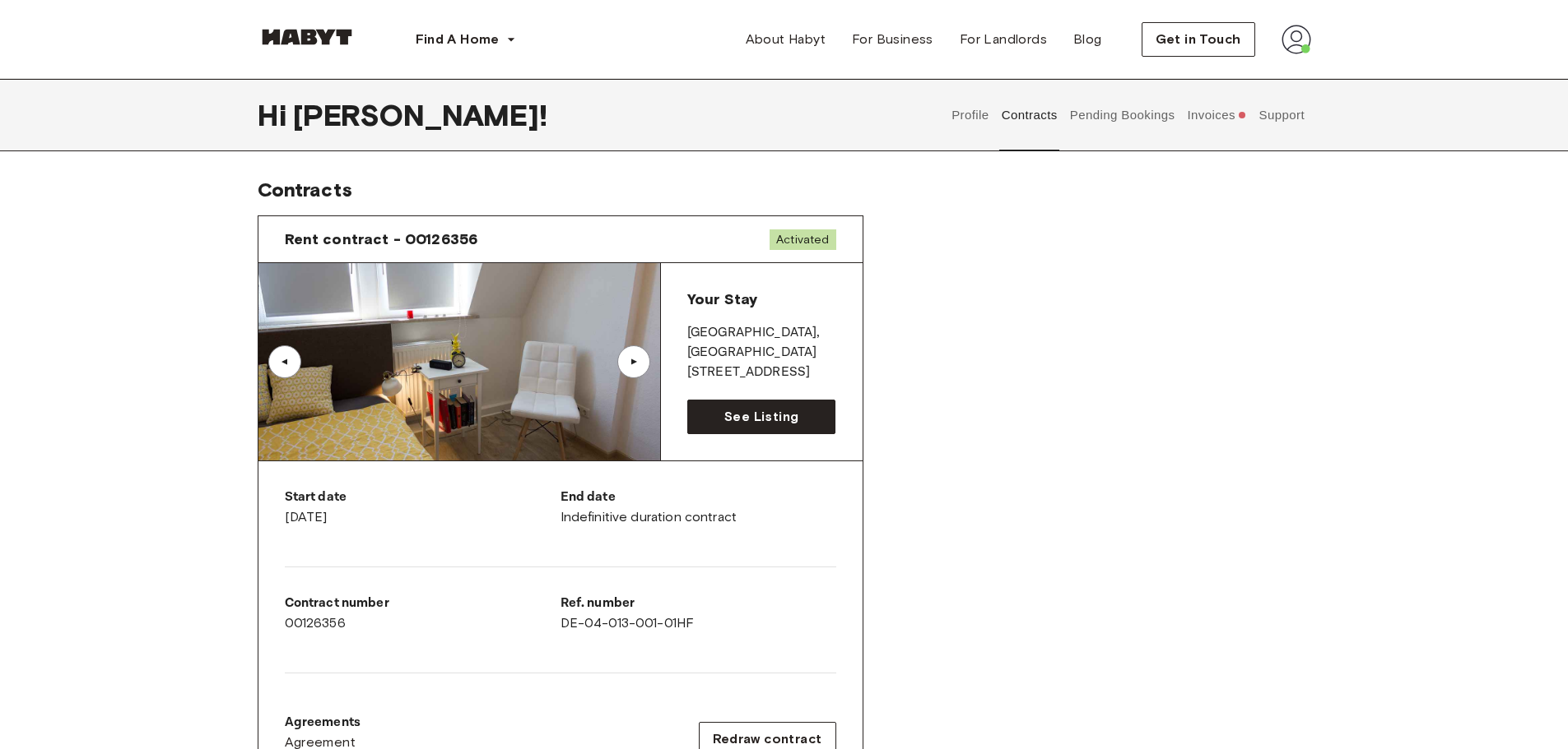
click at [1211, 115] on button "Invoices" at bounding box center [1217, 115] width 64 height 73
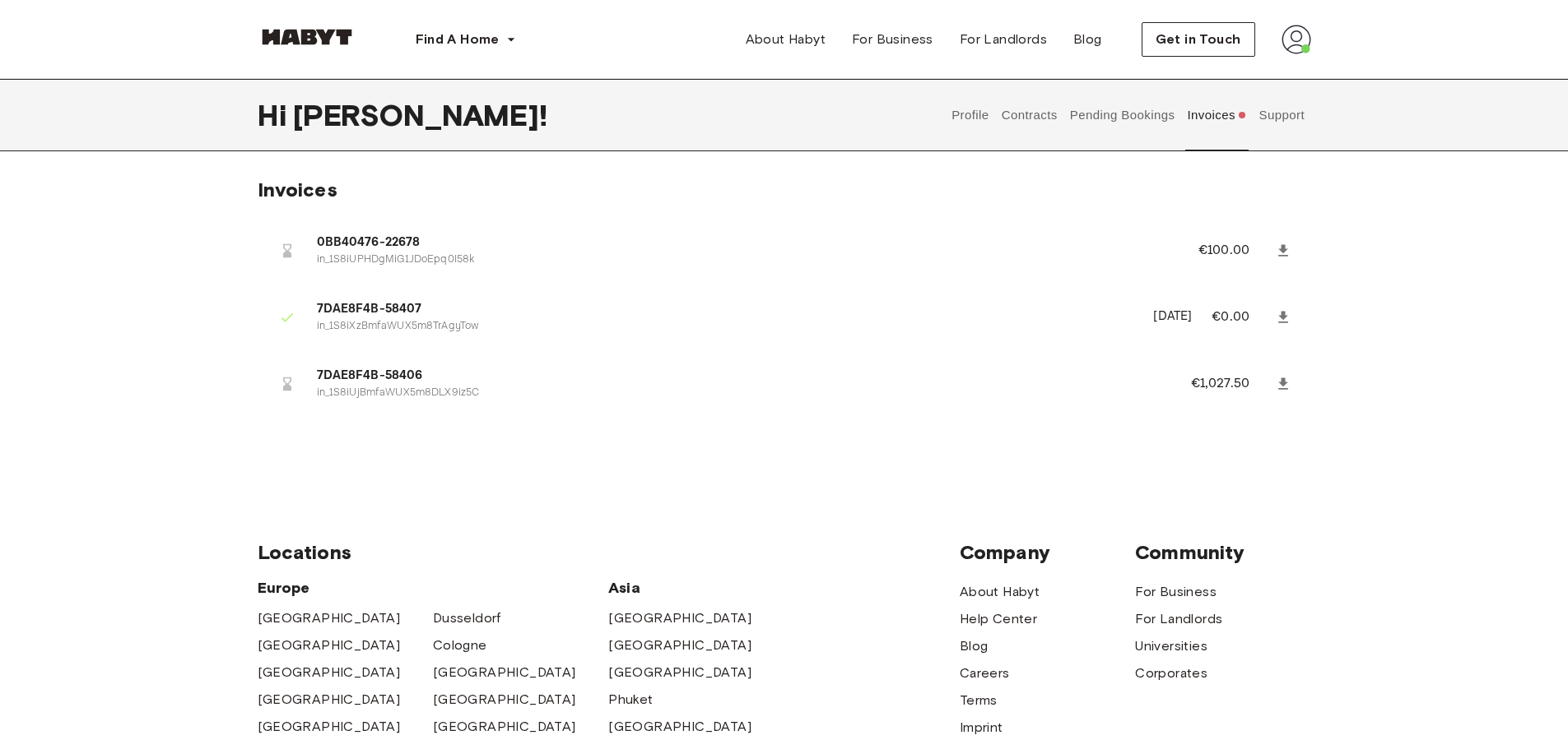
click at [1280, 243] on icon at bounding box center [1283, 250] width 17 height 17
click at [1395, 477] on div "Find A Home Europe Amsterdam Berlin Frankfurt Hamburg Lisbon Madrid Milan Moden…" at bounding box center [784, 622] width 1568 height 1243
click at [1281, 315] on icon at bounding box center [1282, 317] width 10 height 11
click at [1283, 384] on icon at bounding box center [1282, 383] width 10 height 11
click at [1115, 116] on button "Pending Bookings" at bounding box center [1122, 115] width 110 height 73
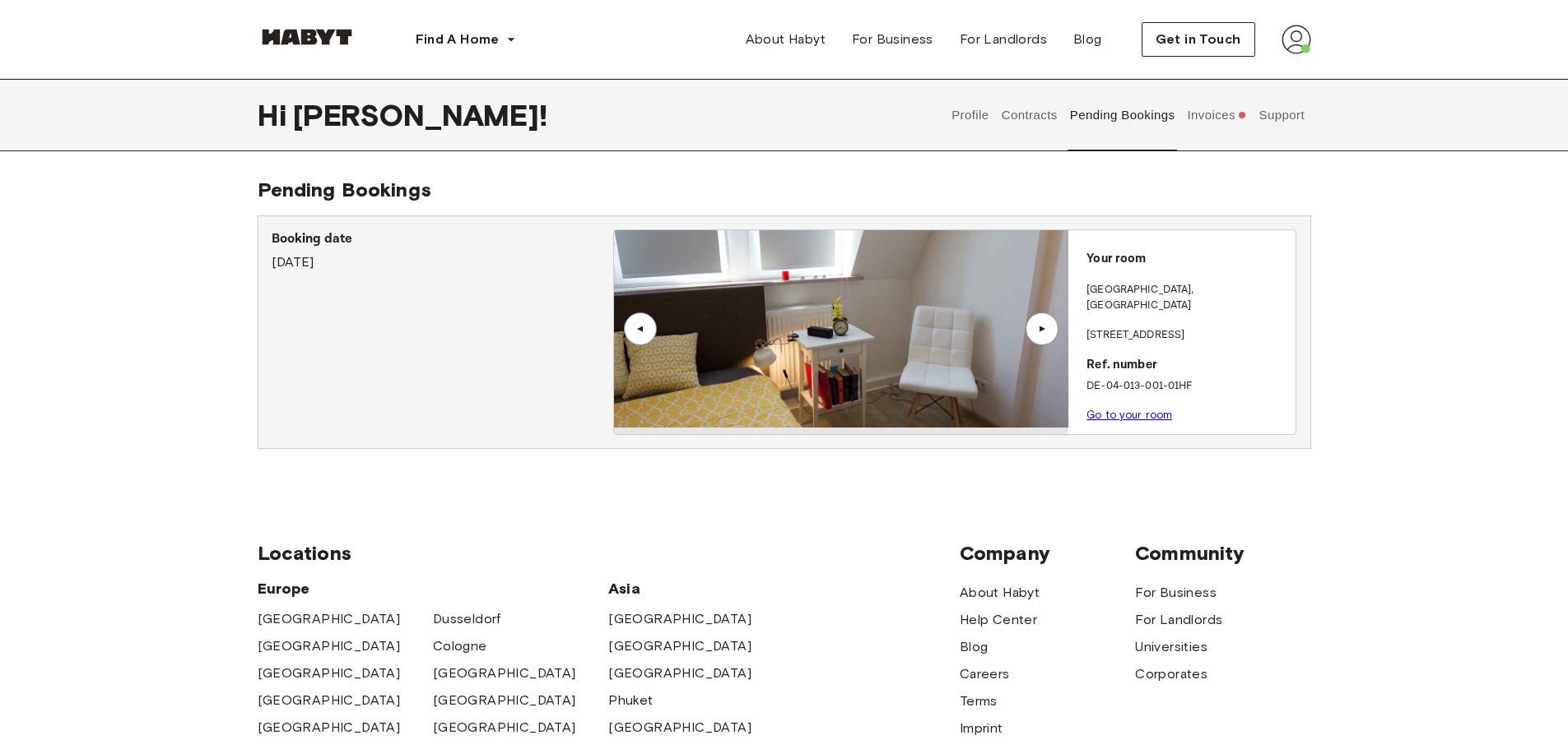
click at [1033, 111] on button "Contracts" at bounding box center [1029, 115] width 60 height 73
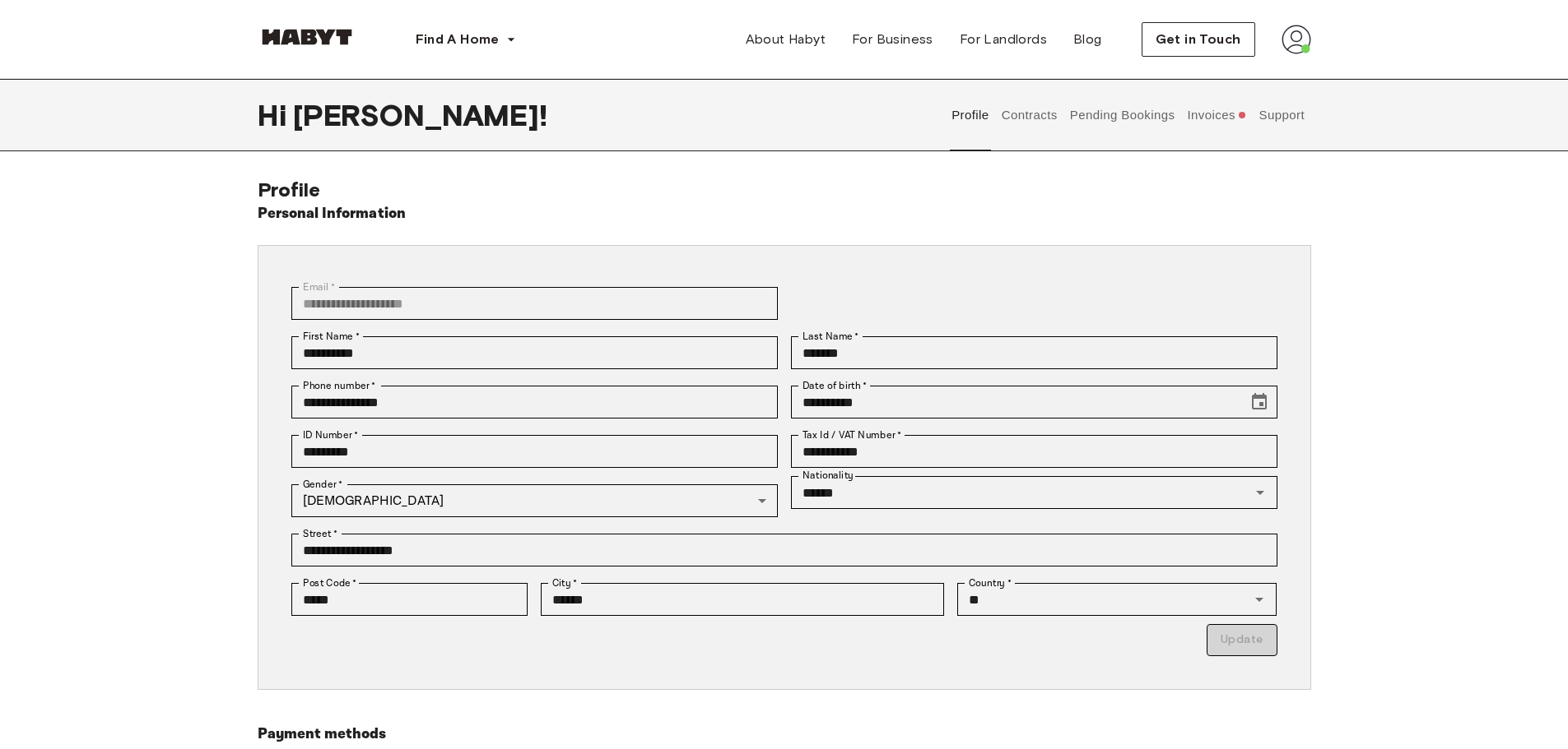
click at [1012, 209] on div "Personal Information" at bounding box center [784, 214] width 1054 height 23
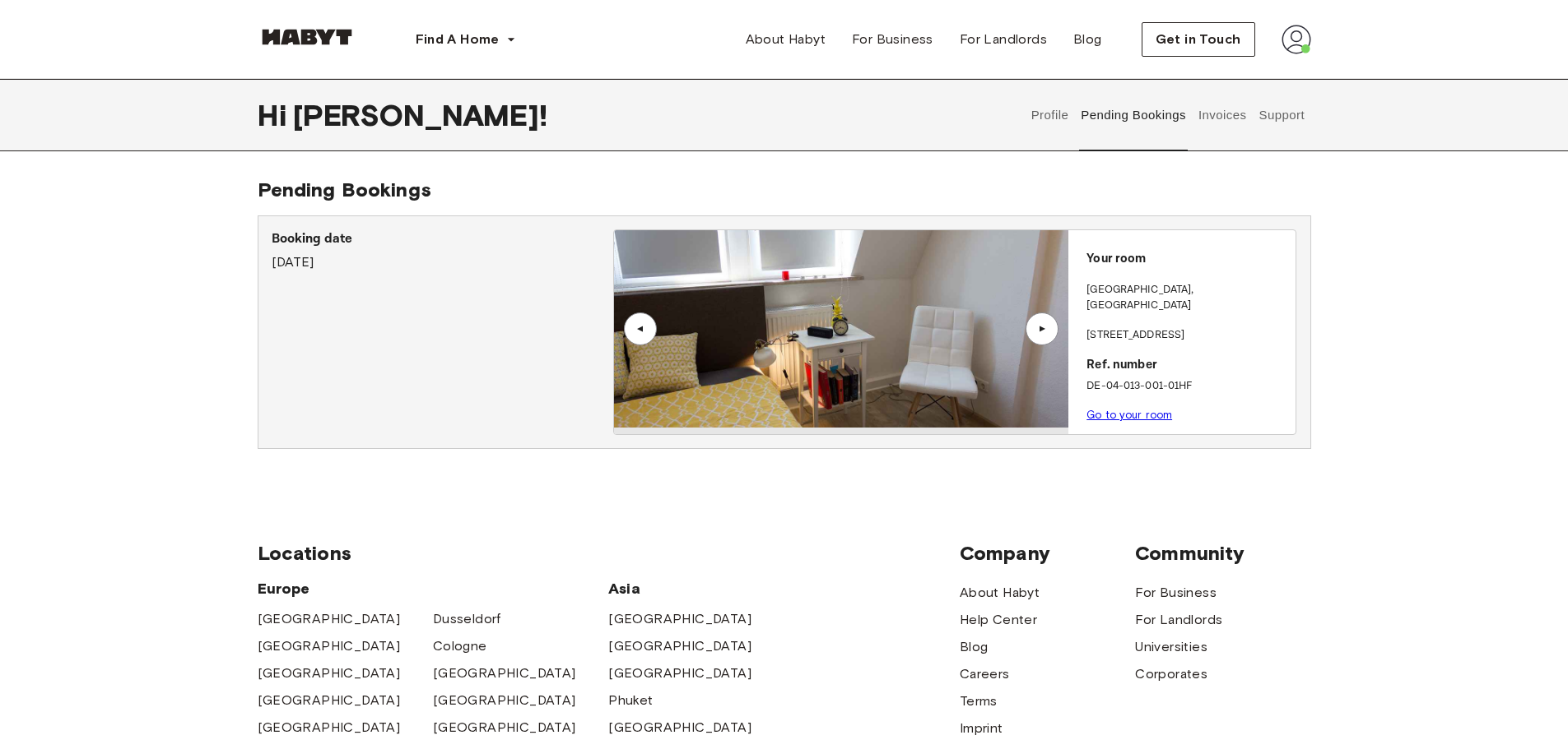
click at [315, 45] on link at bounding box center [307, 41] width 99 height 16
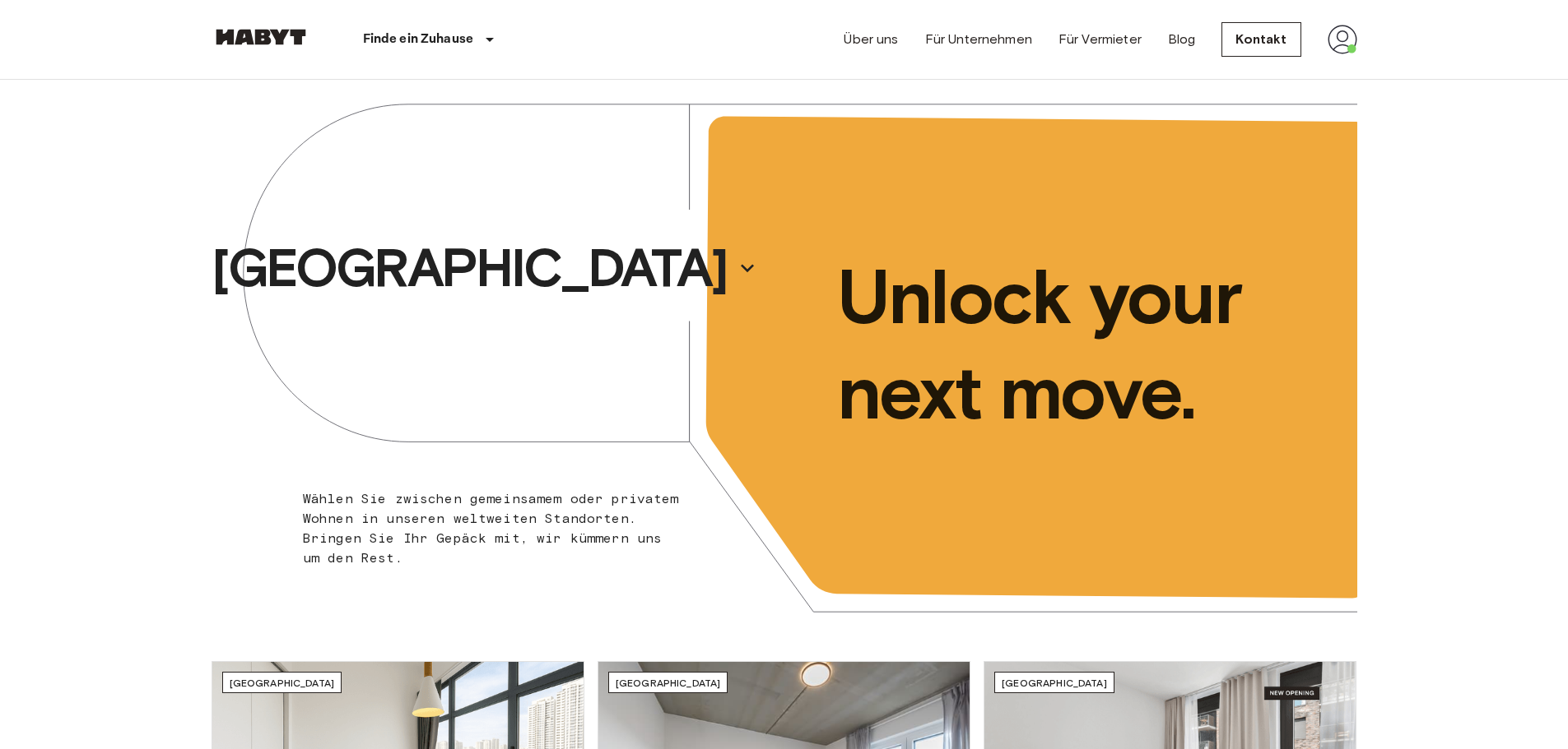
click at [1351, 37] on img at bounding box center [1341, 39] width 29 height 29
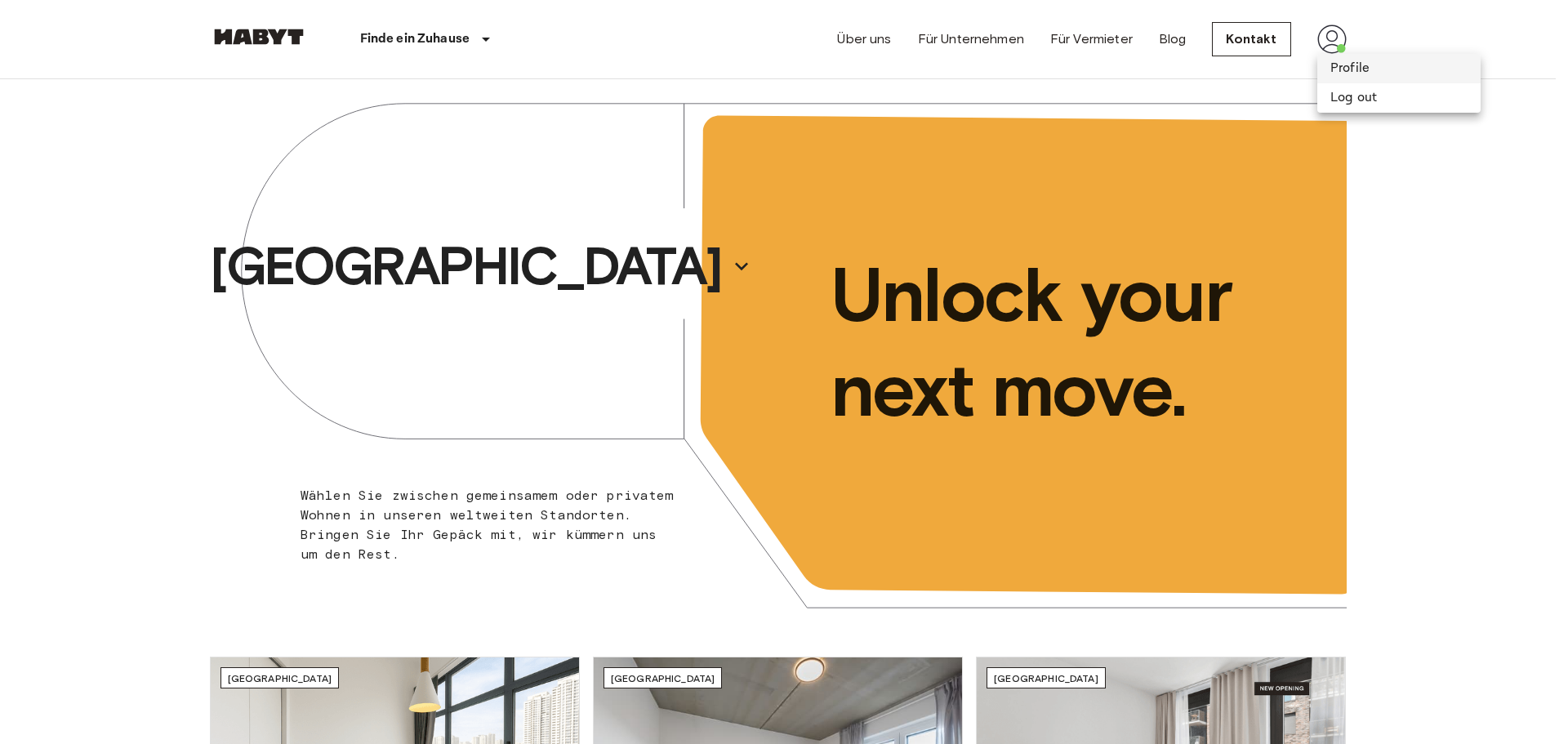
click at [1350, 61] on li "Profile" at bounding box center [1399, 68] width 163 height 29
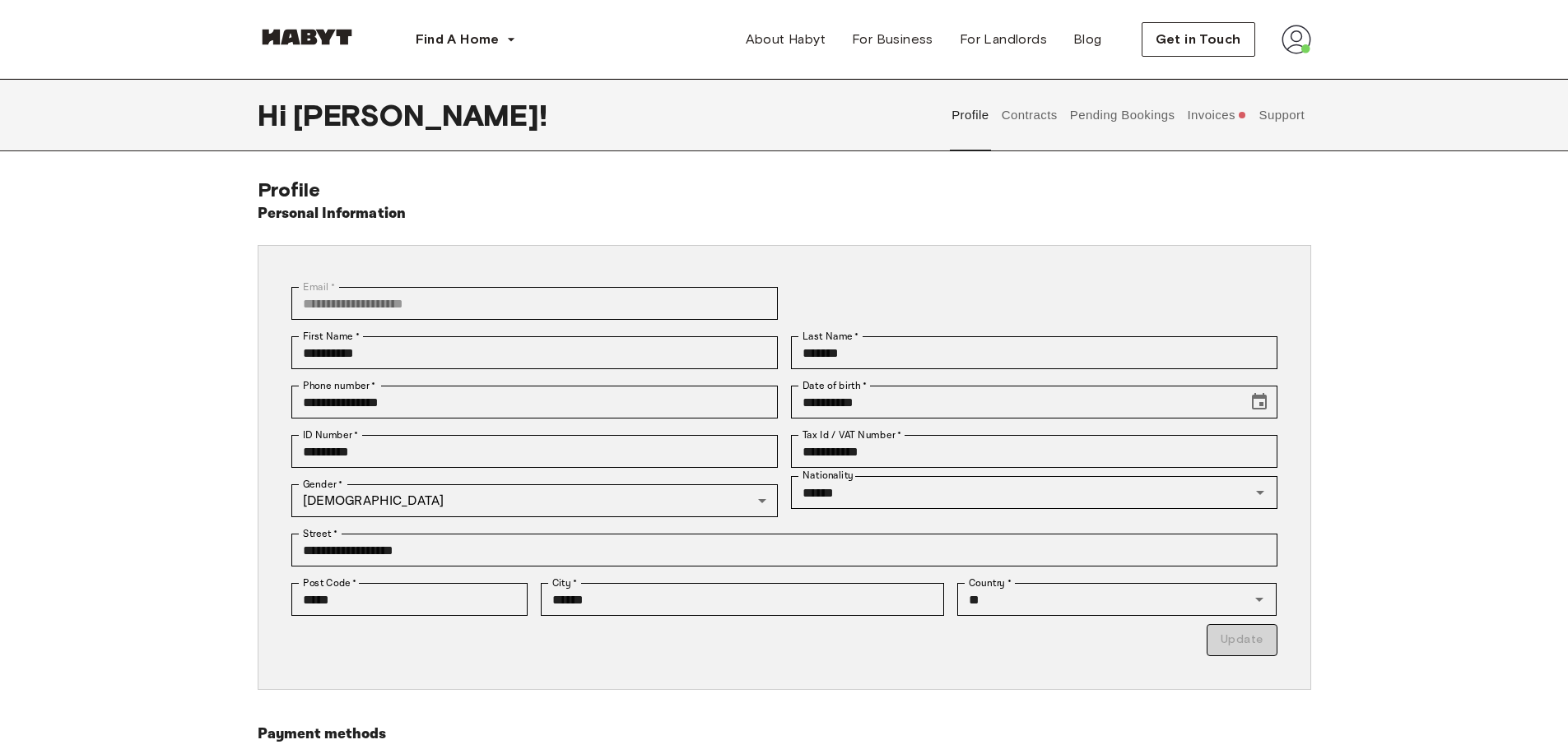
click at [1234, 112] on button "Invoices" at bounding box center [1217, 115] width 64 height 73
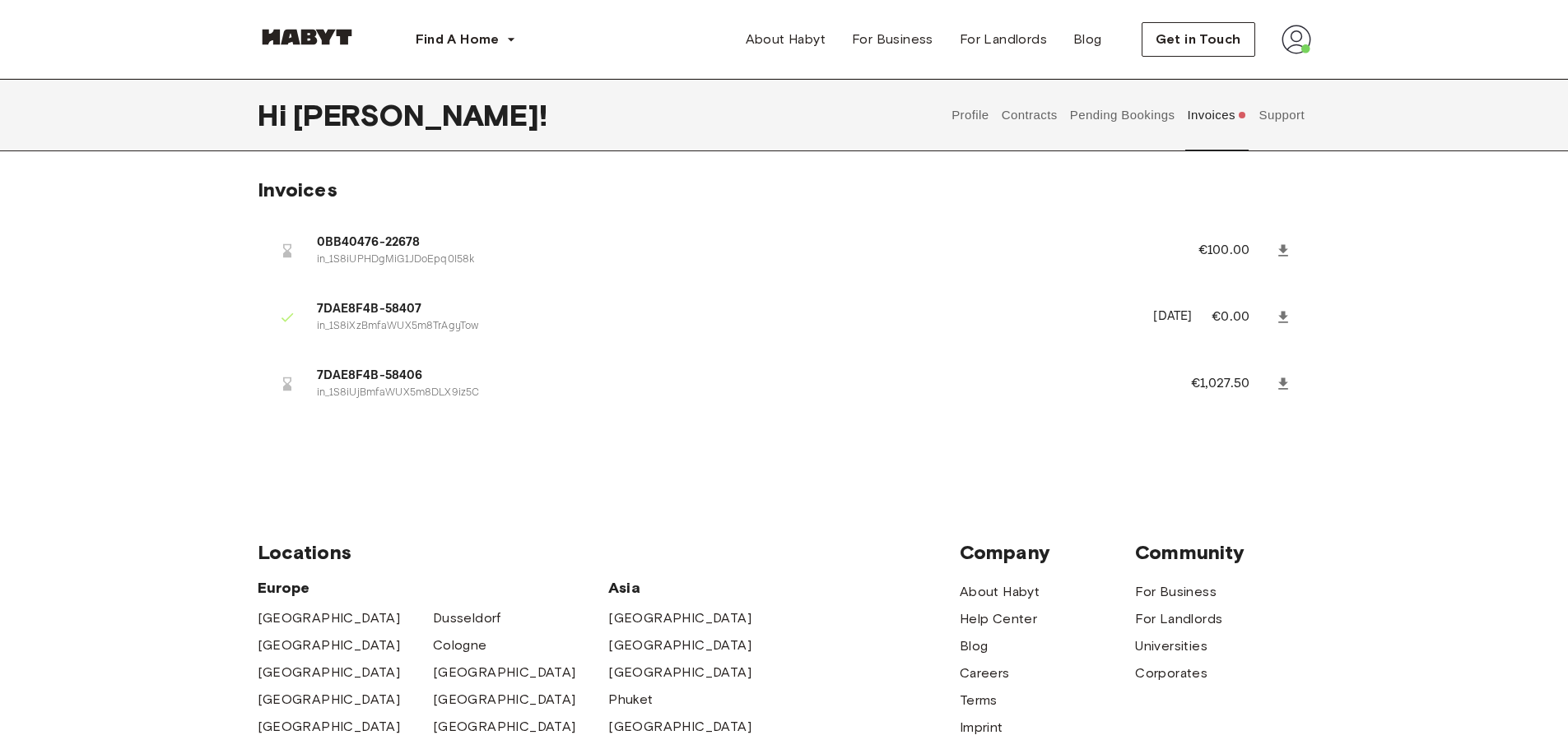
click at [79, 459] on div "Invoices 0BB40476-22678 in_1S8iUPHDgMiG1JDoEpq0I58k €100.00 7DAE8F4B-58407 in_1…" at bounding box center [784, 326] width 1568 height 297
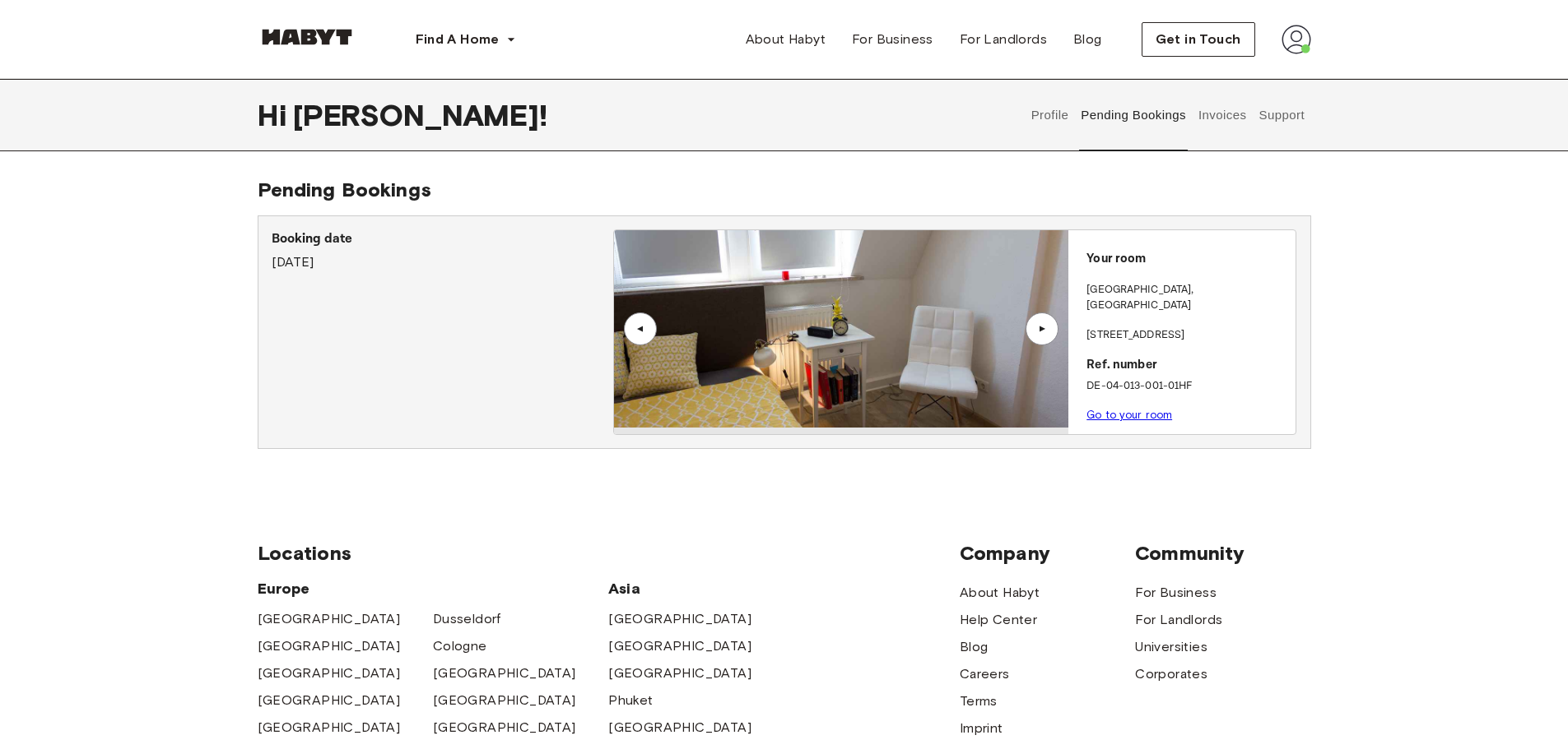
click at [1236, 113] on button "Invoices" at bounding box center [1221, 115] width 52 height 73
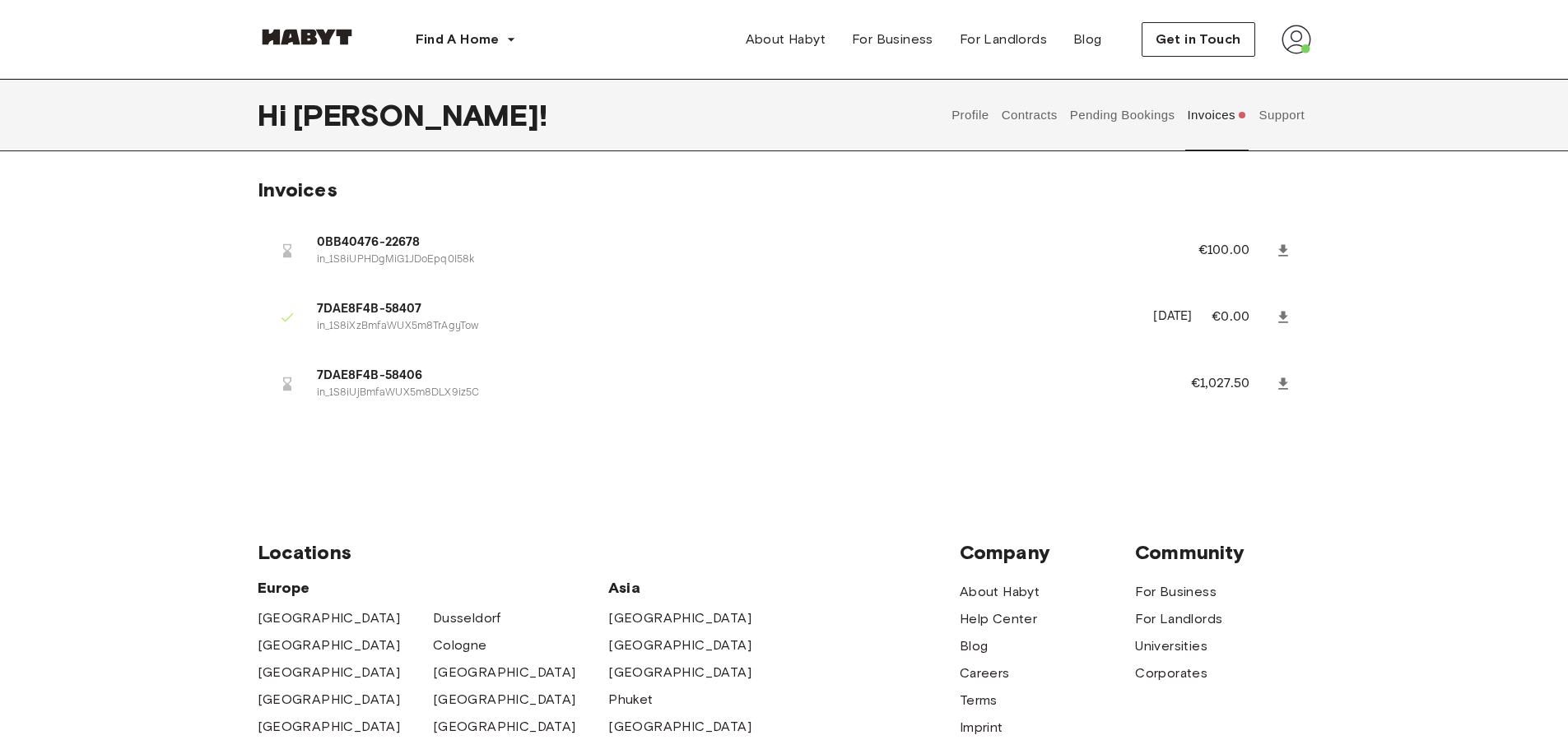
click at [1280, 116] on button "Support" at bounding box center [1281, 115] width 50 height 73
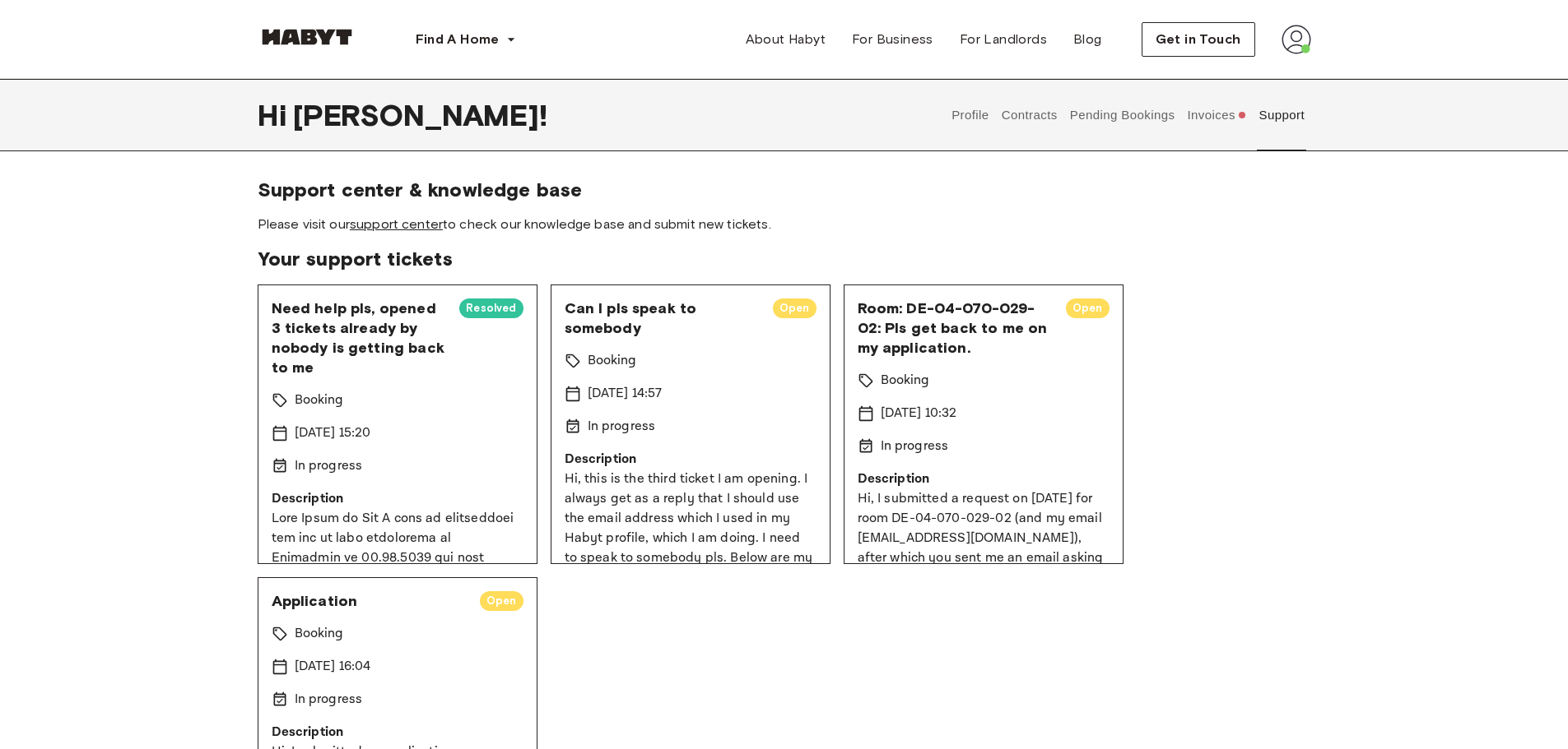
click at [395, 226] on link "support center" at bounding box center [396, 225] width 93 height 16
